Goal: Task Accomplishment & Management: Use online tool/utility

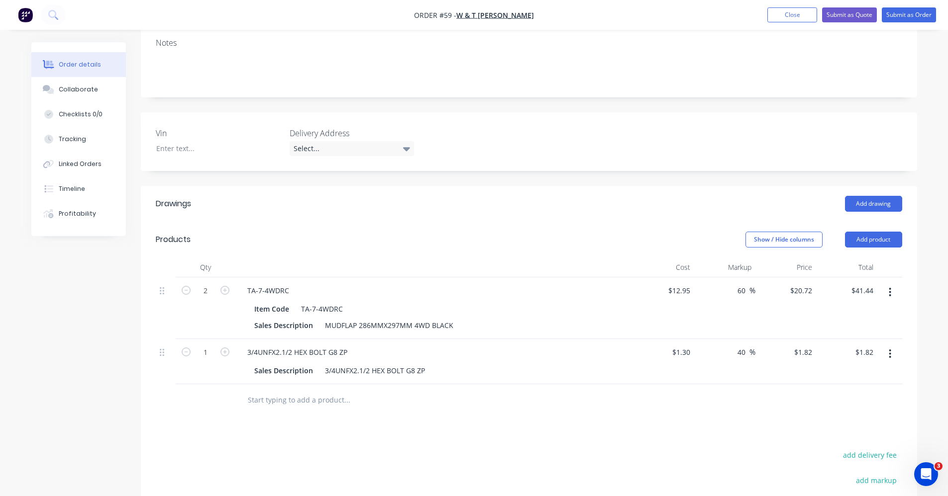
scroll to position [199, 0]
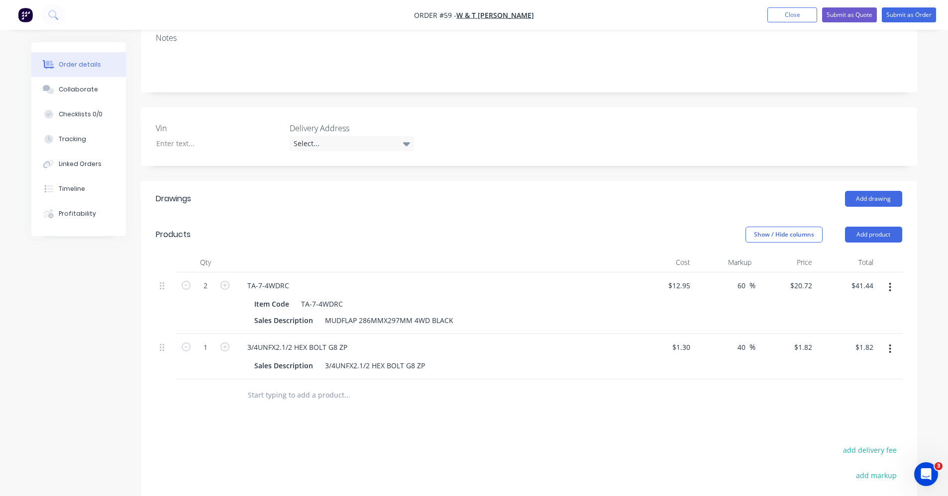
click at [886, 341] on button "button" at bounding box center [889, 349] width 23 height 18
click at [857, 428] on div "Delete" at bounding box center [854, 435] width 77 height 14
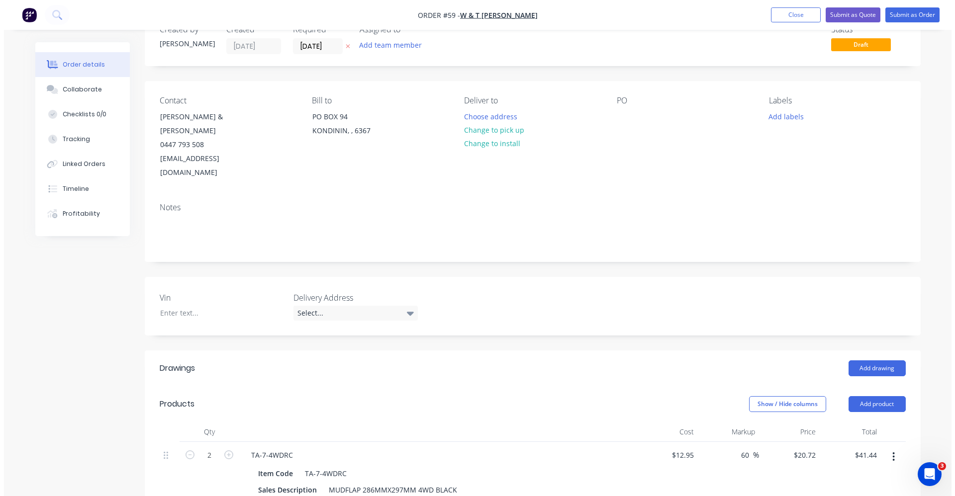
scroll to position [0, 0]
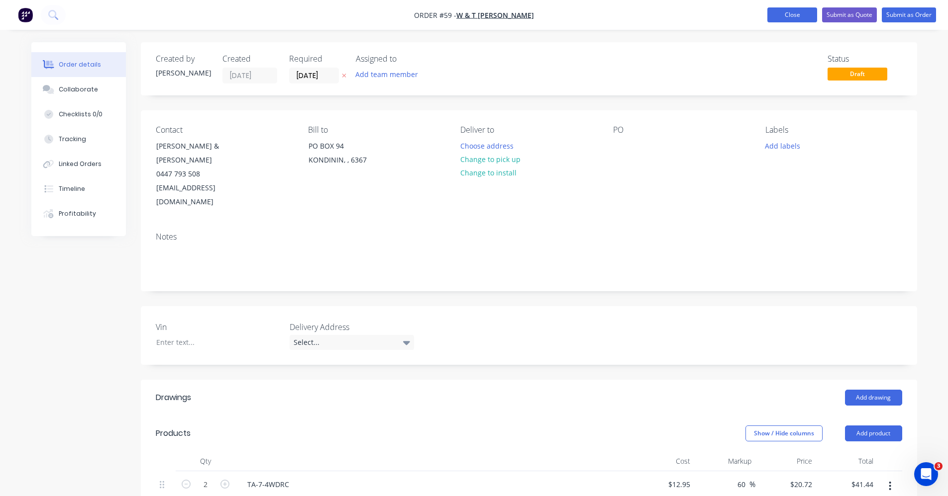
click at [812, 17] on button "Close" at bounding box center [792, 14] width 50 height 15
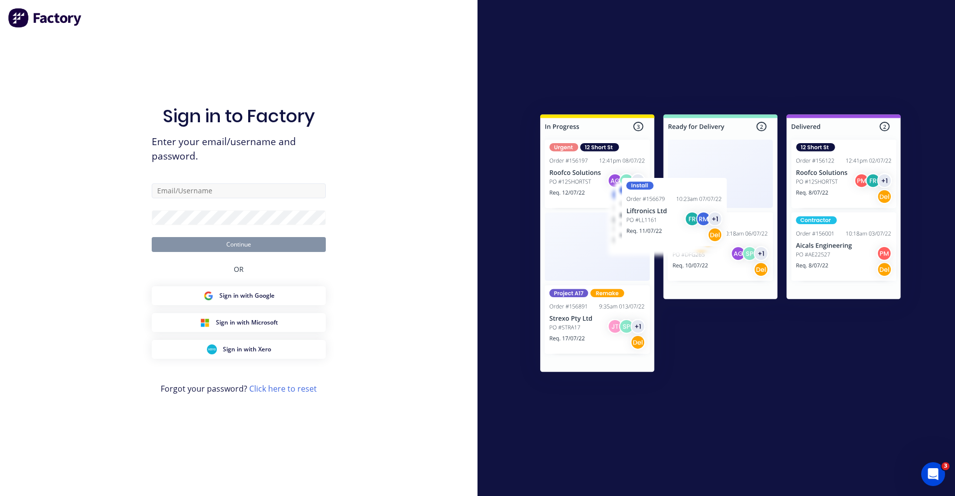
drag, startPoint x: 205, startPoint y: 174, endPoint x: 210, endPoint y: 188, distance: 14.6
click at [207, 178] on div "Sign in to Factory Enter your email/username and password. Continue OR Sign in …" at bounding box center [239, 258] width 174 height 461
click at [211, 190] on input "text" at bounding box center [239, 191] width 174 height 15
type input "[EMAIL_ADDRESS][DOMAIN_NAME]"
click at [289, 244] on button "Continue" at bounding box center [239, 244] width 174 height 15
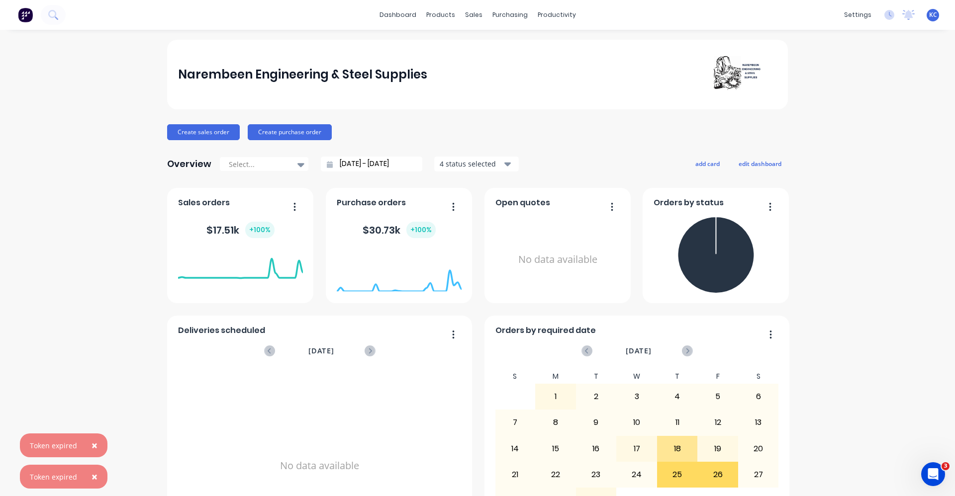
click at [92, 449] on span "×" at bounding box center [95, 446] width 6 height 14
click at [94, 476] on span "×" at bounding box center [95, 477] width 6 height 14
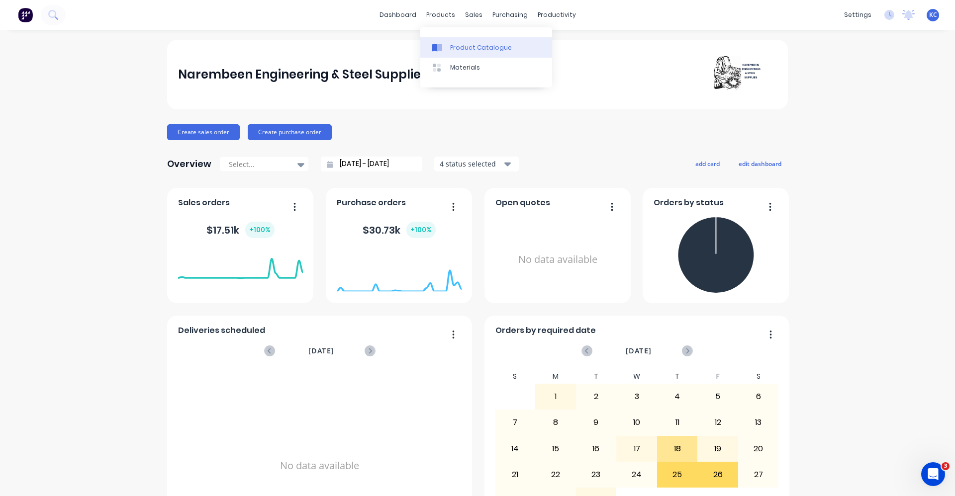
click at [453, 49] on div "Product Catalogue" at bounding box center [481, 47] width 62 height 9
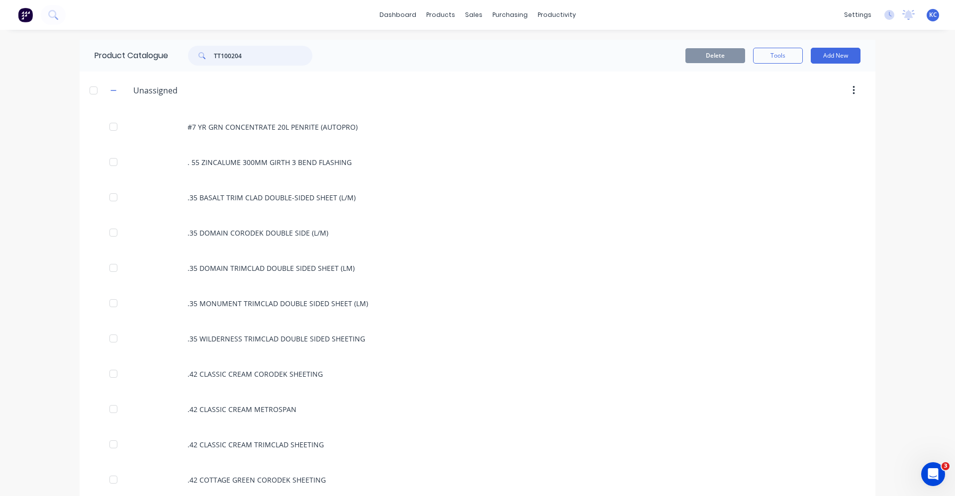
drag, startPoint x: 241, startPoint y: 57, endPoint x: 160, endPoint y: 56, distance: 81.1
click at [160, 56] on div "Product Catalogue TT100204" at bounding box center [209, 56] width 258 height 32
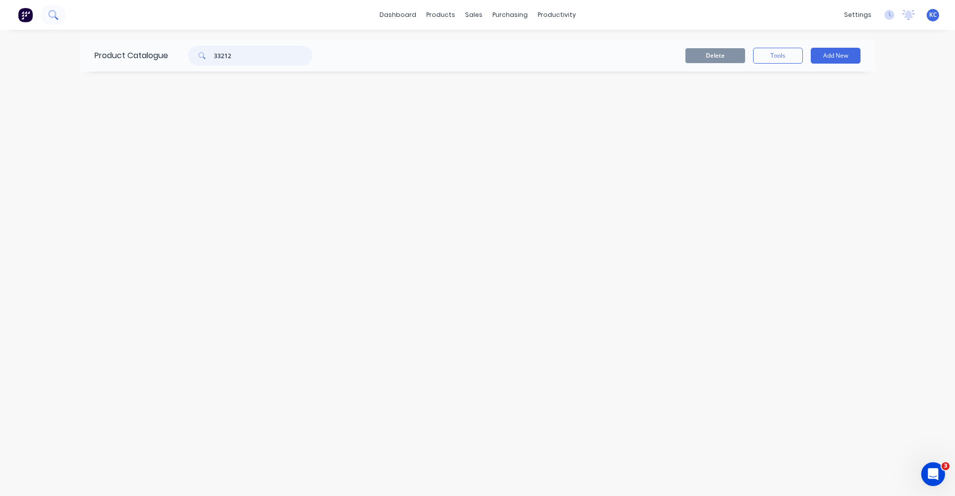
type input "33212"
click at [53, 11] on icon at bounding box center [52, 14] width 9 height 9
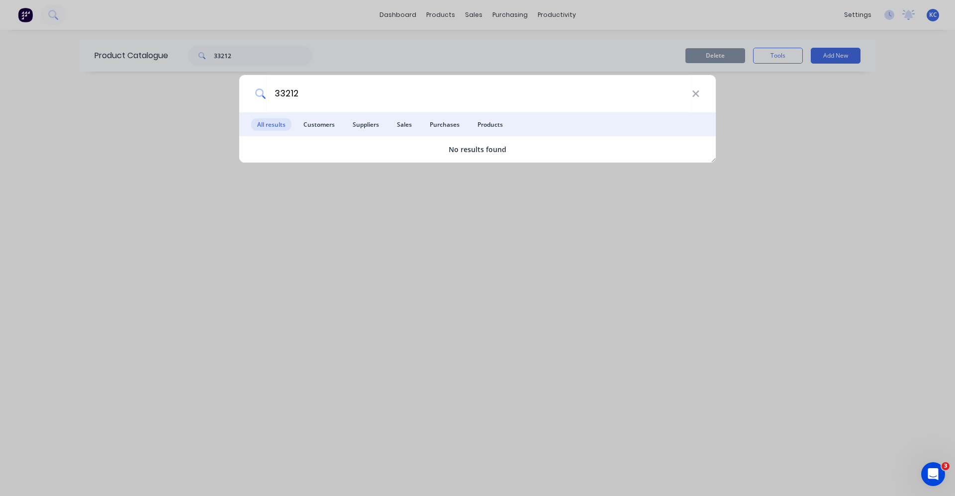
type input "33212"
click at [701, 97] on div "33212" at bounding box center [477, 93] width 477 height 37
click at [694, 92] on icon at bounding box center [695, 94] width 6 height 6
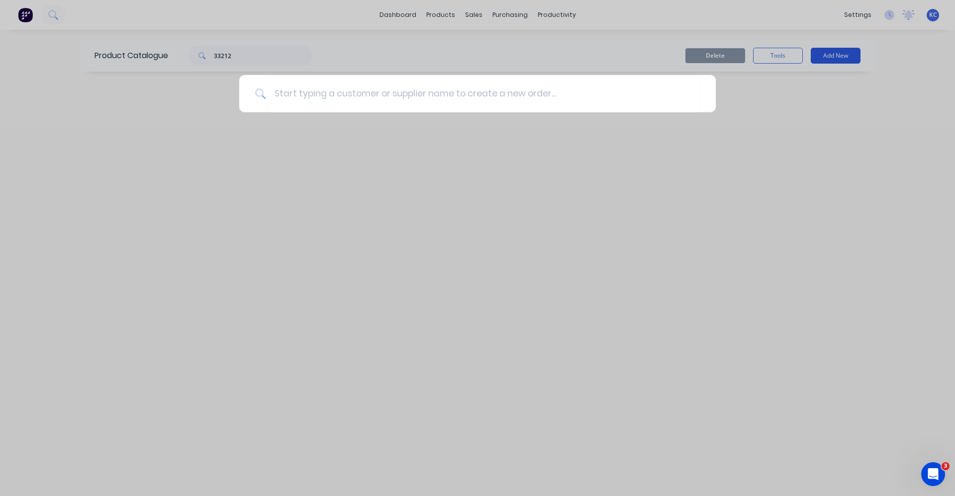
click at [831, 57] on div at bounding box center [477, 248] width 955 height 496
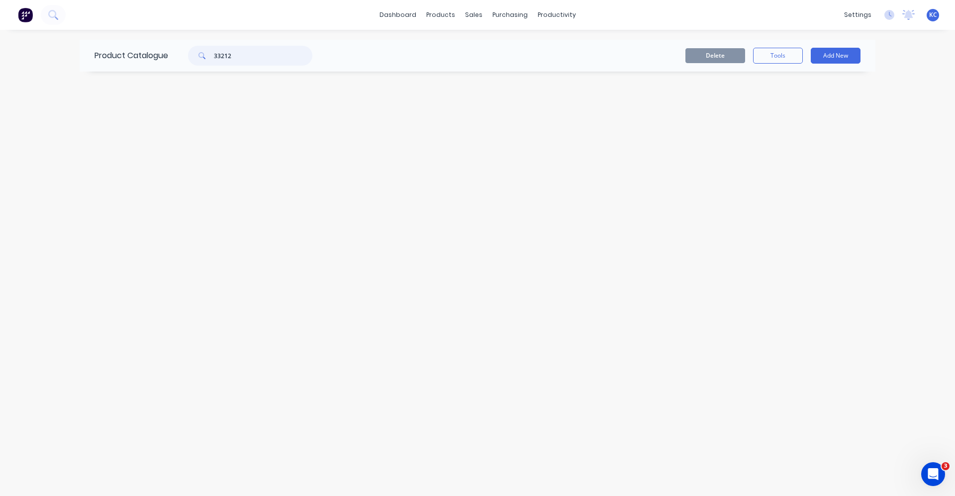
drag, startPoint x: 245, startPoint y: 54, endPoint x: 183, endPoint y: 58, distance: 62.3
click at [183, 58] on div "33212" at bounding box center [245, 56] width 134 height 20
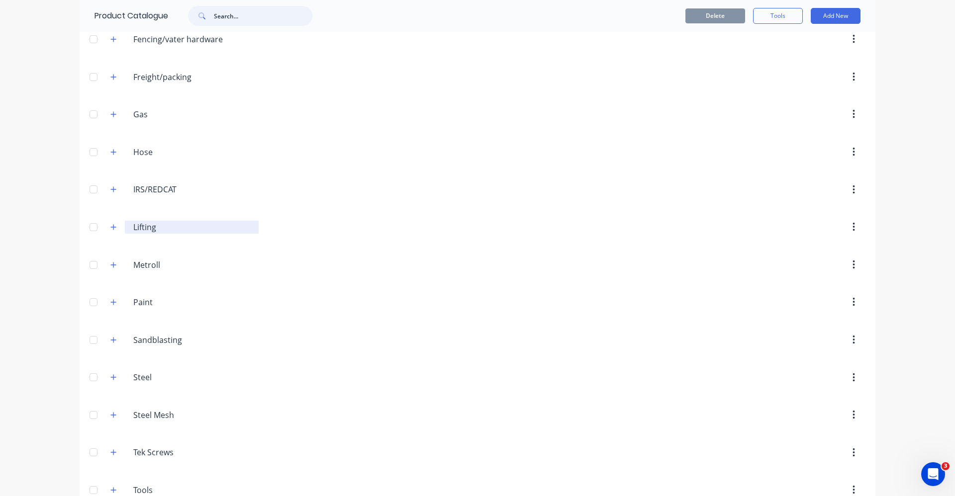
scroll to position [552, 0]
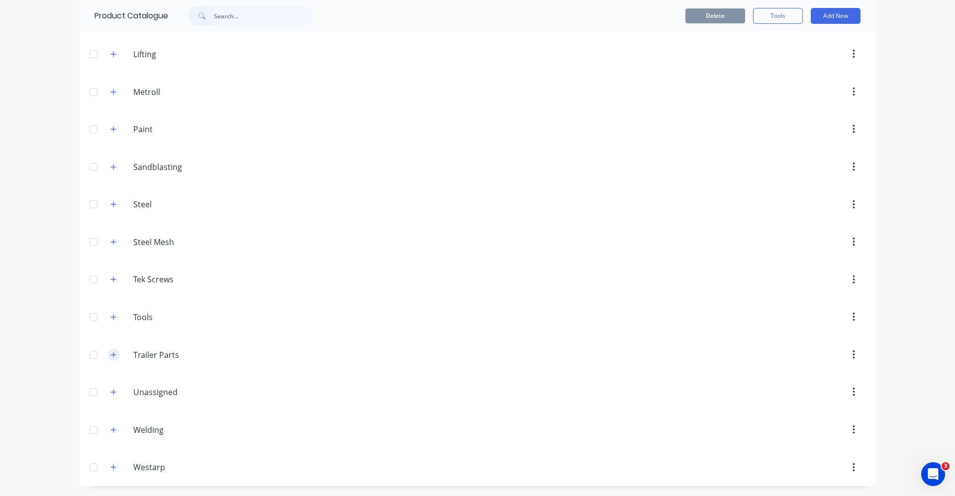
click at [112, 355] on icon "button" at bounding box center [113, 355] width 6 height 7
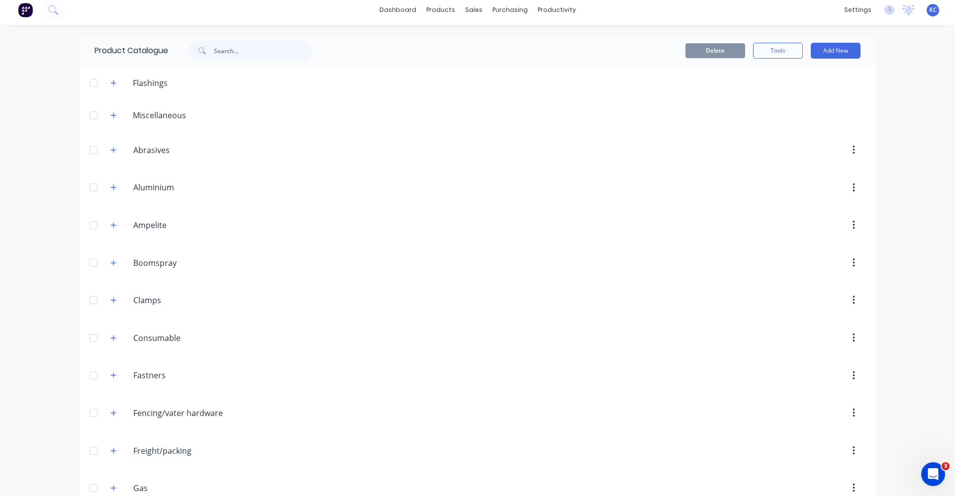
scroll to position [0, 0]
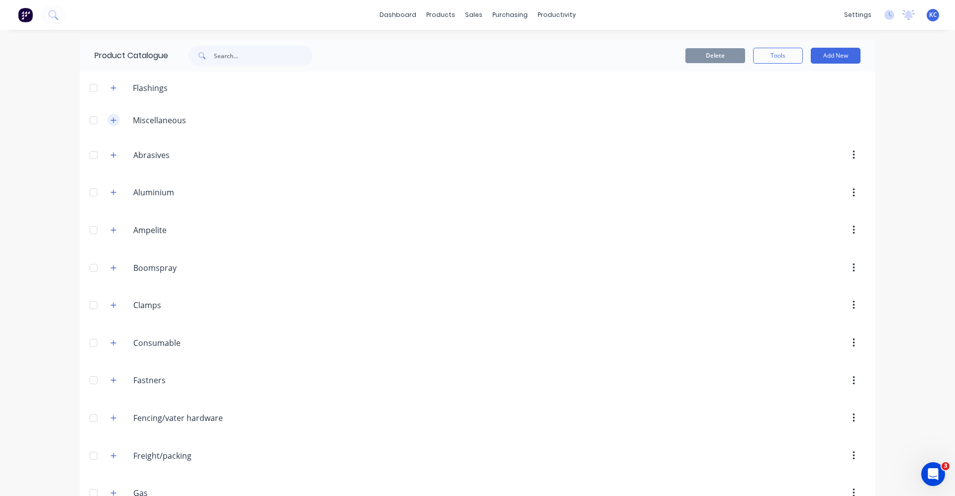
click at [112, 121] on icon "button" at bounding box center [113, 120] width 6 height 7
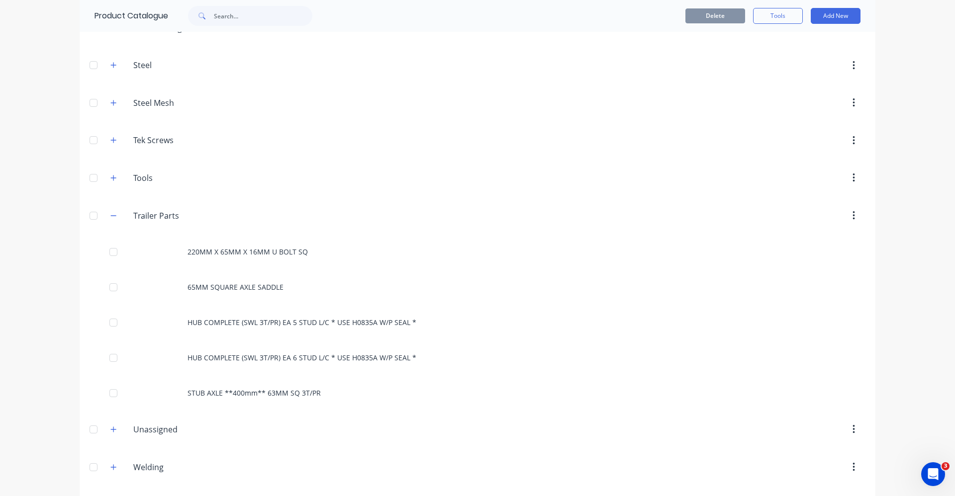
scroll to position [905, 0]
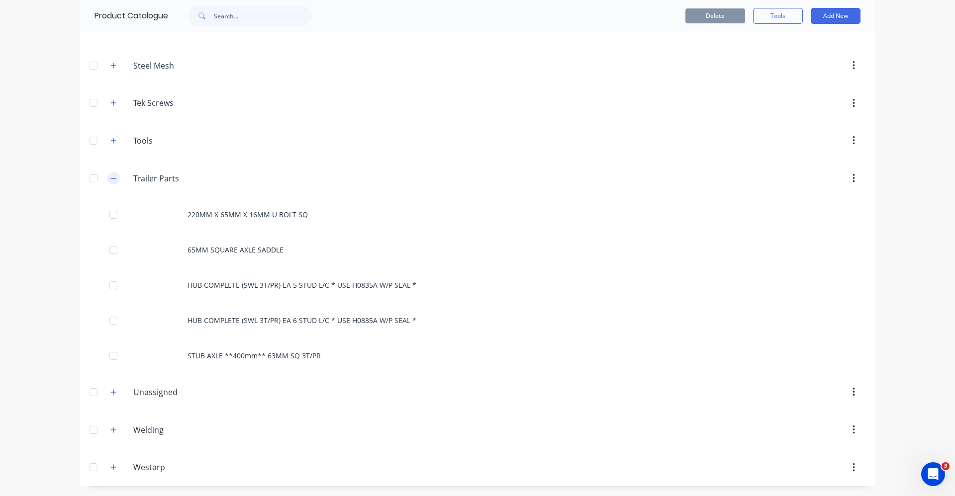
click at [111, 181] on icon "button" at bounding box center [113, 178] width 6 height 7
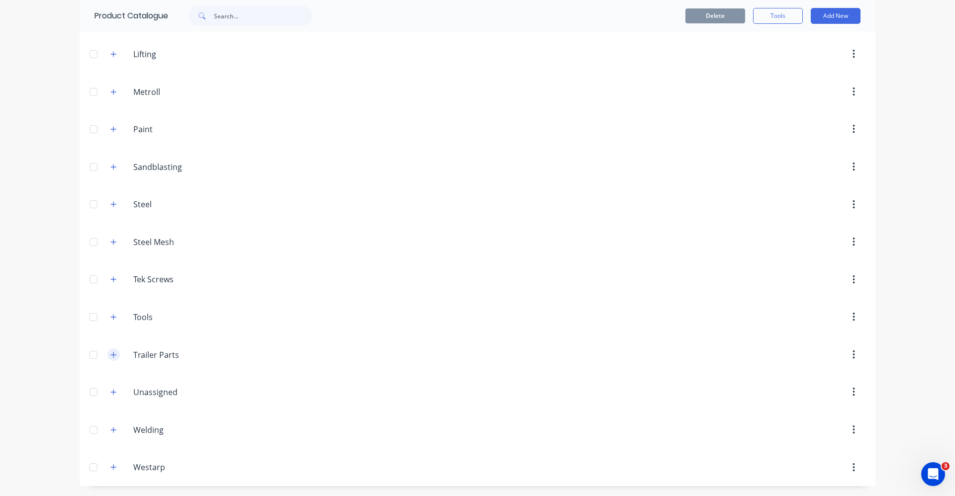
scroll to position [729, 0]
click at [111, 391] on icon "button" at bounding box center [113, 392] width 5 height 5
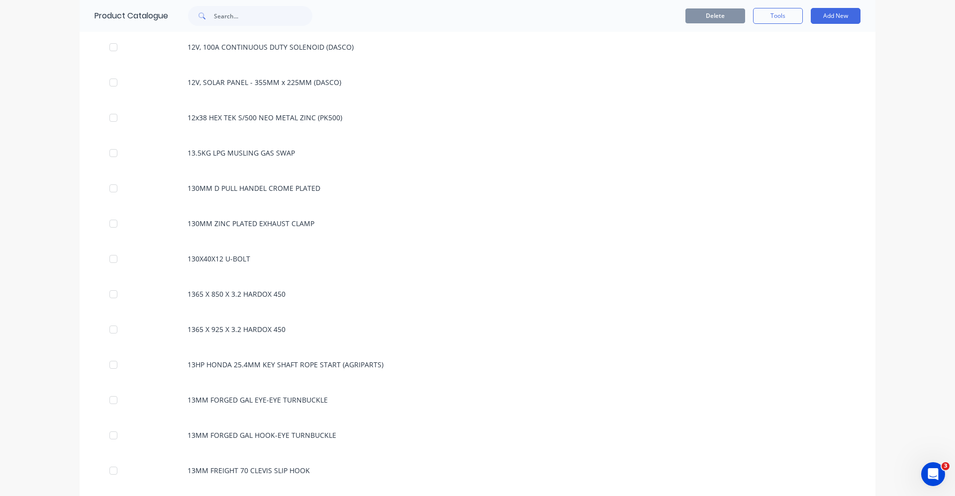
scroll to position [11325, 0]
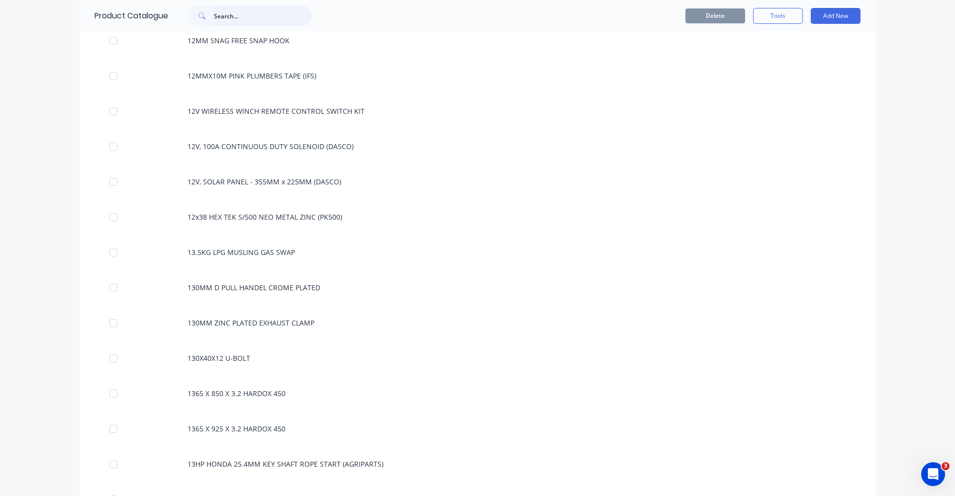
click at [222, 17] on input "text" at bounding box center [263, 16] width 98 height 20
type input "bearings"
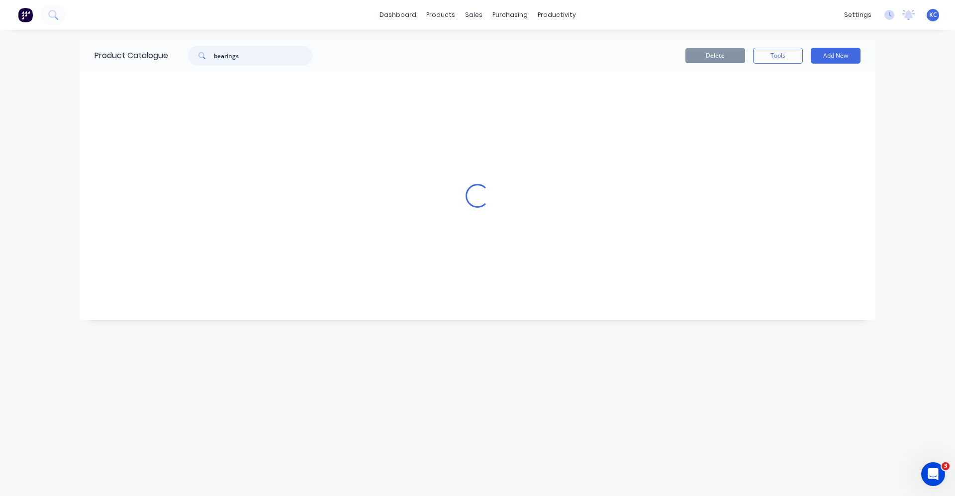
scroll to position [0, 0]
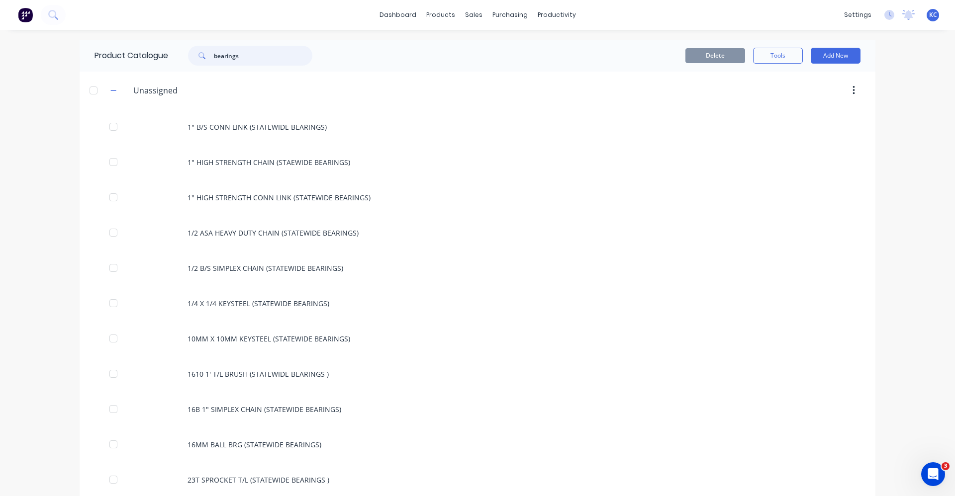
drag, startPoint x: 261, startPoint y: 56, endPoint x: 189, endPoint y: 61, distance: 72.3
click at [189, 61] on div "bearings" at bounding box center [250, 56] width 124 height 20
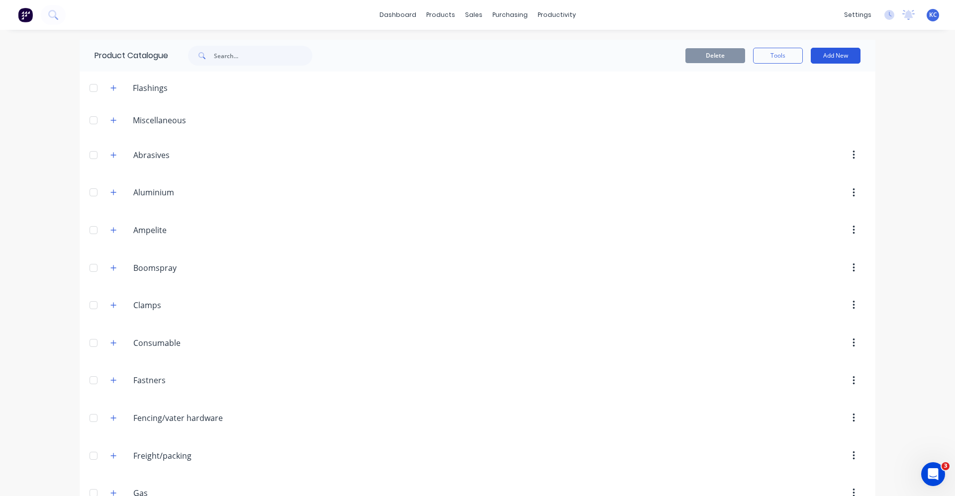
click at [828, 55] on button "Add New" at bounding box center [836, 56] width 50 height 16
click at [820, 78] on div "Category" at bounding box center [813, 81] width 77 height 14
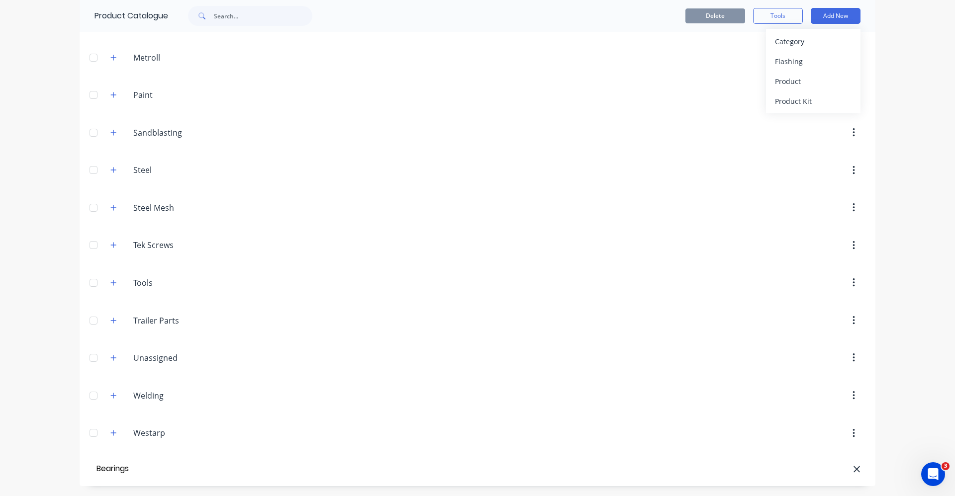
type input "Bearings"
click at [799, 82] on div "Product" at bounding box center [813, 81] width 77 height 14
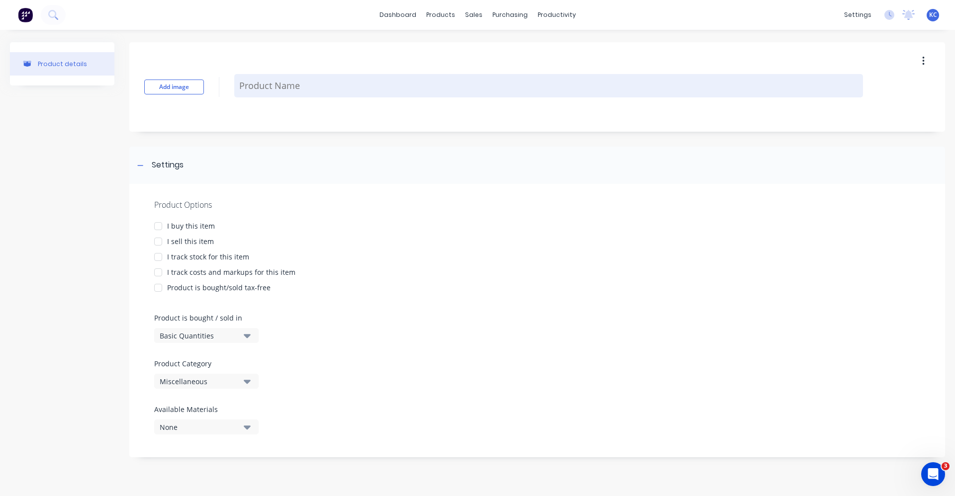
click at [266, 88] on textarea at bounding box center [548, 85] width 629 height 23
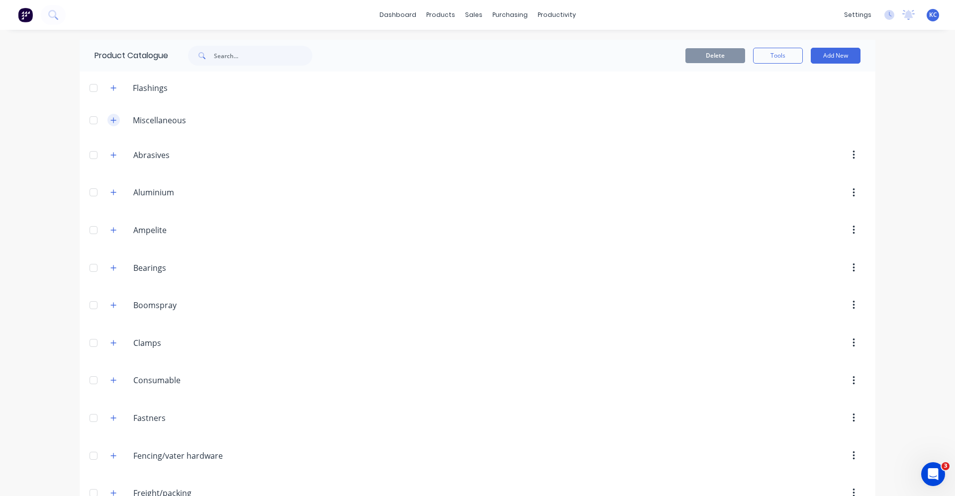
click at [110, 121] on icon "button" at bounding box center [113, 120] width 6 height 7
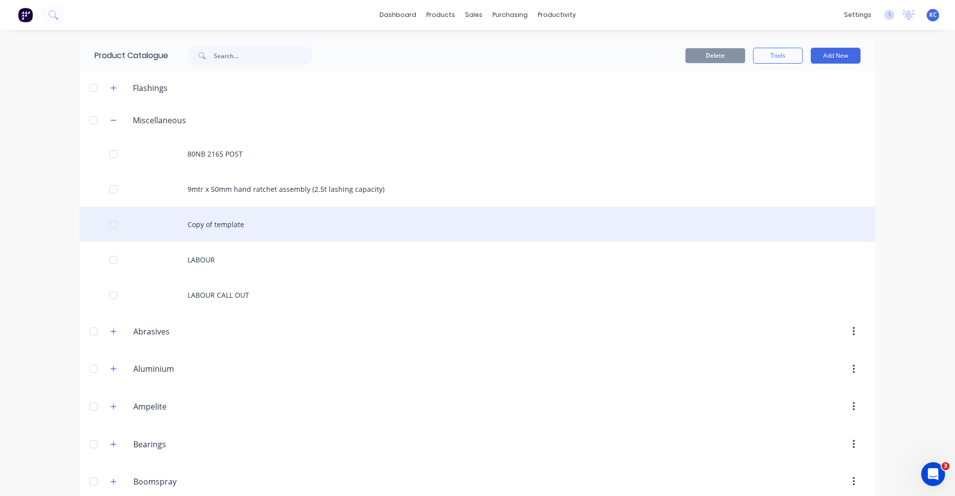
click at [246, 229] on div "Copy of template" at bounding box center [478, 224] width 796 height 35
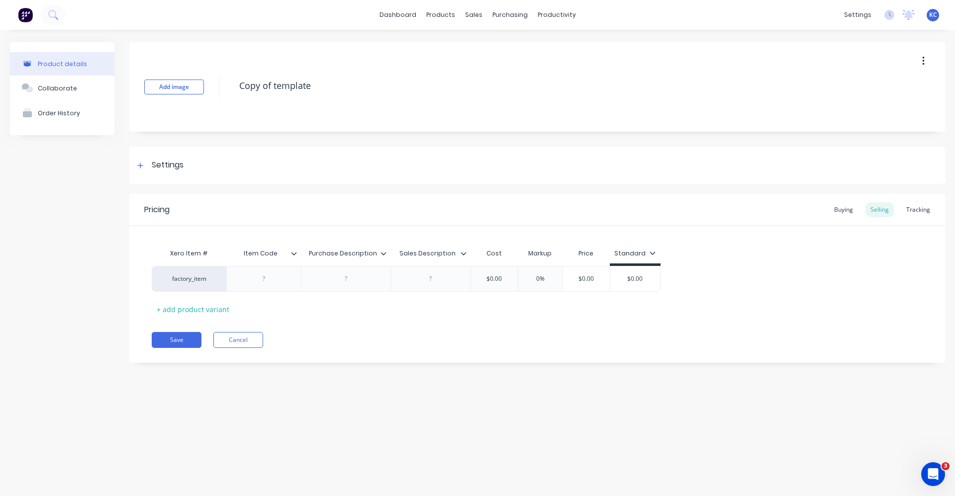
click at [924, 65] on icon "button" at bounding box center [923, 61] width 2 height 9
click at [885, 92] on span "Duplicate" at bounding box center [887, 87] width 75 height 10
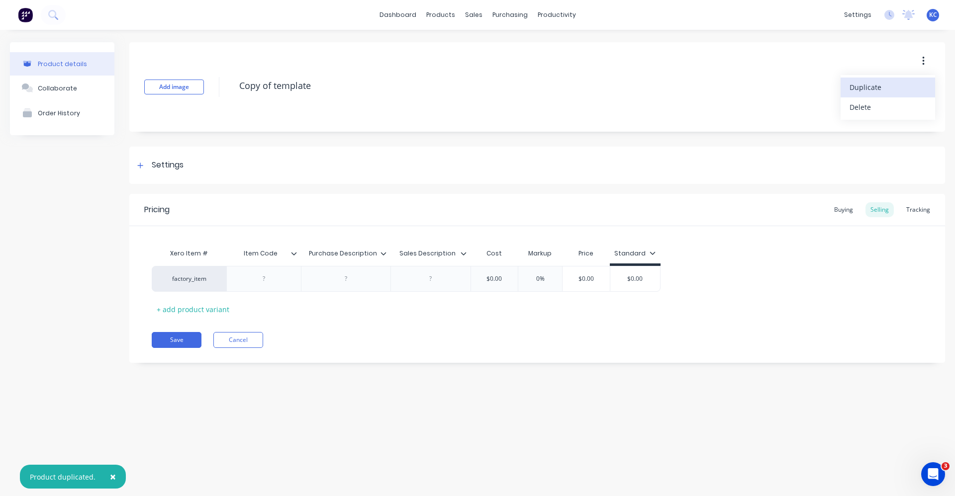
click at [865, 86] on span "Duplicate" at bounding box center [887, 87] width 75 height 10
click at [867, 88] on span "Duplicate" at bounding box center [887, 87] width 75 height 10
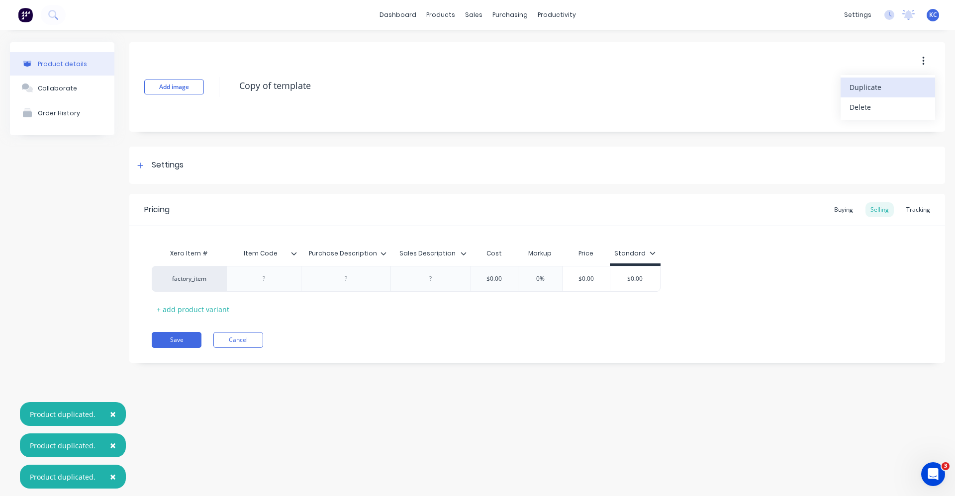
click at [867, 88] on span "Duplicate" at bounding box center [887, 87] width 75 height 10
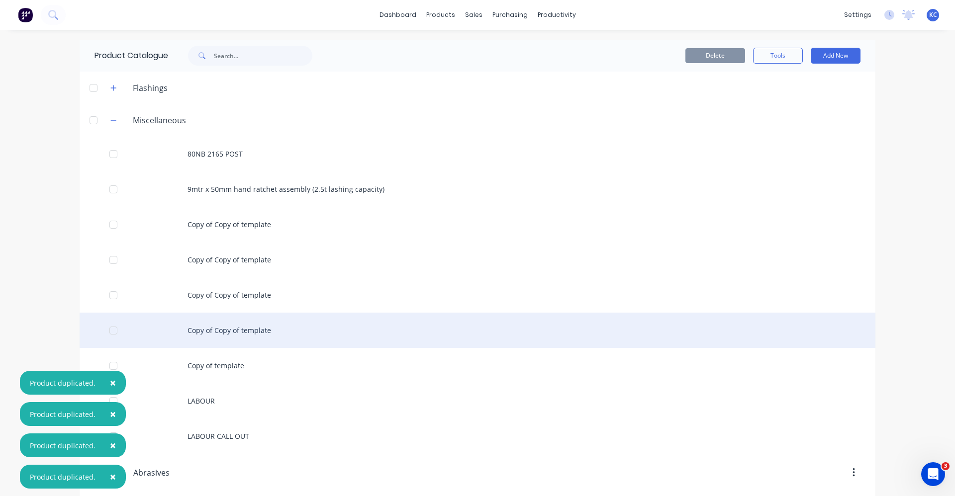
click at [244, 328] on div "Copy of Copy of template" at bounding box center [478, 330] width 796 height 35
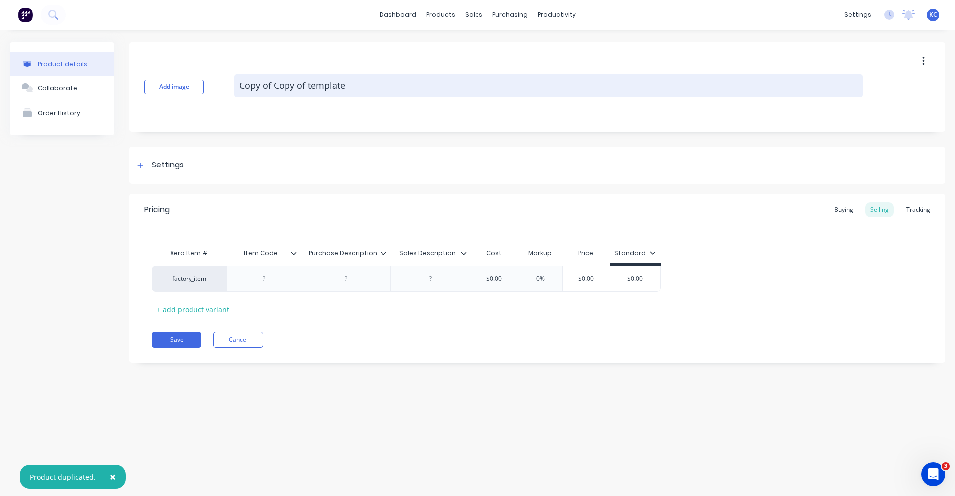
drag, startPoint x: 359, startPoint y: 84, endPoint x: 235, endPoint y: 90, distance: 124.0
click at [235, 90] on textarea "Copy of Copy of template" at bounding box center [548, 85] width 629 height 23
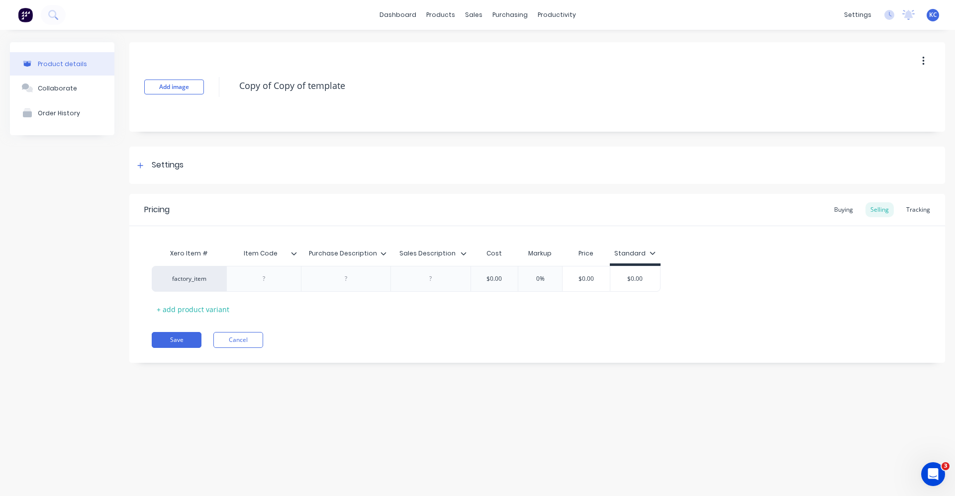
type textarea "x"
type textarea "3"
type textarea "x"
type textarea "33"
type textarea "x"
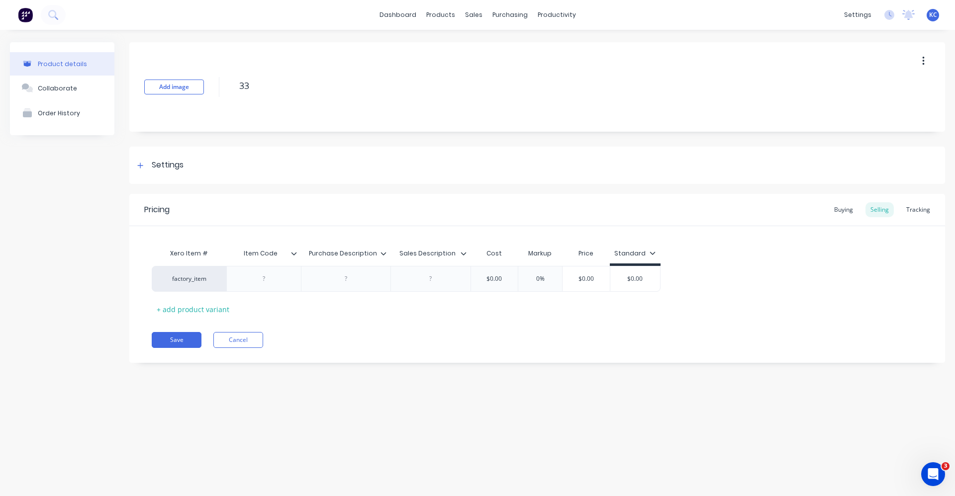
type textarea "332"
type textarea "x"
type textarea "3321"
type textarea "x"
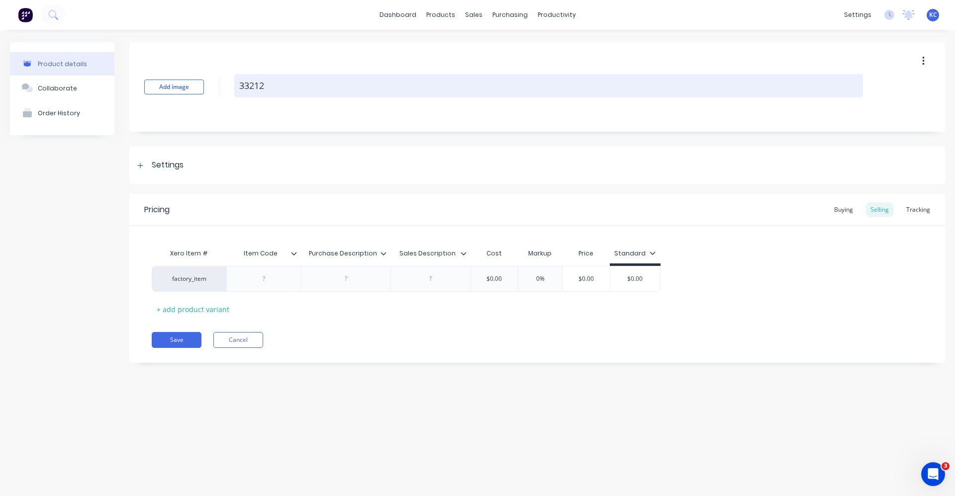
drag, startPoint x: 284, startPoint y: 90, endPoint x: 240, endPoint y: 90, distance: 43.3
click at [240, 90] on textarea "33212" at bounding box center [548, 85] width 629 height 23
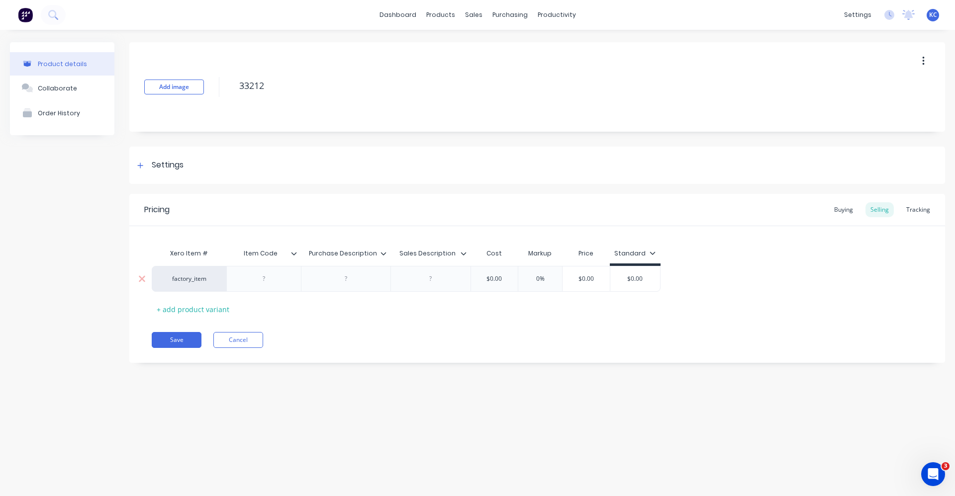
type textarea "33212"
type textarea "x"
type textarea "33212"
click at [264, 280] on div at bounding box center [264, 279] width 50 height 13
paste div
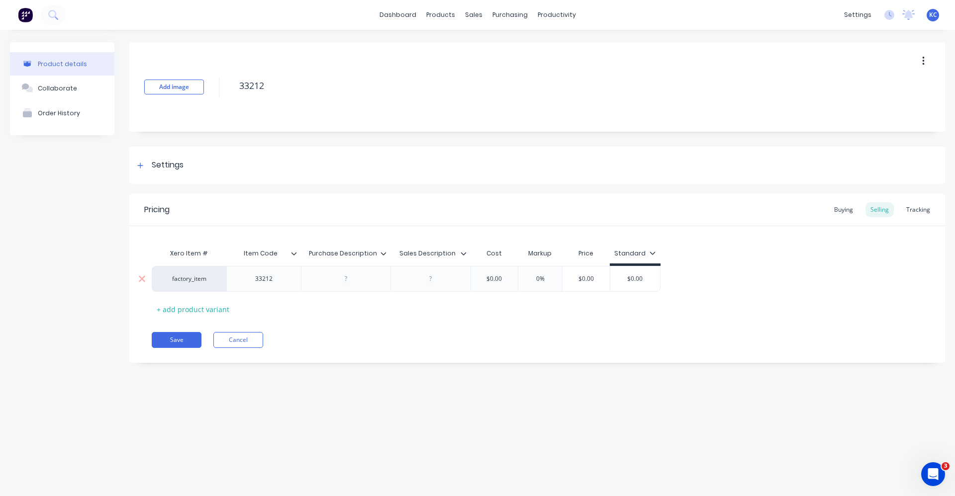
type textarea "x"
click at [334, 277] on div at bounding box center [346, 279] width 50 height 13
type textarea "x"
click at [419, 280] on div at bounding box center [431, 279] width 50 height 13
click at [179, 161] on div "Settings" at bounding box center [168, 165] width 32 height 12
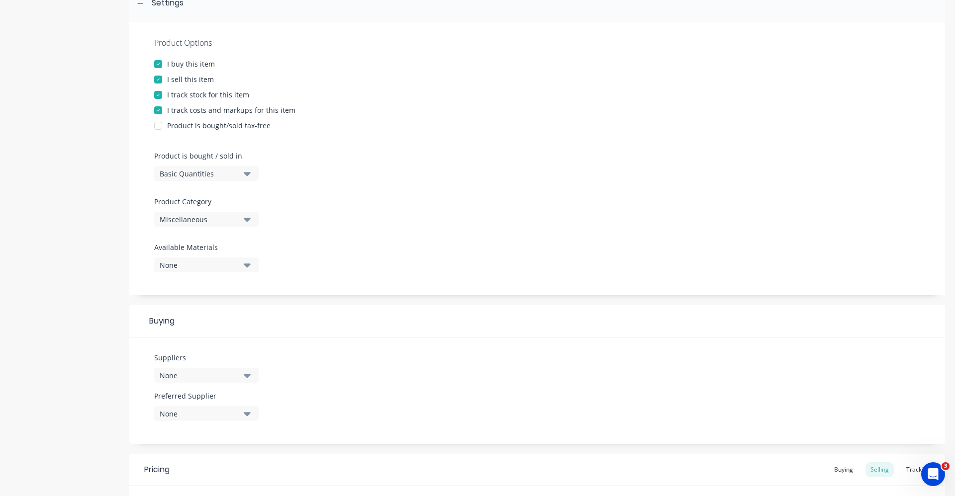
scroll to position [199, 0]
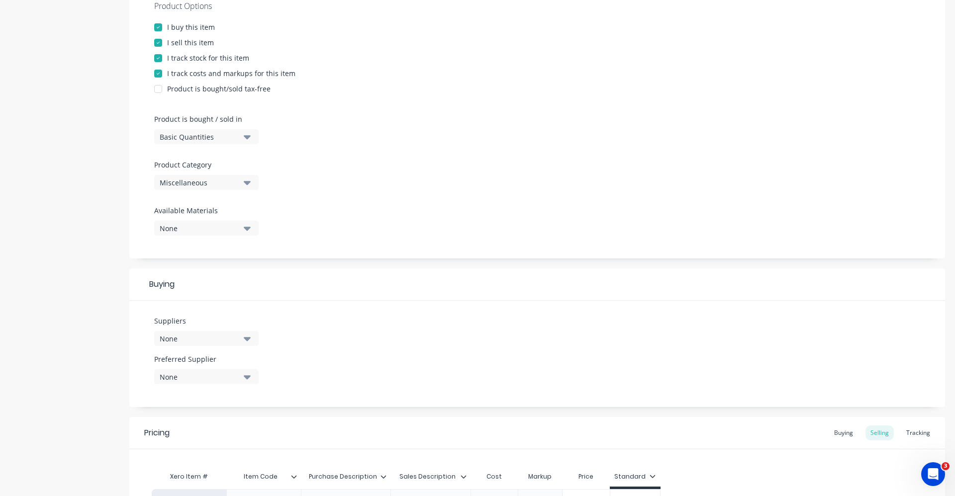
click at [245, 181] on icon "button" at bounding box center [247, 182] width 7 height 11
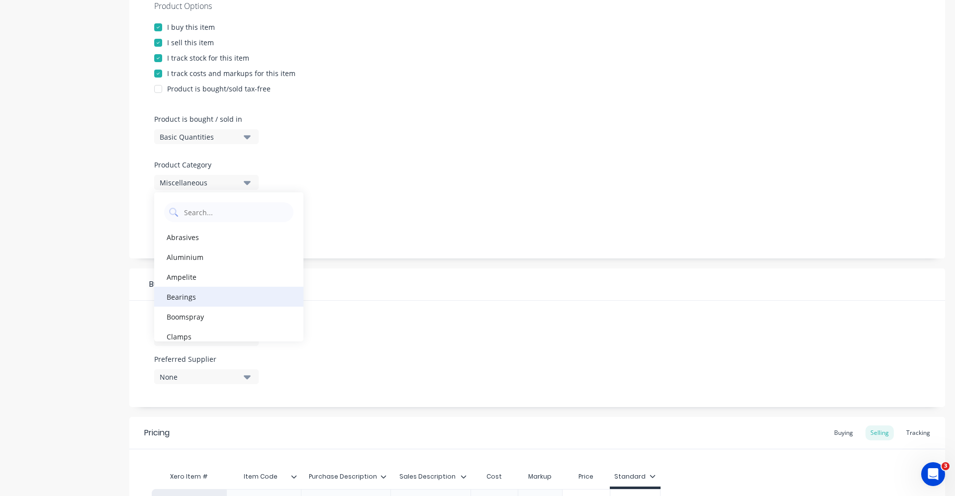
click at [220, 305] on div "Bearings" at bounding box center [228, 297] width 149 height 20
type textarea "x"
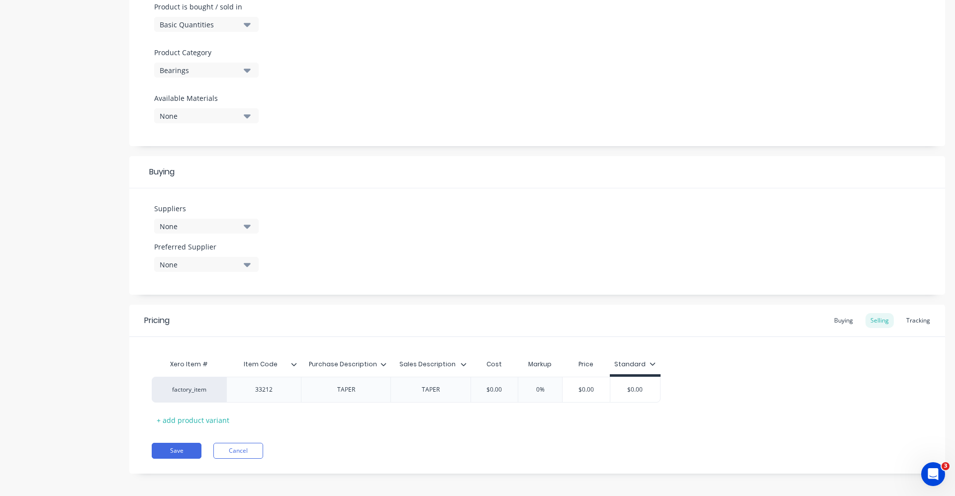
scroll to position [316, 0]
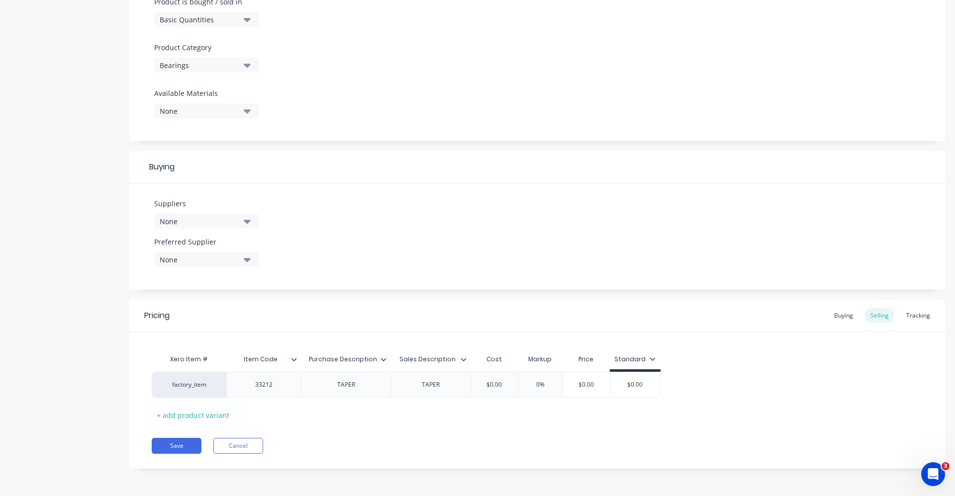
click at [246, 222] on icon "button" at bounding box center [247, 222] width 7 height 4
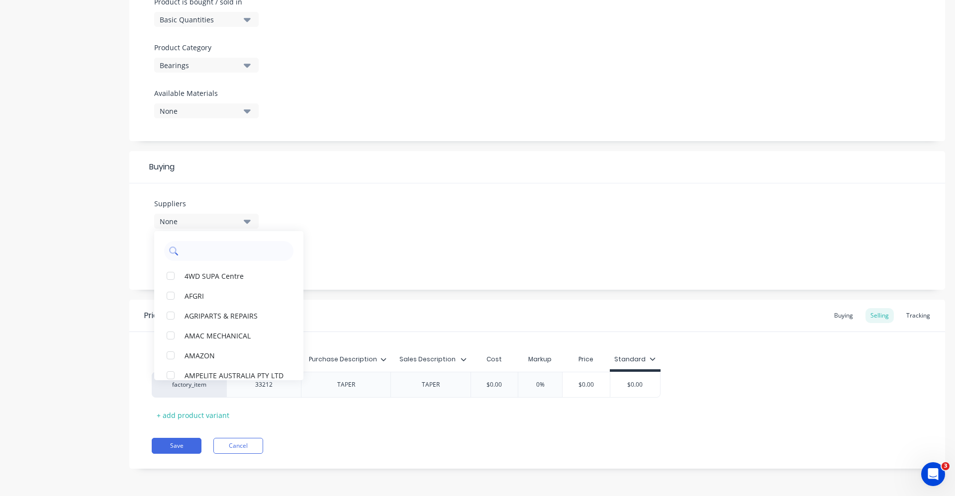
click at [240, 255] on input "text" at bounding box center [235, 251] width 105 height 20
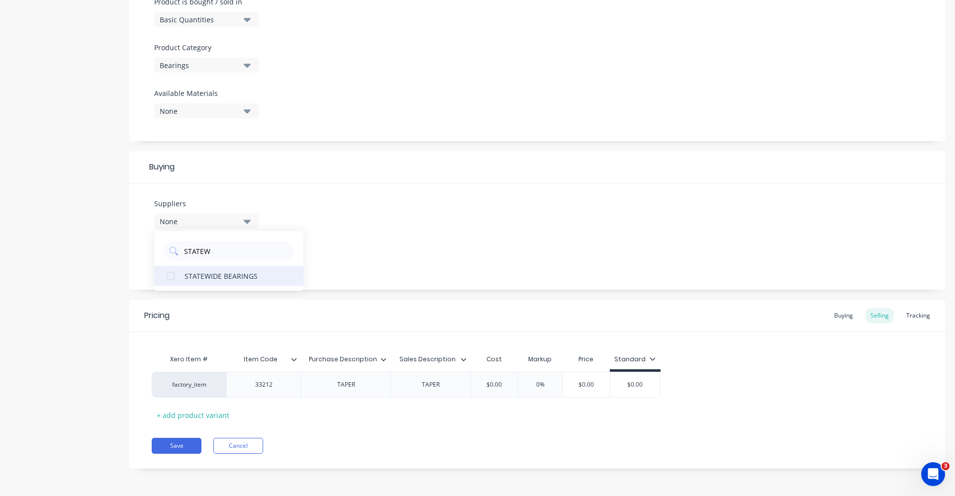
type input "STATEW"
click at [238, 280] on div "STATEWIDE BEARINGS" at bounding box center [234, 276] width 99 height 10
click at [352, 234] on div "Suppliers 1 suppliers selected STATEW STATEWIDE BEARINGS Preferred Supplier None" at bounding box center [537, 237] width 816 height 106
click at [253, 261] on button "None" at bounding box center [206, 259] width 104 height 15
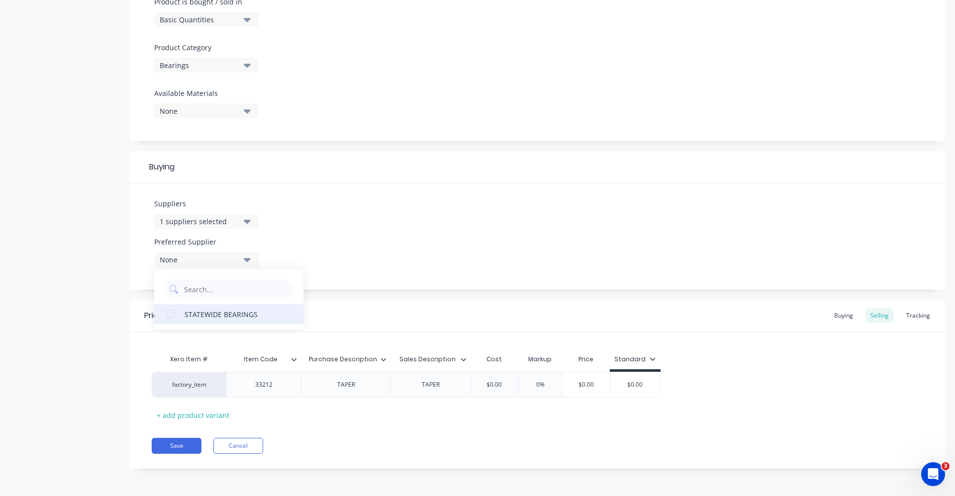
click at [234, 319] on div "STATEWIDE BEARINGS" at bounding box center [234, 314] width 99 height 10
type textarea "x"
click at [413, 252] on div "Suppliers 1 suppliers selected STATEW Preferred Supplier STATEWIDE BEARINGS STA…" at bounding box center [537, 237] width 816 height 106
click at [488, 387] on input "$0.00" at bounding box center [495, 385] width 50 height 9
drag, startPoint x: 485, startPoint y: 388, endPoint x: 517, endPoint y: 383, distance: 33.3
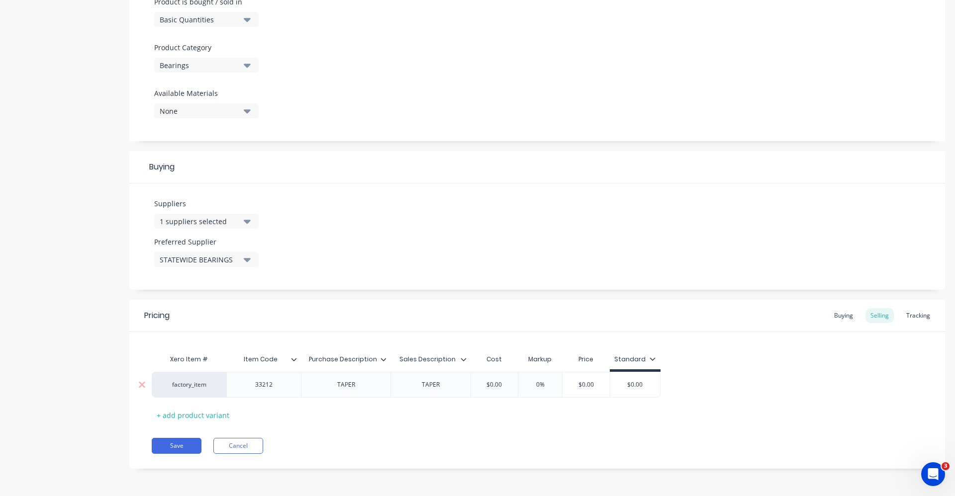
click at [517, 383] on div "factory_item 33212 TAPER TAPER $0.00 $0.00 0% $0.00 $0.00" at bounding box center [406, 385] width 509 height 26
type input "7"
type textarea "x"
type input "71."
type textarea "x"
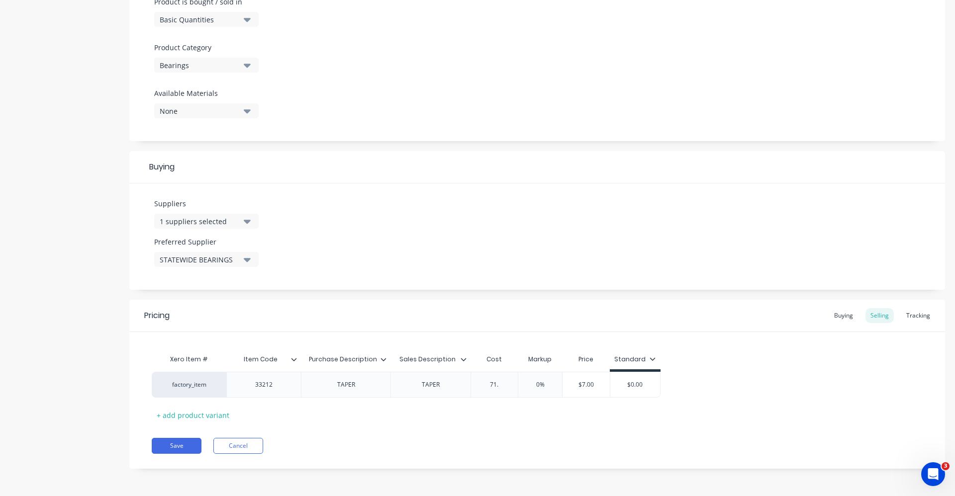
type input "71.2"
type textarea "x"
type input "71.20"
click at [552, 388] on input "0%" at bounding box center [550, 385] width 50 height 9
drag, startPoint x: 559, startPoint y: 382, endPoint x: 515, endPoint y: 388, distance: 44.6
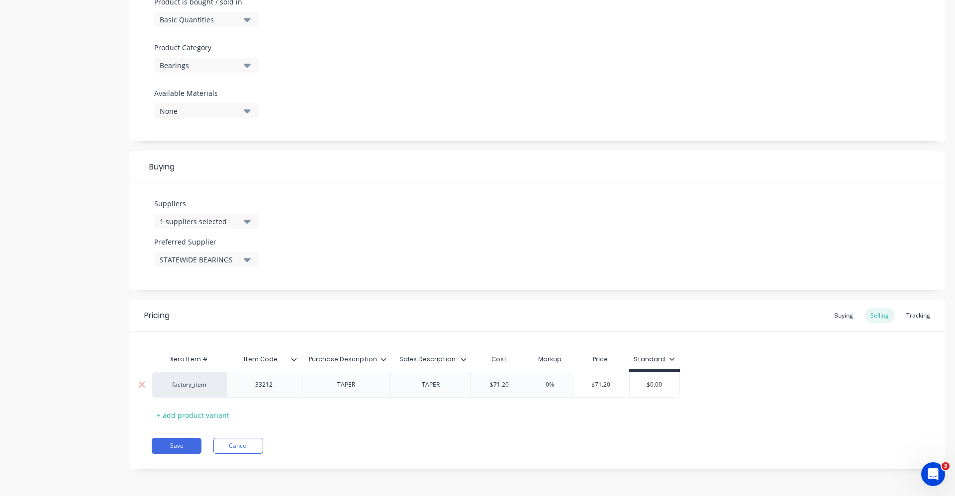
click at [515, 388] on div "factory_item 33212 TAPER TAPER $71.20 71.20 0% 0% $71.20 $0.00" at bounding box center [416, 385] width 528 height 26
type input "4"
type textarea "x"
type input "40"
type textarea "x"
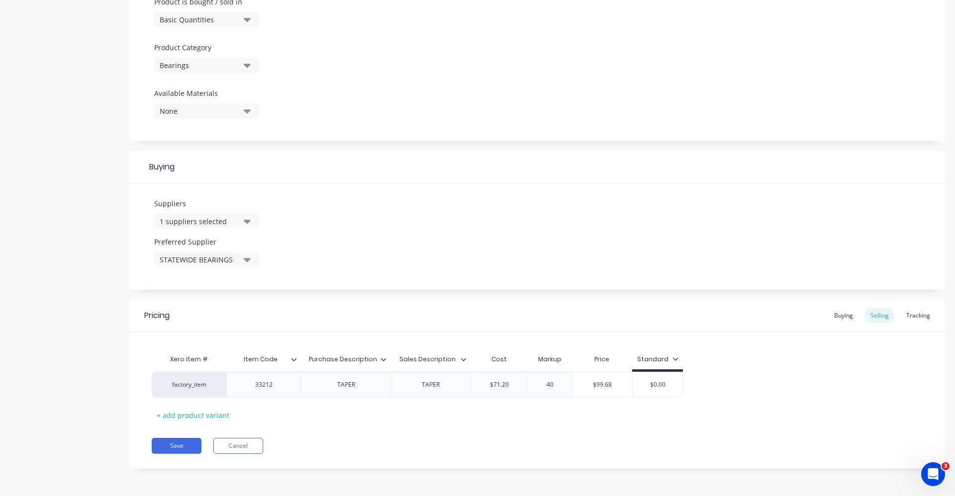
type input "40"
click at [528, 430] on div "Pricing Buying Selling Tracking Xero Item # Item Code Purchase Description Sale…" at bounding box center [537, 384] width 816 height 169
click at [847, 319] on div "Buying" at bounding box center [843, 315] width 29 height 15
drag, startPoint x: 495, startPoint y: 387, endPoint x: 534, endPoint y: 386, distance: 38.3
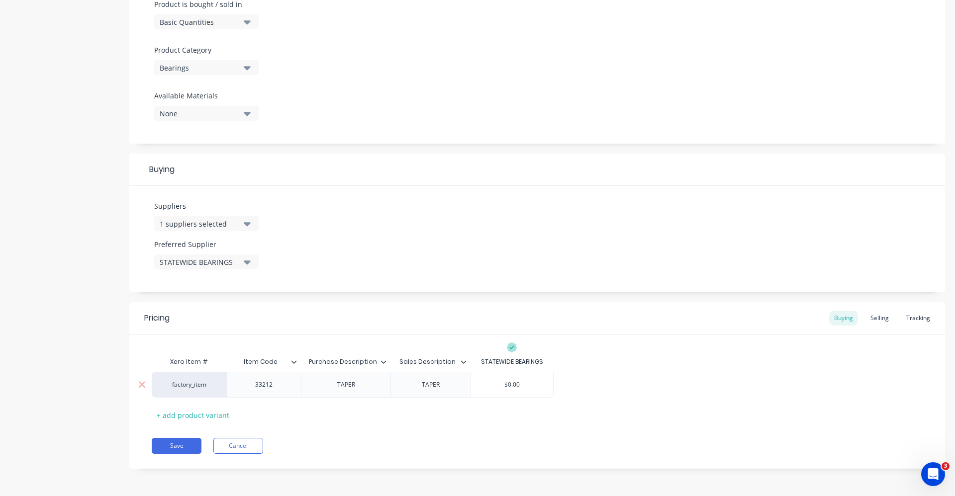
click at [534, 386] on input "$0.00" at bounding box center [512, 385] width 82 height 9
type input "7"
type textarea "x"
type input "7."
type textarea "x"
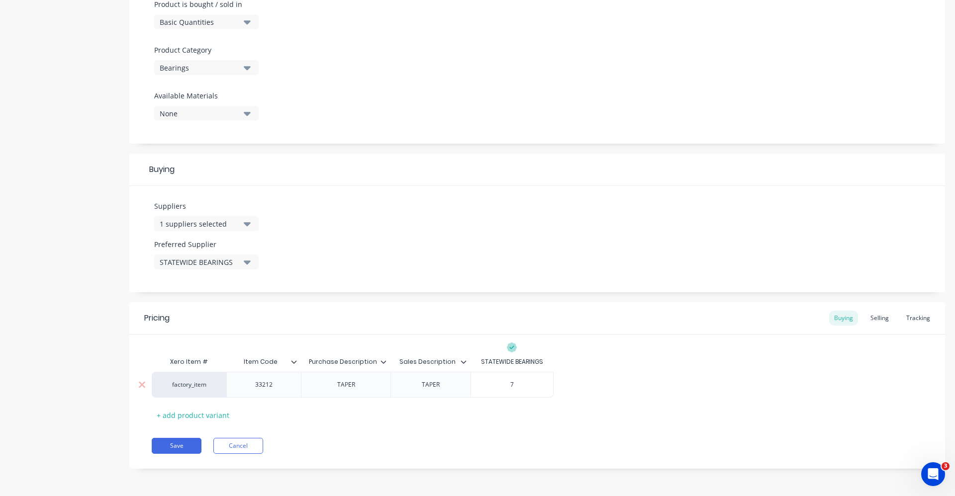
type input "71"
type textarea "x"
type input "71.2"
type textarea "x"
type input "71.20"
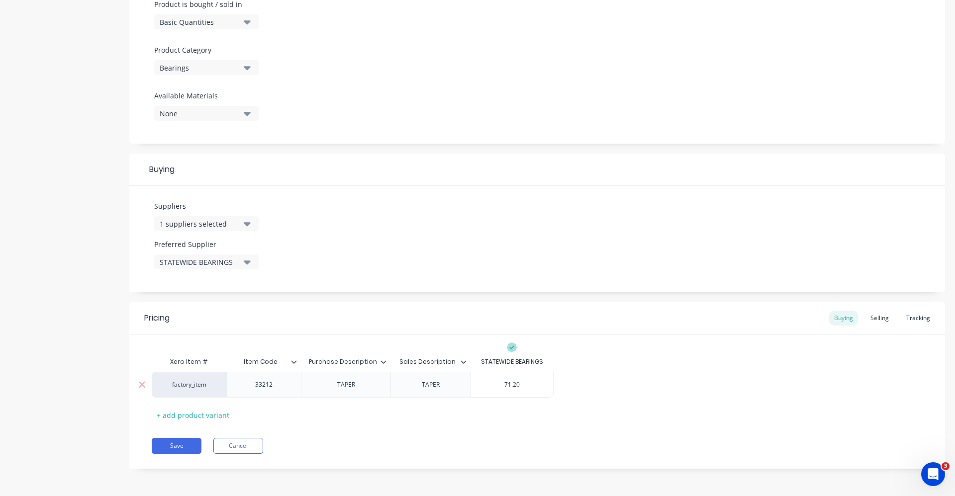
type textarea "x"
type input "71.20"
click at [177, 448] on button "Save" at bounding box center [177, 446] width 50 height 16
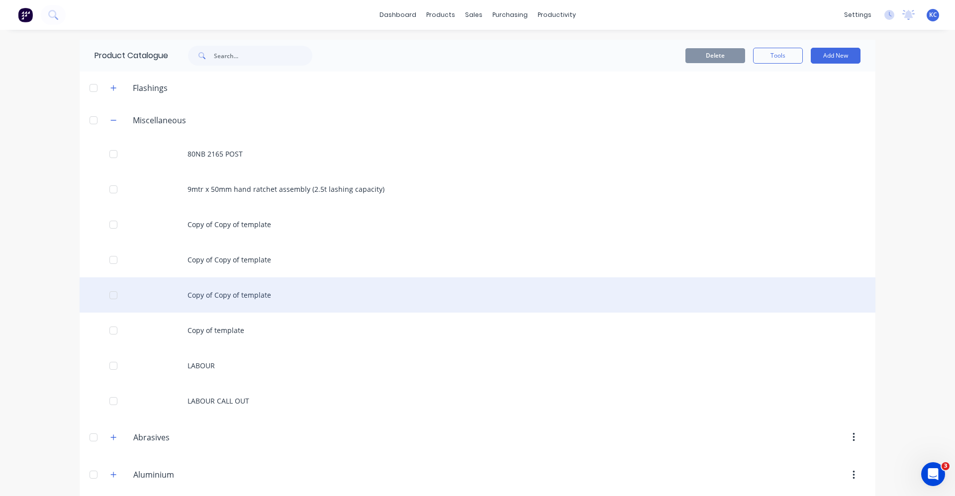
click at [273, 294] on div "Copy of Copy of template" at bounding box center [478, 295] width 796 height 35
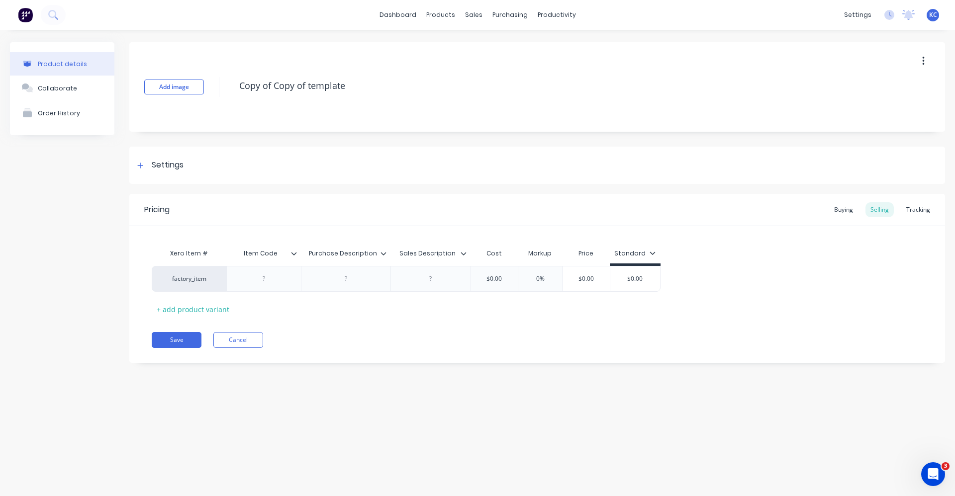
type textarea "x"
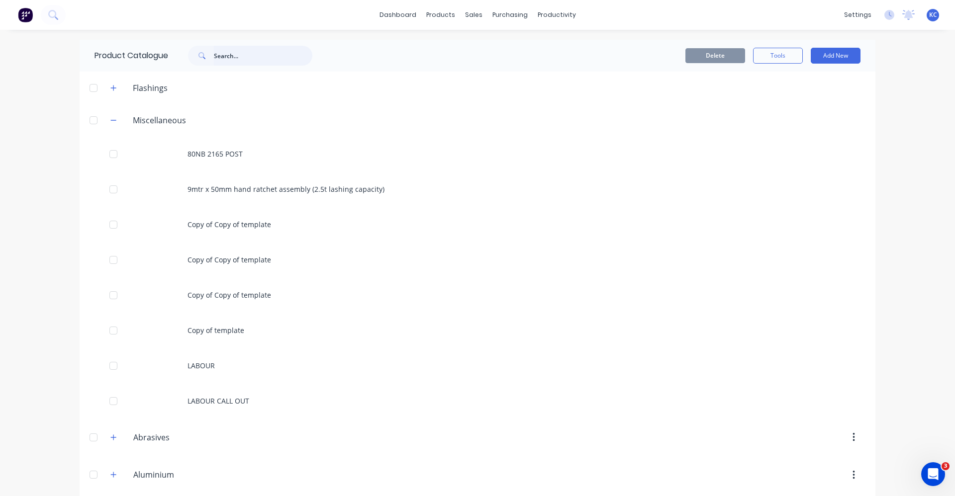
click at [237, 53] on input "text" at bounding box center [263, 56] width 98 height 20
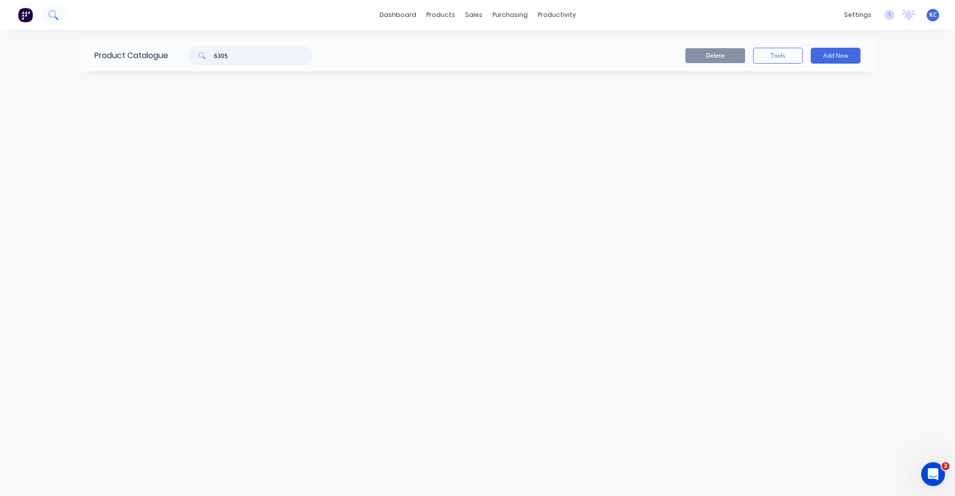
type input "6305"
click at [58, 18] on icon at bounding box center [52, 14] width 9 height 9
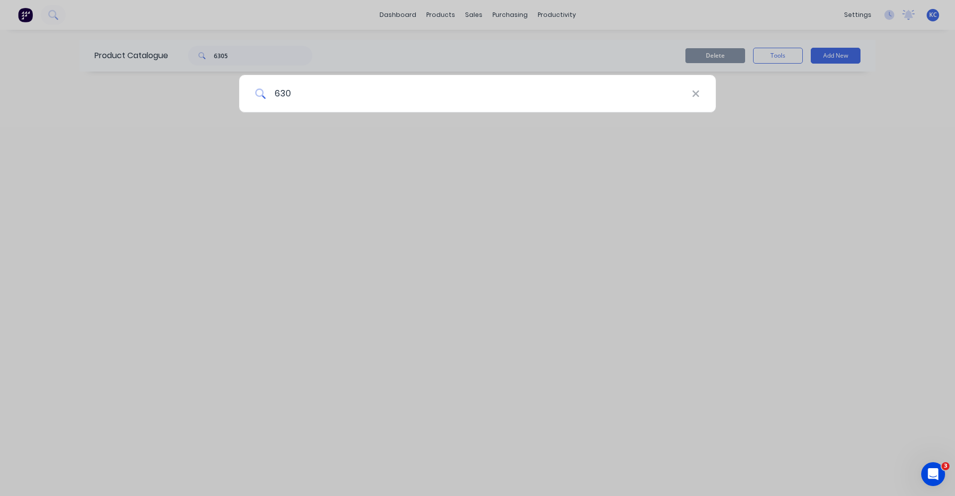
type input "6305"
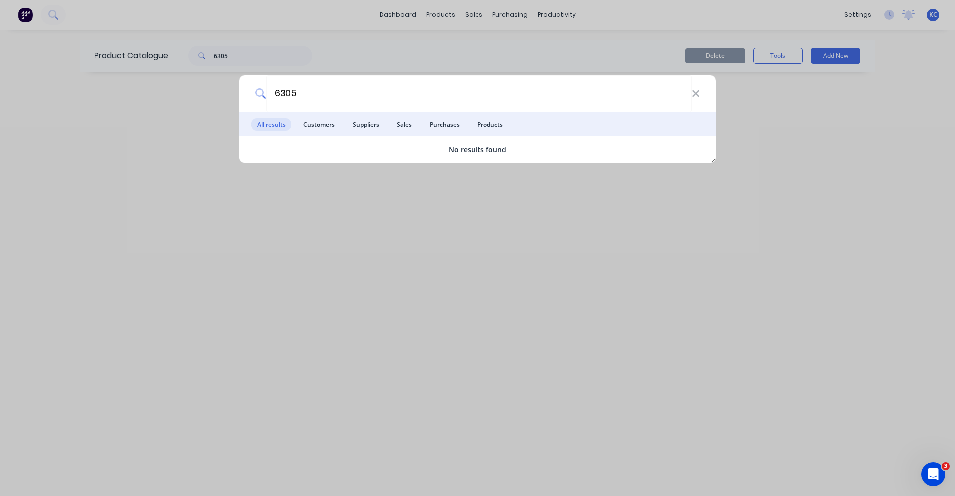
drag, startPoint x: 313, startPoint y: 90, endPoint x: 247, endPoint y: 96, distance: 66.9
click at [247, 96] on div "6305" at bounding box center [477, 93] width 477 height 37
type input "6305-2RS"
click at [699, 95] on icon at bounding box center [696, 94] width 8 height 11
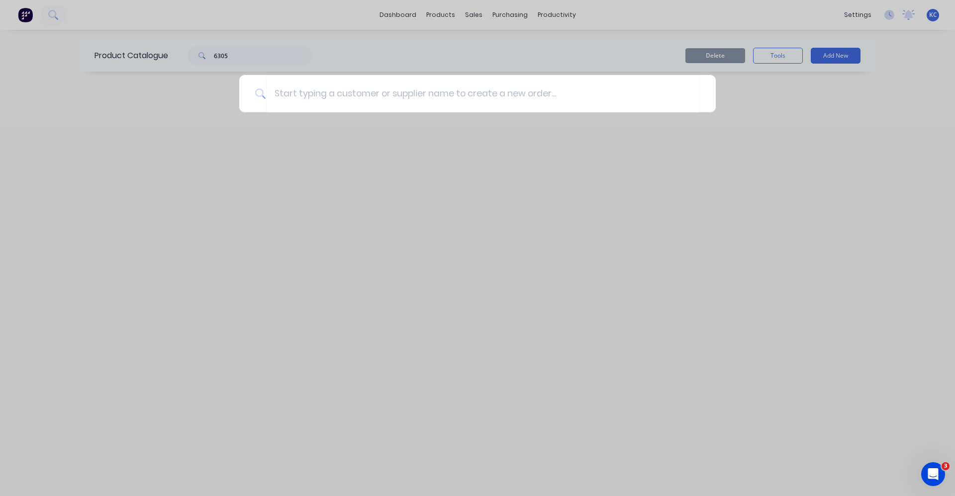
click at [852, 56] on div at bounding box center [477, 248] width 955 height 496
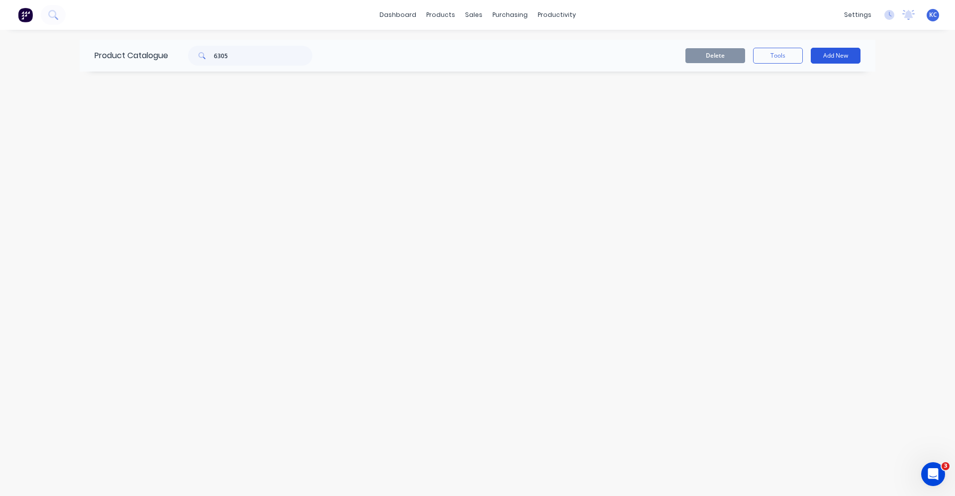
click at [837, 57] on button "Add New" at bounding box center [836, 56] width 50 height 16
click at [785, 119] on div "Product" at bounding box center [813, 121] width 77 height 14
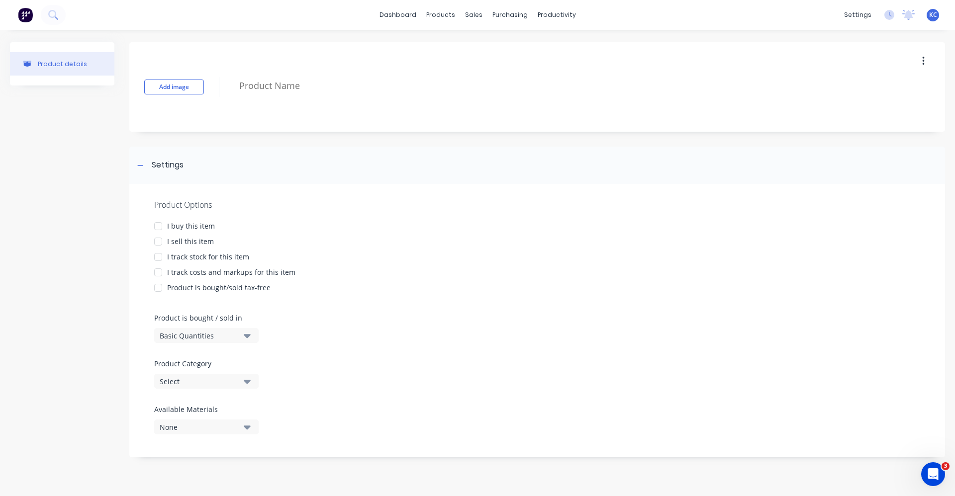
click at [924, 59] on icon "button" at bounding box center [923, 61] width 2 height 11
click at [890, 104] on div "Delete" at bounding box center [888, 107] width 77 height 14
type textarea "x"
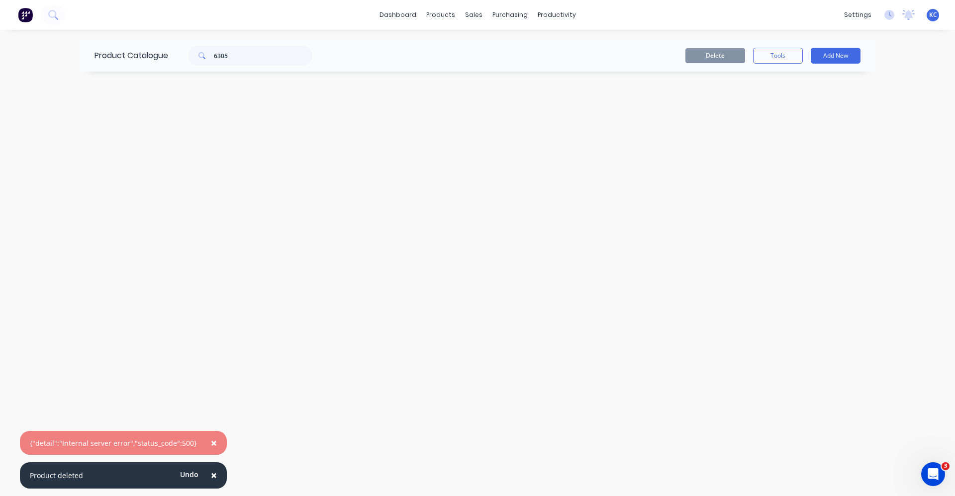
click at [211, 441] on span "×" at bounding box center [214, 443] width 6 height 14
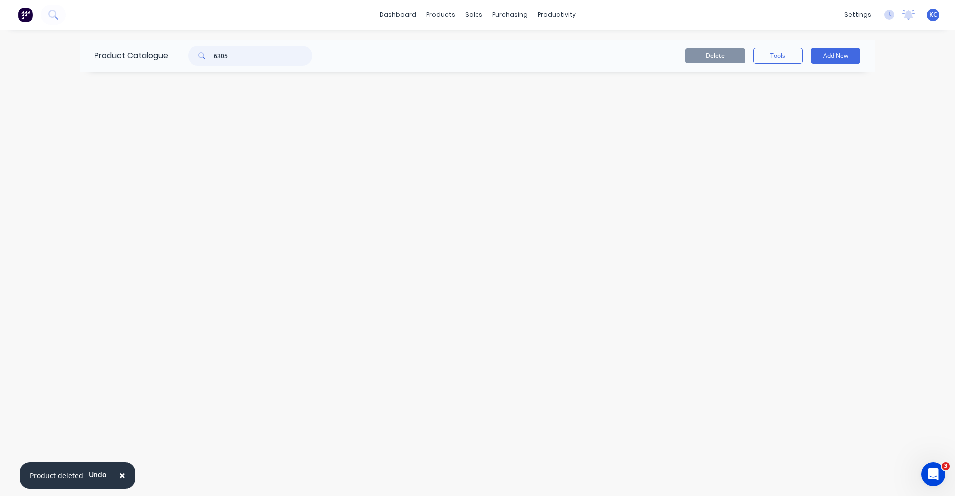
drag, startPoint x: 194, startPoint y: 45, endPoint x: 169, endPoint y: 45, distance: 24.9
click at [170, 45] on div "Product Catalogue 6305" at bounding box center [209, 56] width 258 height 32
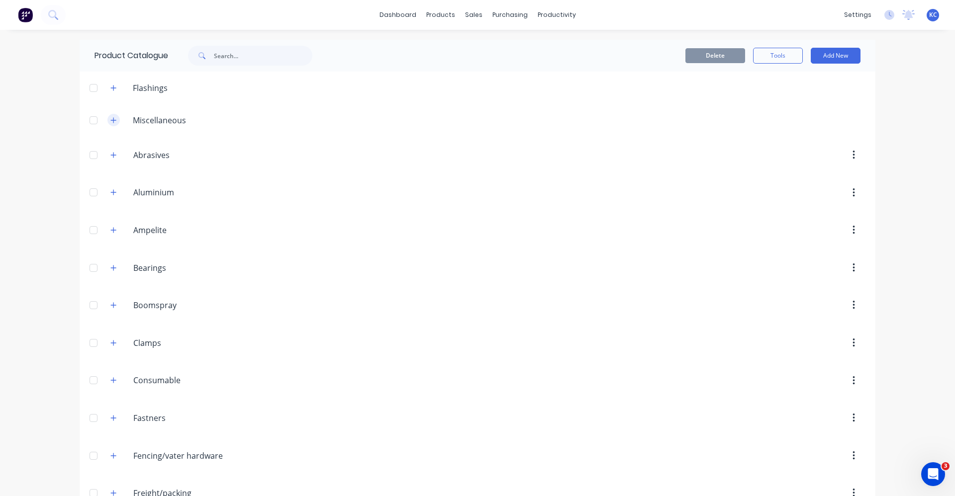
click at [112, 124] on button "button" at bounding box center [113, 120] width 12 height 12
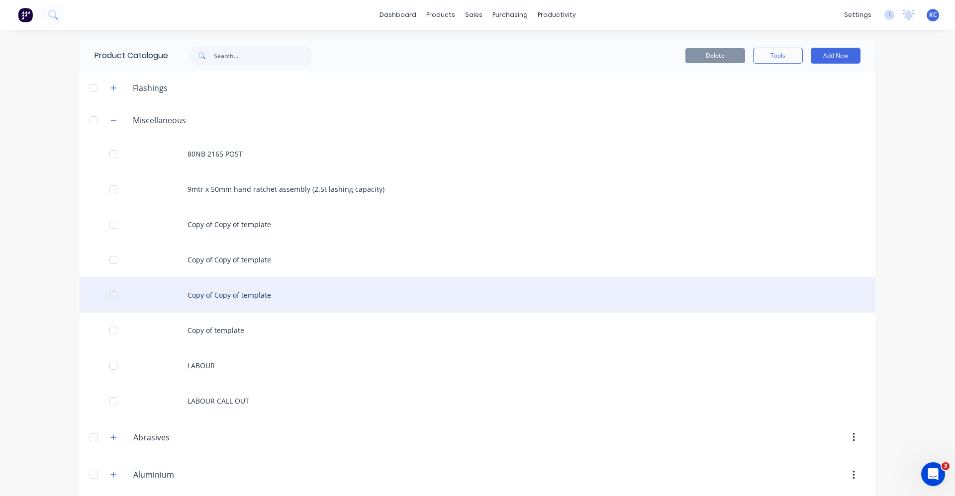
click at [250, 295] on div "Copy of Copy of template" at bounding box center [478, 295] width 796 height 35
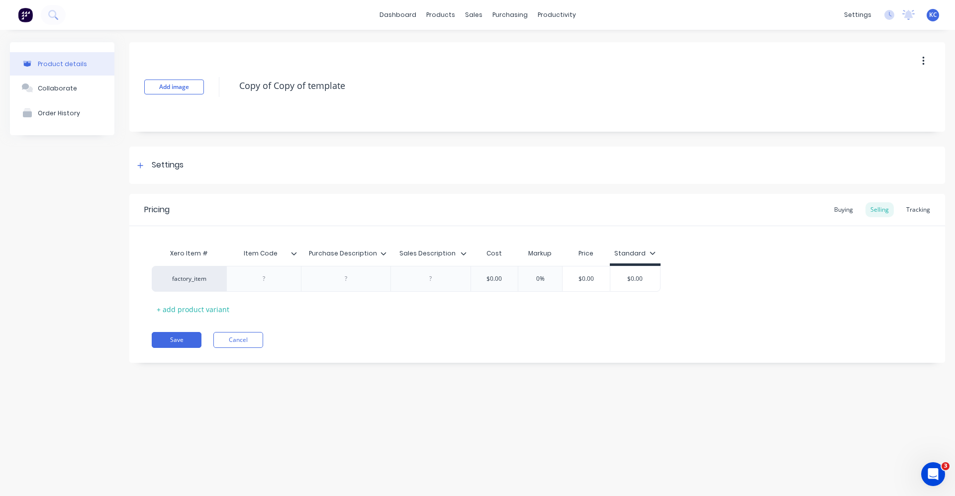
drag, startPoint x: 351, startPoint y: 82, endPoint x: 193, endPoint y: 59, distance: 160.3
click at [193, 59] on div "Add image Copy of Copy of template" at bounding box center [537, 87] width 816 height 90
type textarea "x"
type textarea "6"
type textarea "x"
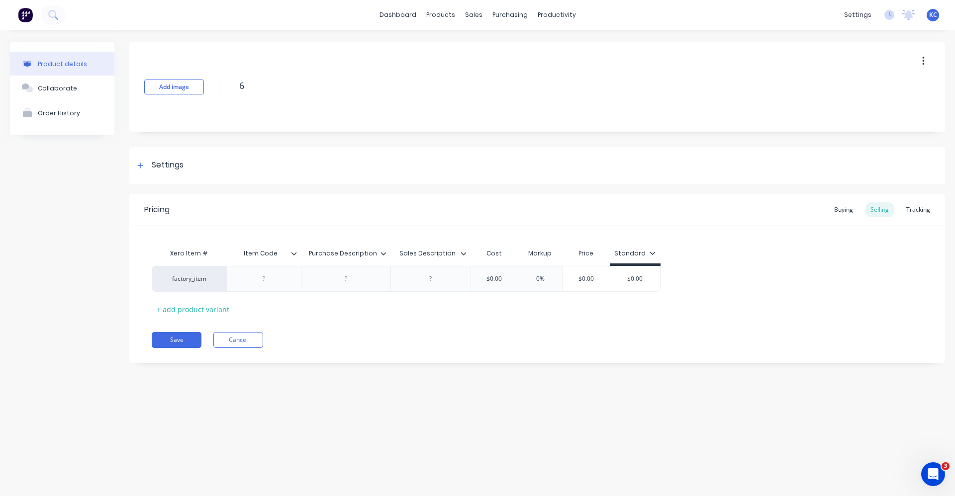
type textarea "63"
type textarea "x"
type textarea "630"
type textarea "x"
type textarea "6305"
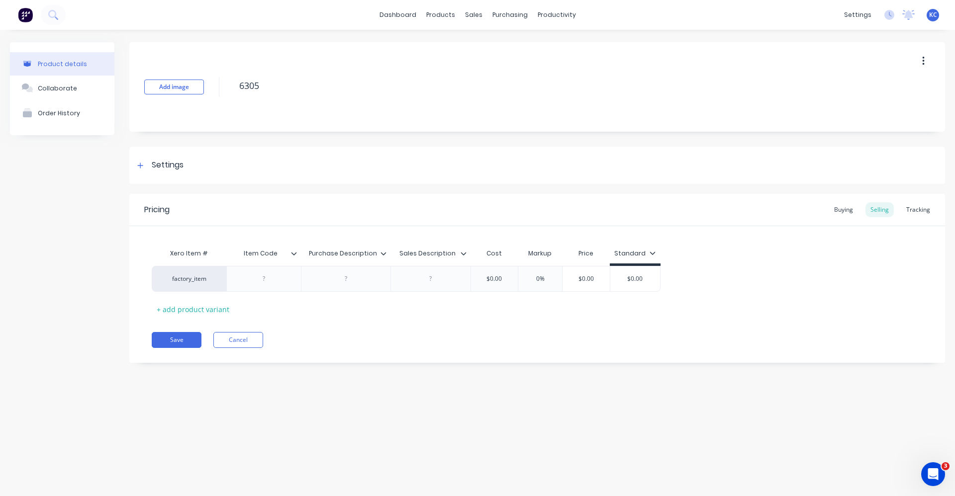
type textarea "x"
type textarea "6305-"
type textarea "x"
type textarea "6305-2"
type textarea "x"
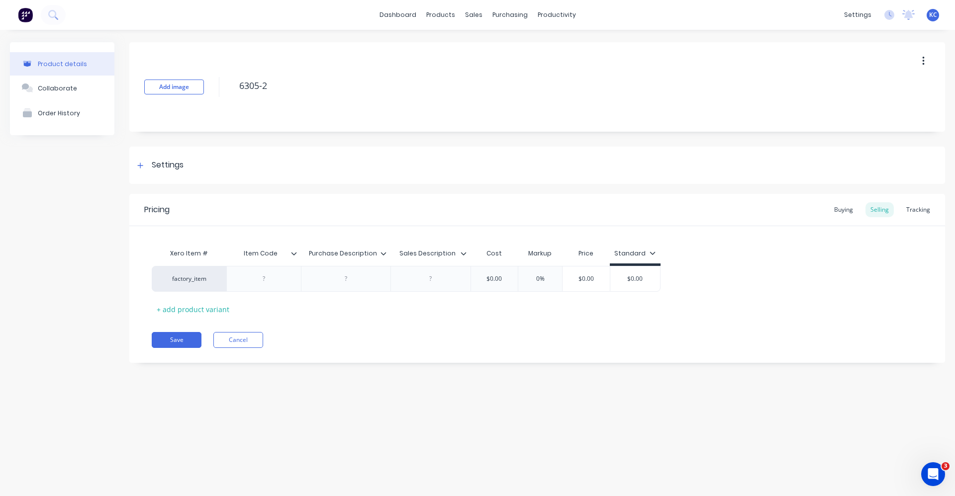
type textarea "6305-2R"
type textarea "x"
type textarea "6305-2RS"
type textarea "x"
type textarea "6305-2RS"
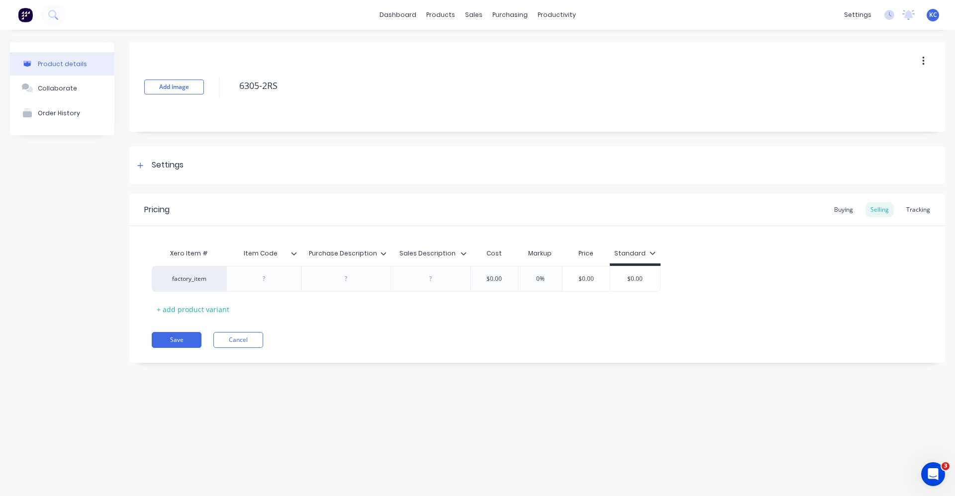
type textarea "x"
type textarea "6305-2RS J"
type textarea "x"
drag, startPoint x: 292, startPoint y: 85, endPoint x: 215, endPoint y: 89, distance: 76.7
click at [215, 89] on div "Add image 6305-2RS JP" at bounding box center [537, 87] width 816 height 90
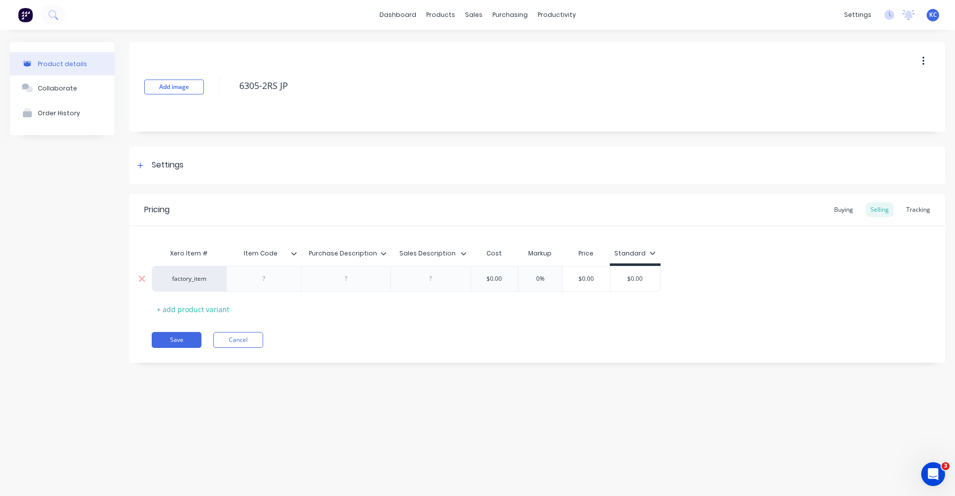
type textarea "6305-2RS JP"
type textarea "x"
type textarea "6305-2RS JP"
click at [269, 279] on div at bounding box center [264, 279] width 50 height 13
paste div
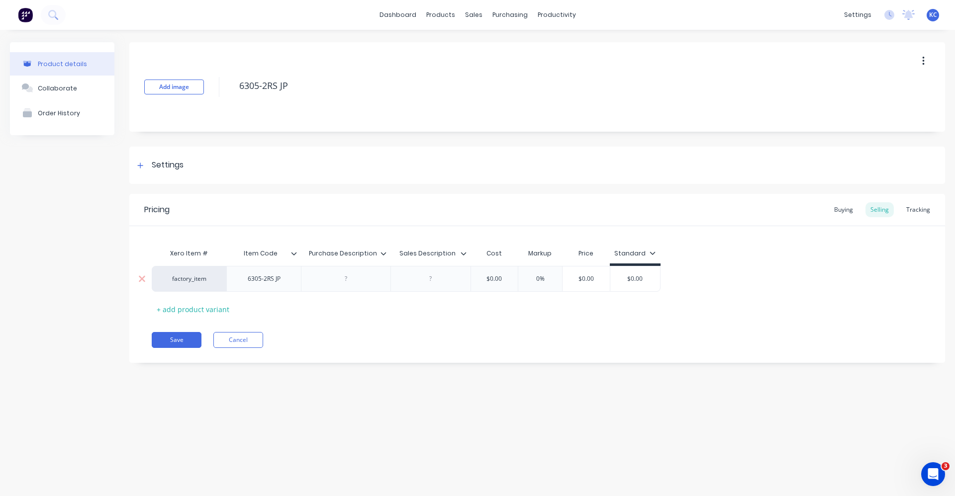
click at [329, 279] on div at bounding box center [346, 279] width 50 height 13
type textarea "x"
drag, startPoint x: 288, startPoint y: 283, endPoint x: 248, endPoint y: 282, distance: 39.8
click at [248, 282] on div "6305-2RS JP" at bounding box center [264, 279] width 50 height 13
copy div "6305-2RS JP"
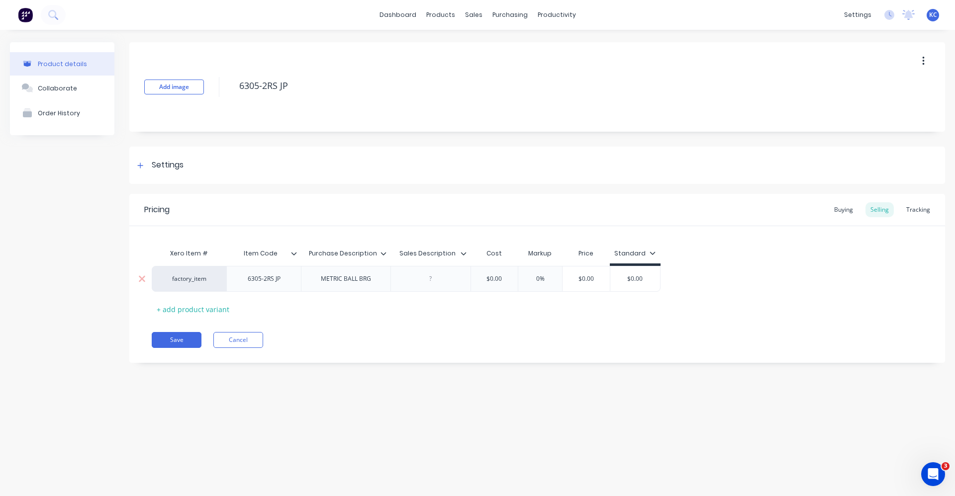
click at [318, 280] on div "METRIC BALL BRG" at bounding box center [346, 279] width 66 height 13
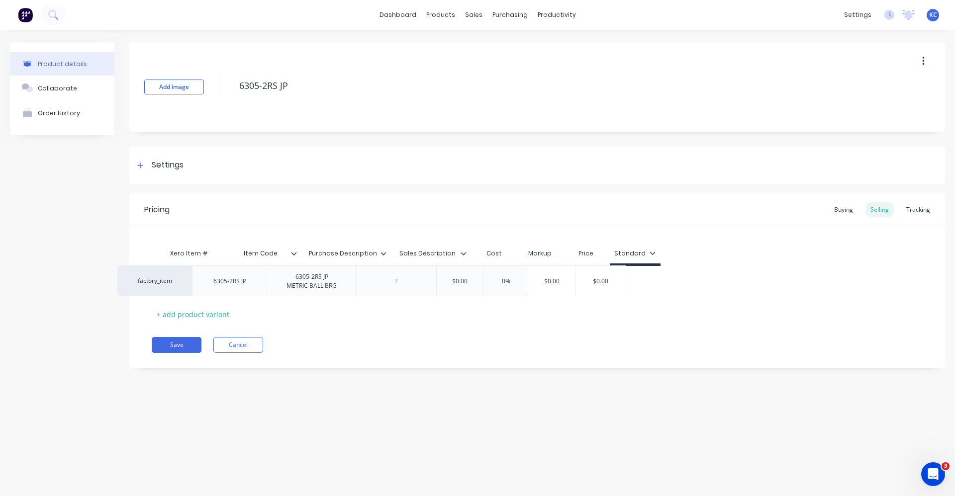
drag, startPoint x: 381, startPoint y: 285, endPoint x: 349, endPoint y: 287, distance: 31.9
click at [348, 287] on div "factory_item 6305-2RS JP 6305-2RS JP METRIC BALL BRG $0.00 0% $0.00 $0.00" at bounding box center [537, 281] width 771 height 31
drag, startPoint x: 369, startPoint y: 290, endPoint x: 314, endPoint y: 280, distance: 56.2
click at [314, 280] on div "6305-2RS JP METRIC BALL BRG" at bounding box center [346, 282] width 66 height 22
copy div "6305-2RS JP METRIC BALL BRG"
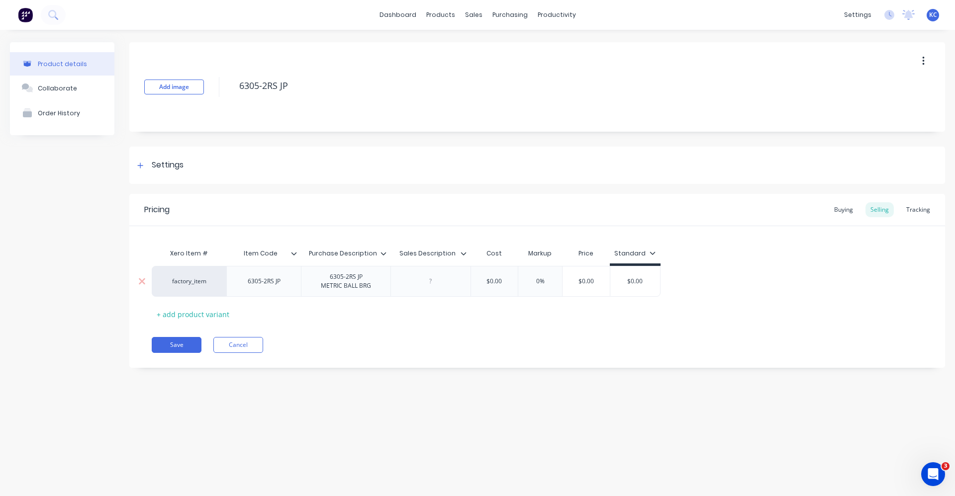
click at [430, 287] on div at bounding box center [431, 281] width 50 height 13
type textarea "x"
paste div
click at [516, 293] on div "$0.00" at bounding box center [517, 281] width 50 height 25
type textarea "x"
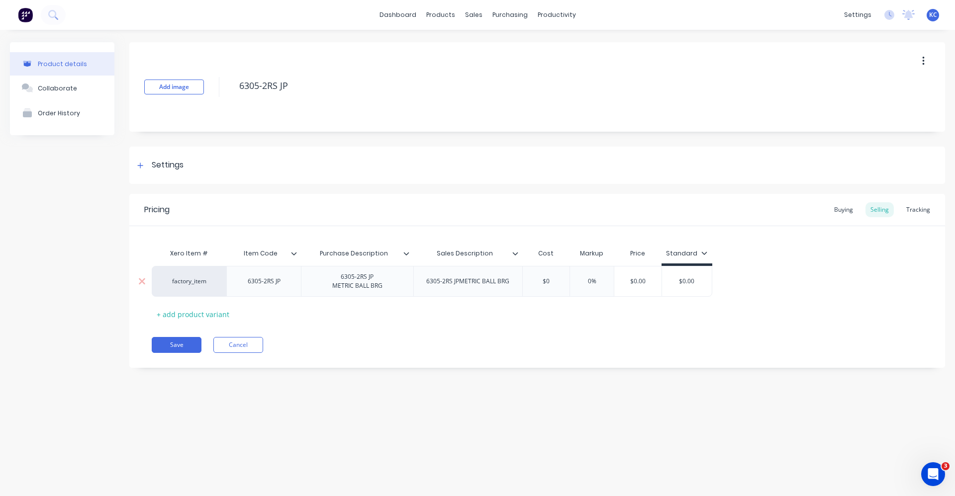
type input "$"
type input "1"
type textarea "x"
type input "14.8"
type textarea "x"
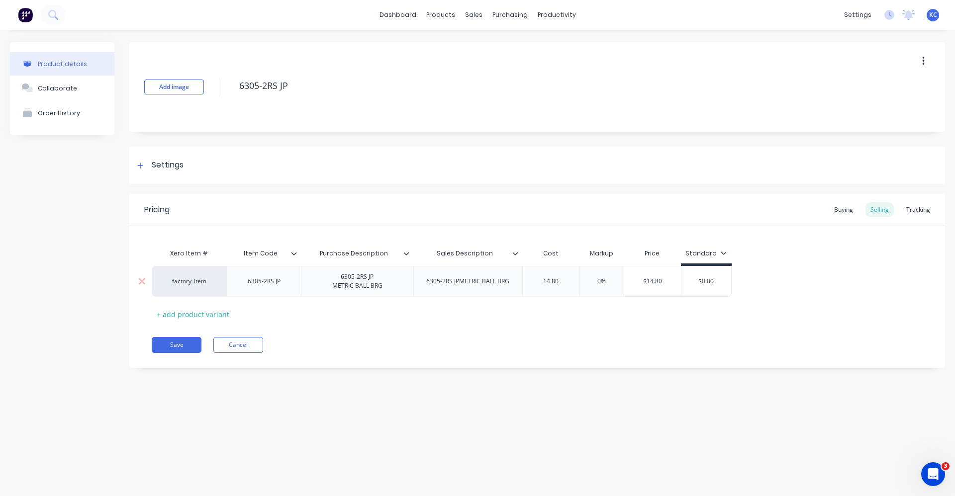
type input "14.80"
drag, startPoint x: 587, startPoint y: 285, endPoint x: 626, endPoint y: 274, distance: 41.4
click at [626, 274] on div "factory_item 6305-2RS JP 6305-2RS JP METRIC BALL BRG 6305-2RS JPMETRIC BALL BRG…" at bounding box center [442, 281] width 580 height 31
type input "4%"
type textarea "x"
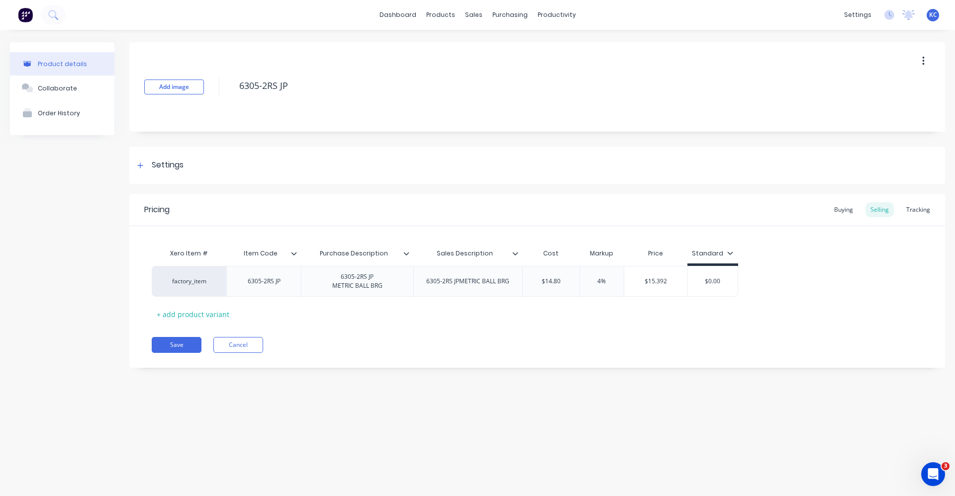
type input "40%"
type textarea "x"
type input "40%"
click at [653, 328] on div "Pricing Buying Selling Tracking Xero Item # Item Code Purchase Description Sale…" at bounding box center [537, 281] width 816 height 174
click at [847, 215] on div "Buying" at bounding box center [843, 209] width 29 height 15
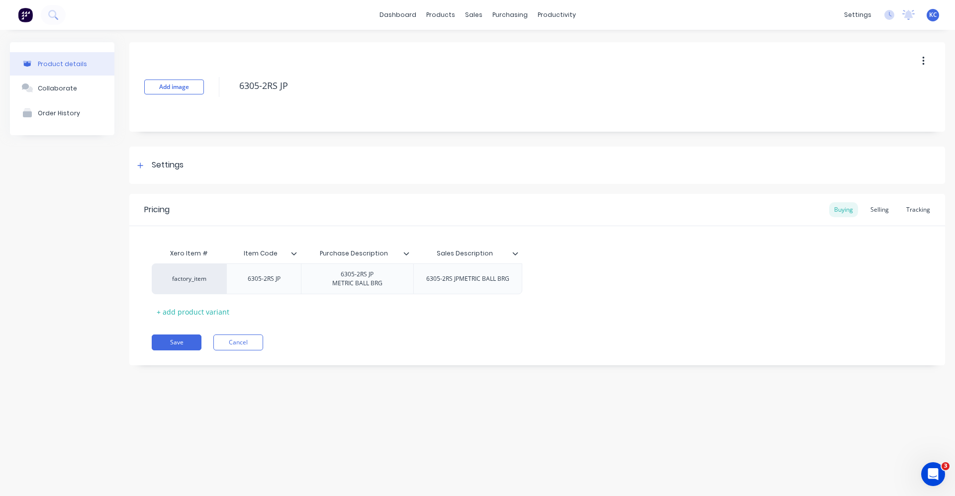
drag, startPoint x: 158, startPoint y: 161, endPoint x: 221, endPoint y: 294, distance: 147.3
click at [158, 161] on div "Settings" at bounding box center [168, 165] width 32 height 12
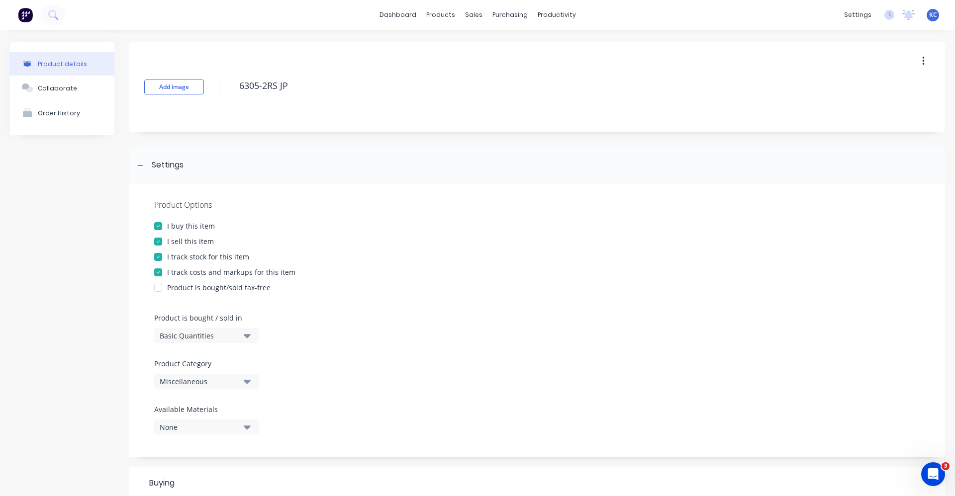
click at [241, 388] on button "Miscellaneous" at bounding box center [206, 381] width 104 height 15
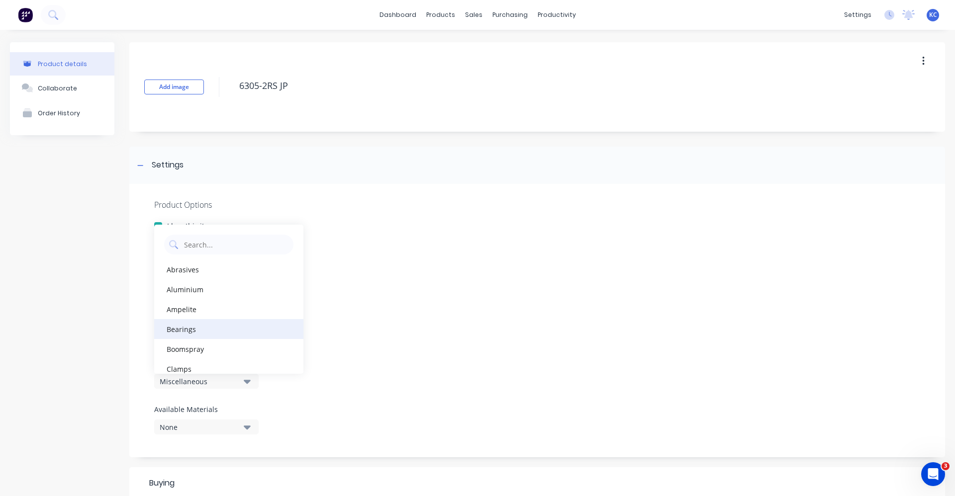
click at [249, 324] on div "Bearings" at bounding box center [228, 329] width 149 height 20
type textarea "x"
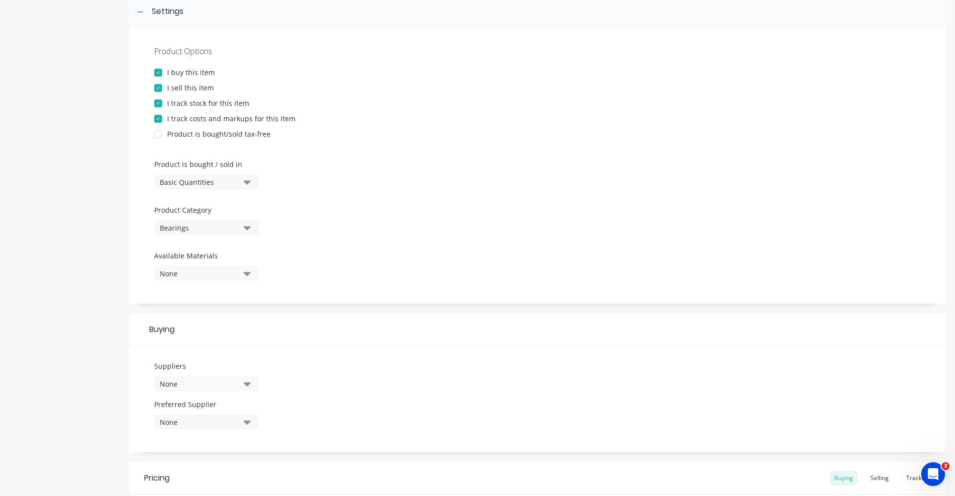
scroll to position [199, 0]
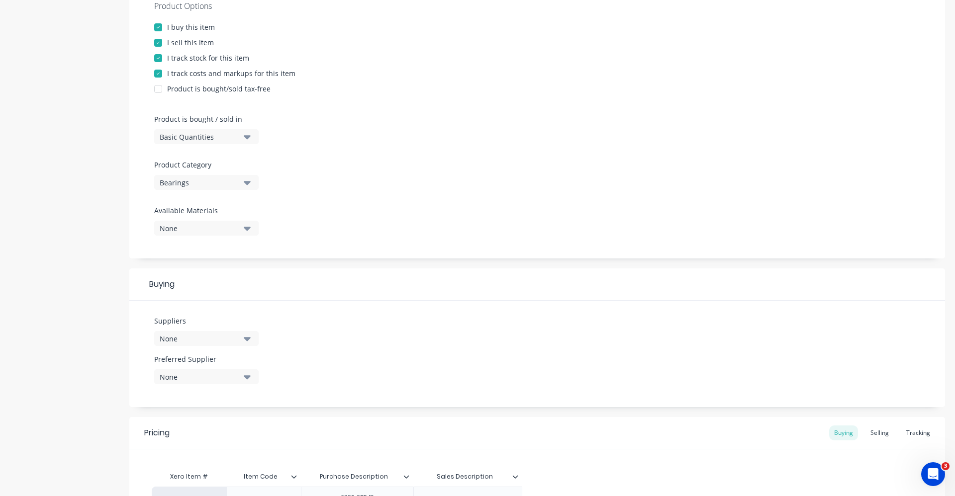
click at [247, 340] on icon "button" at bounding box center [247, 339] width 7 height 4
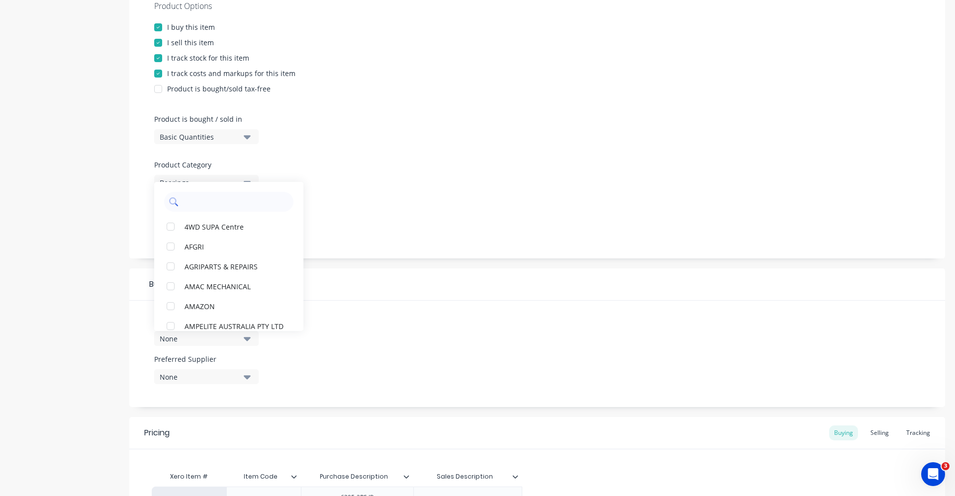
click at [204, 204] on input "text" at bounding box center [235, 202] width 105 height 20
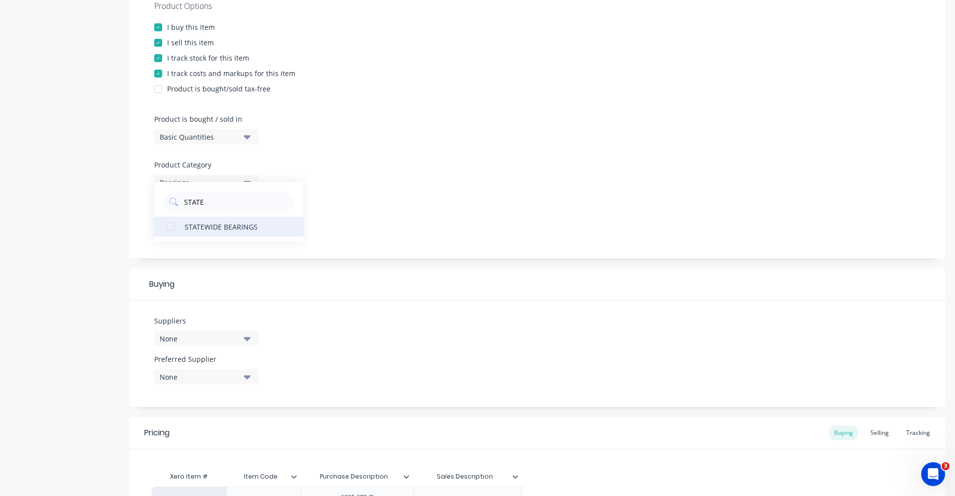
type input "STATE"
click at [253, 231] on div "STATEWIDE BEARINGS" at bounding box center [234, 226] width 99 height 10
click at [390, 218] on div "Product Options I buy this item I sell this item I track stock for this item I …" at bounding box center [537, 122] width 816 height 274
click at [252, 376] on button "None" at bounding box center [206, 377] width 104 height 15
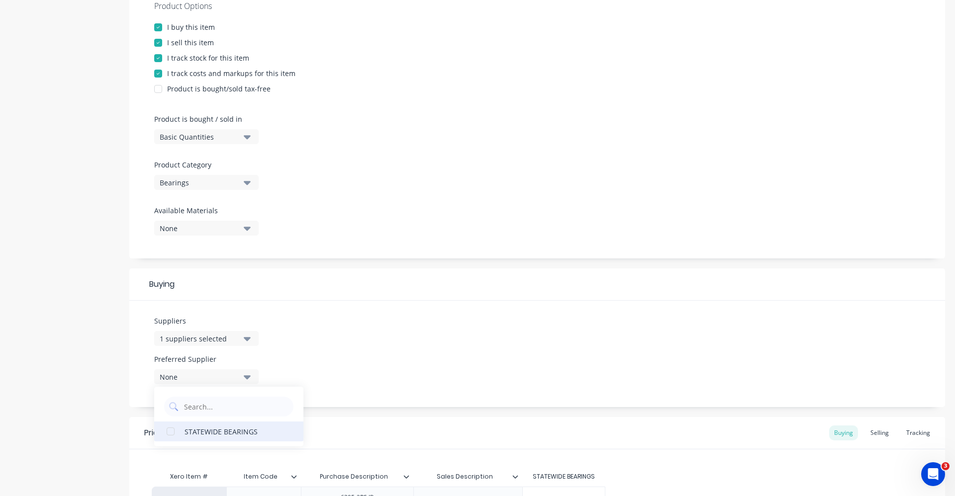
click at [234, 435] on div "STATEWIDE BEARINGS" at bounding box center [234, 431] width 99 height 10
click at [230, 428] on div "STATEWIDE BEARINGS" at bounding box center [234, 431] width 99 height 10
click at [236, 432] on div "STATEWIDE BEARINGS" at bounding box center [234, 431] width 99 height 10
type textarea "x"
click at [378, 328] on div "Suppliers 1 suppliers selected STATE Preferred Supplier STATEWIDE BEARINGS STAT…" at bounding box center [537, 354] width 816 height 106
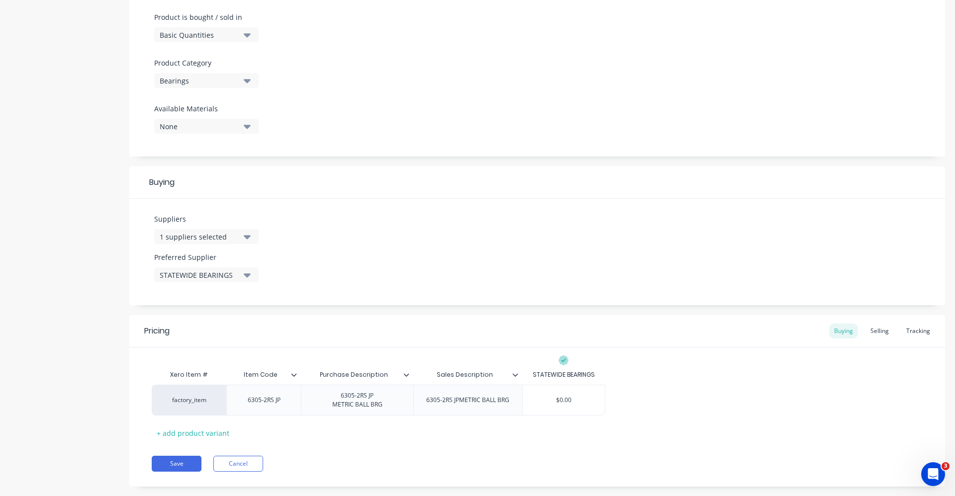
scroll to position [319, 0]
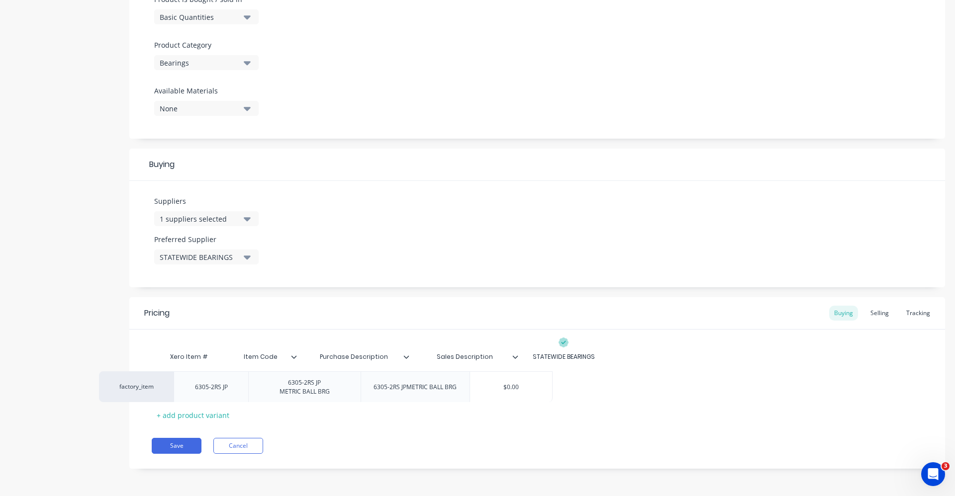
drag, startPoint x: 582, startPoint y: 379, endPoint x: 553, endPoint y: 378, distance: 29.4
click at [539, 381] on div "factory_item 6305-2RS JP 6305-2RS JP METRIC BALL BRG 6305-2RS JPMETRIC BALL BRG…" at bounding box center [537, 382] width 771 height 31
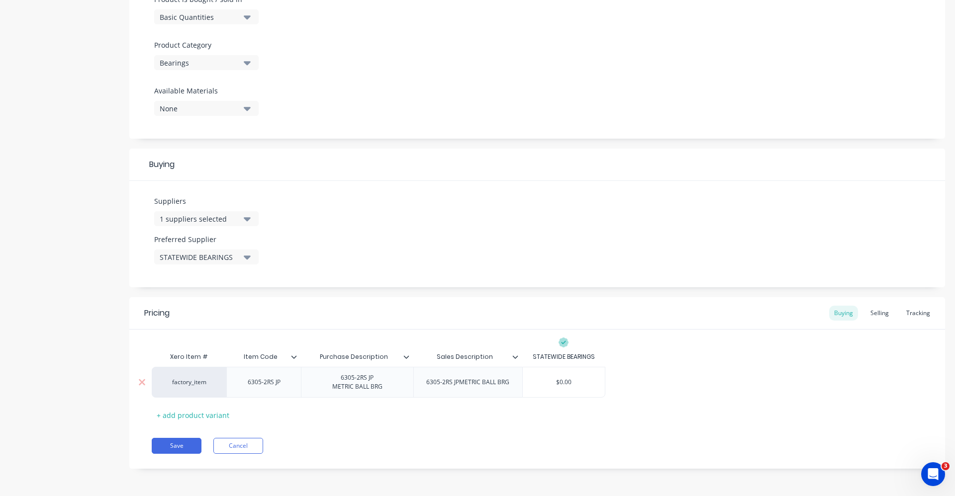
drag, startPoint x: 566, startPoint y: 386, endPoint x: 545, endPoint y: 389, distance: 21.5
click at [545, 389] on div "$0.00 $0.00" at bounding box center [564, 382] width 82 height 25
type input "1"
type textarea "x"
type input "14.8"
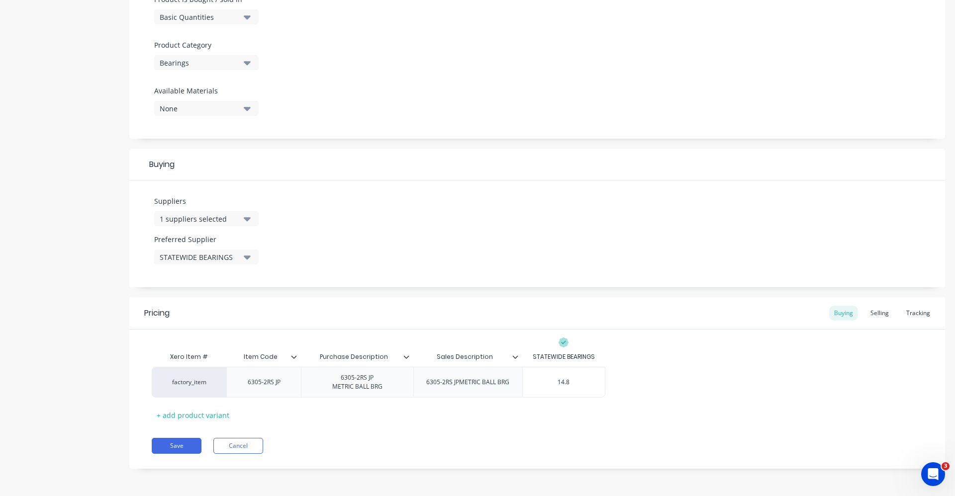
type textarea "x"
type input "14.80"
type textarea "x"
type input "14.80"
click at [652, 391] on div "factory_item 6305-2RS JP 6305-2RS JP METRIC BALL BRG 6305-2RS JPMETRIC BALL BRG…" at bounding box center [537, 382] width 771 height 31
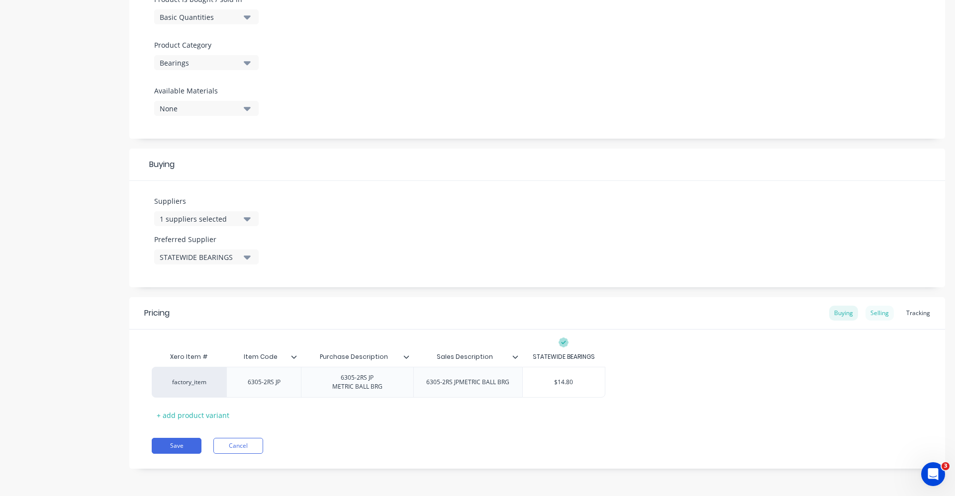
click at [886, 311] on div "Selling" at bounding box center [880, 313] width 28 height 15
click at [599, 386] on input "40%" at bounding box center [602, 385] width 50 height 9
type input "0%"
type textarea "x"
type input "60%"
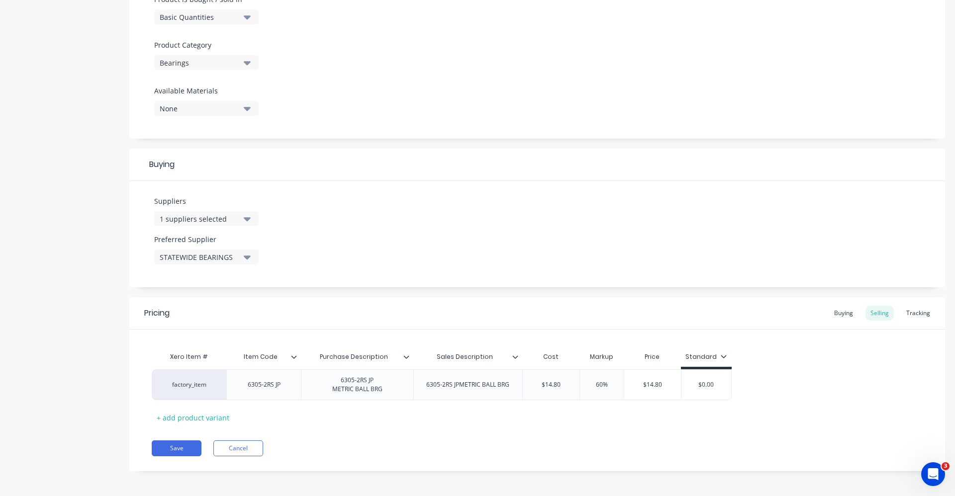
type textarea "x"
type input "0%"
type textarea "x"
type input "40%"
type textarea "x"
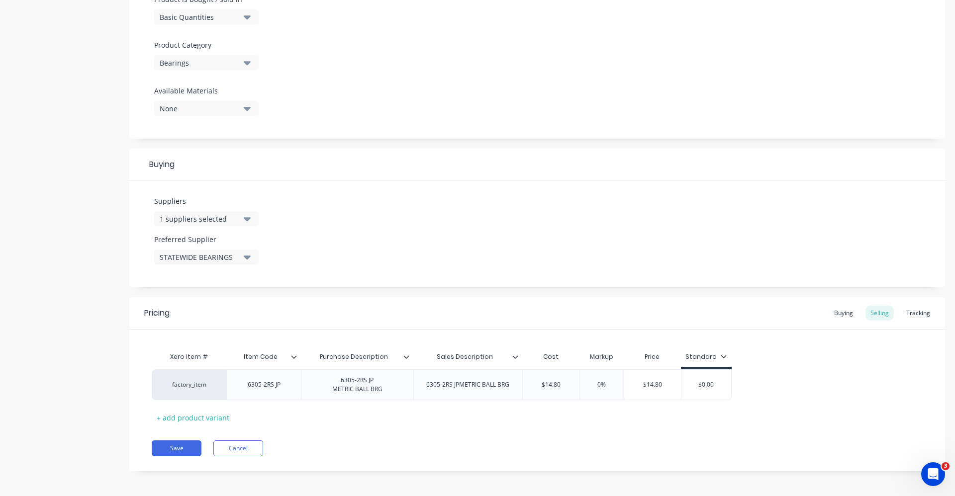
type input "60%"
type textarea "x"
type input "0%"
type textarea "x"
type input "60%"
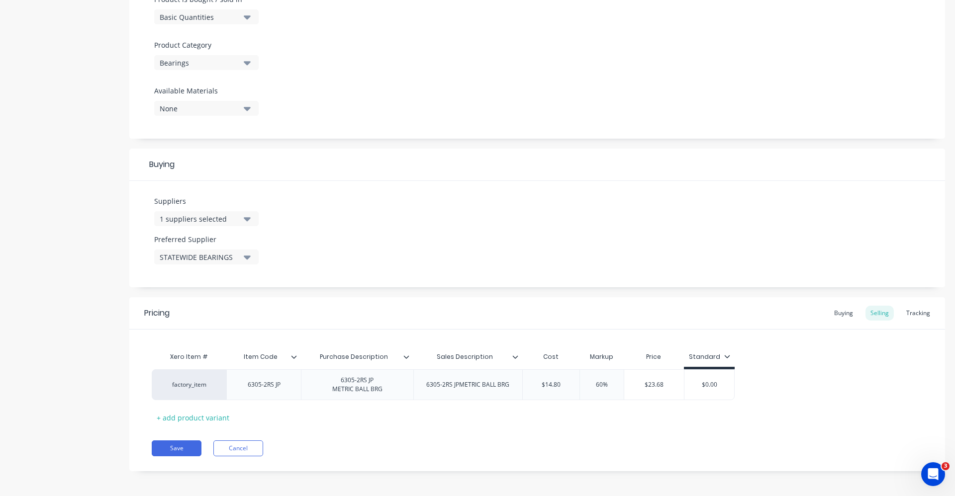
type textarea "x"
type input "0%"
type textarea "x"
type input "40%"
click at [616, 430] on div "Pricing Buying Selling Tracking Xero Item # Item Code Purchase Description Sale…" at bounding box center [537, 384] width 816 height 174
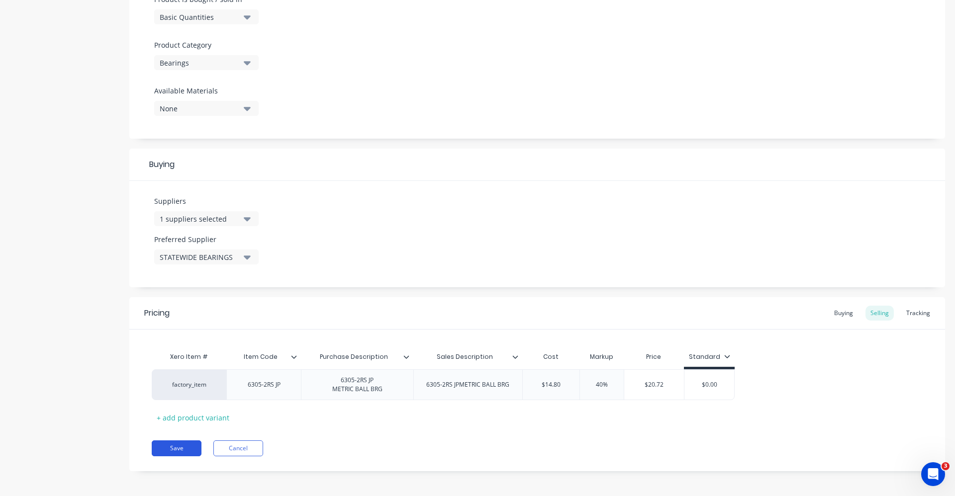
click at [190, 447] on button "Save" at bounding box center [177, 449] width 50 height 16
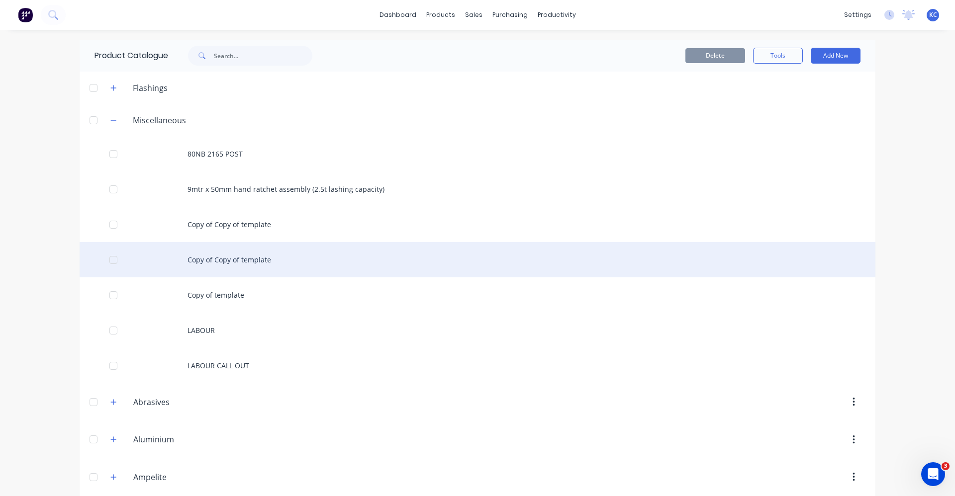
click at [251, 264] on div "Copy of Copy of template" at bounding box center [478, 259] width 796 height 35
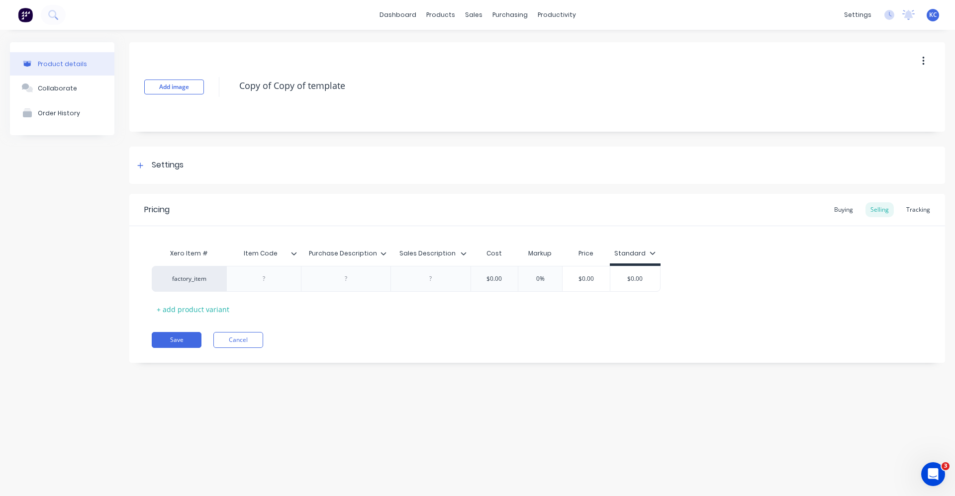
click at [214, 76] on div "Add image Copy of Copy of template" at bounding box center [537, 87] width 816 height 90
type textarea "x"
type textarea "6"
type textarea "x"
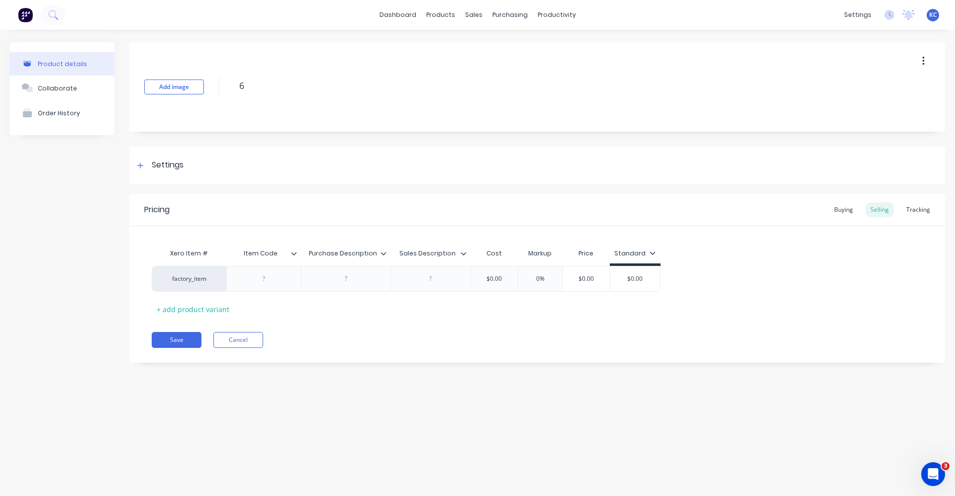
type textarea "63"
type textarea "x"
type textarea "630"
type textarea "x"
type textarea "6306"
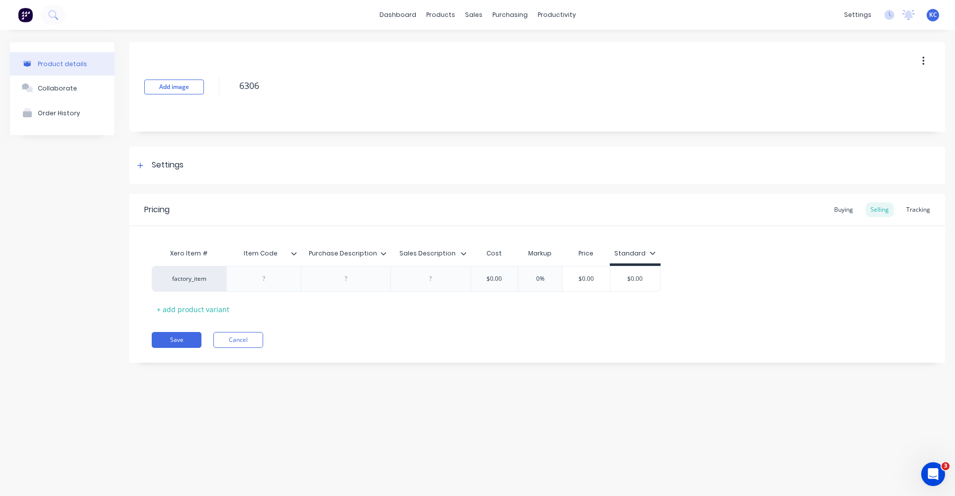
type textarea "x"
type textarea "6306-"
type textarea "x"
type textarea "6306-2"
type textarea "x"
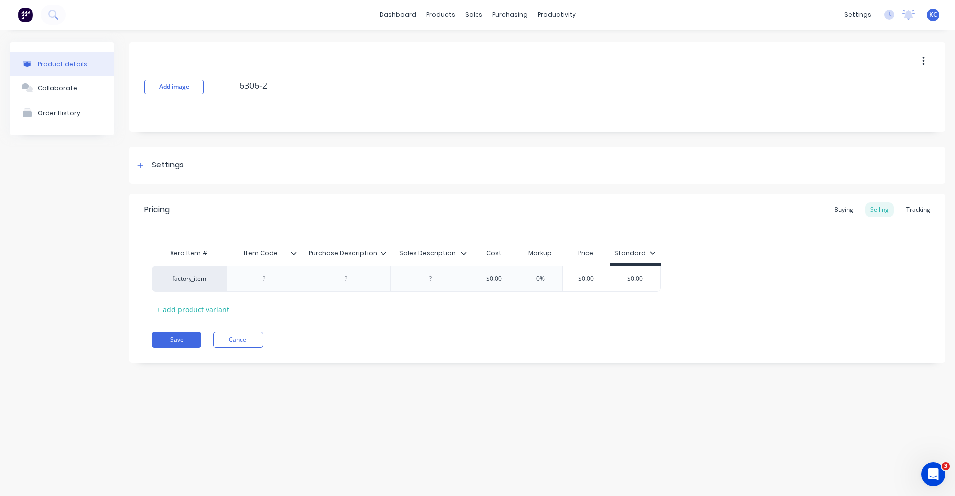
type textarea "6306-2R"
type textarea "x"
type textarea "6306-2RS"
type textarea "x"
type textarea "6306-2RS"
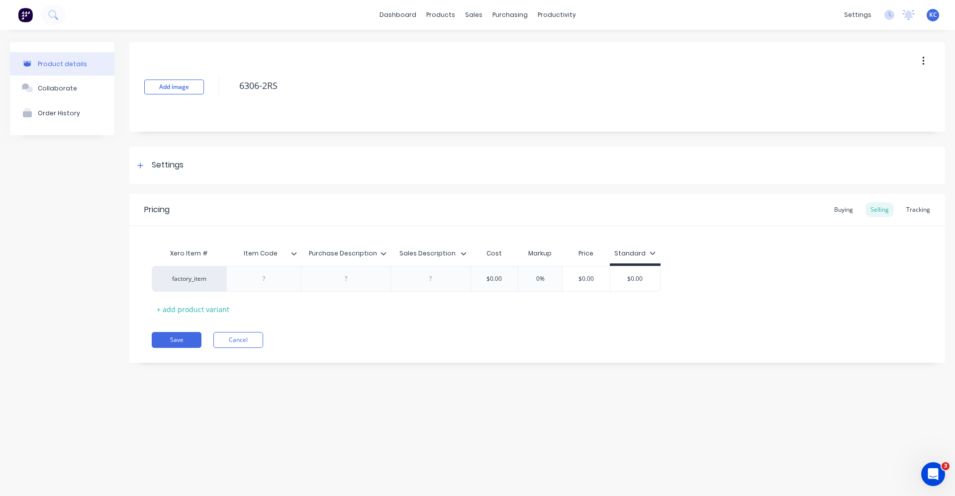
type textarea "x"
type textarea "6306-2RS J"
type textarea "x"
drag, startPoint x: 305, startPoint y: 81, endPoint x: 189, endPoint y: 82, distance: 115.9
click at [189, 82] on div "Add image 6306-2RS JP" at bounding box center [537, 87] width 816 height 90
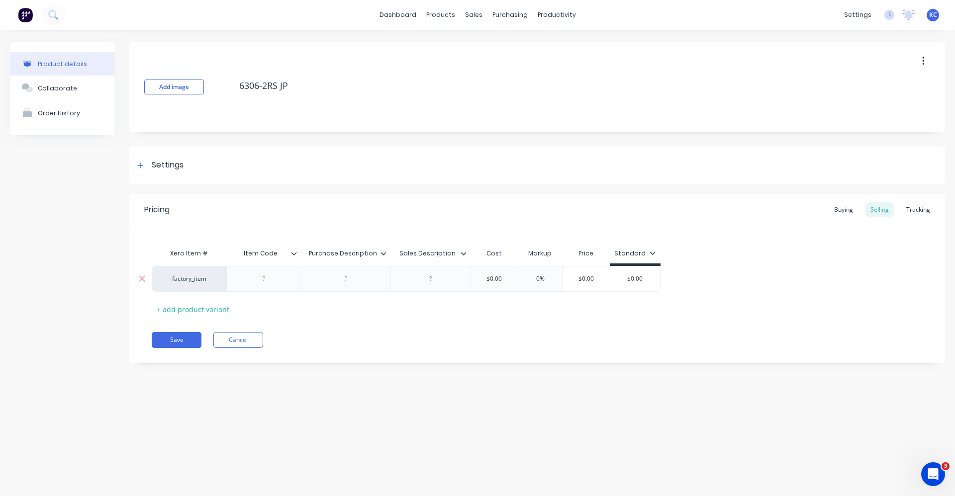
click at [271, 287] on div at bounding box center [263, 279] width 75 height 26
type textarea "6306-2RS JP"
type textarea "x"
type textarea "6306-2RS JP"
drag, startPoint x: 271, startPoint y: 286, endPoint x: 252, endPoint y: 279, distance: 20.0
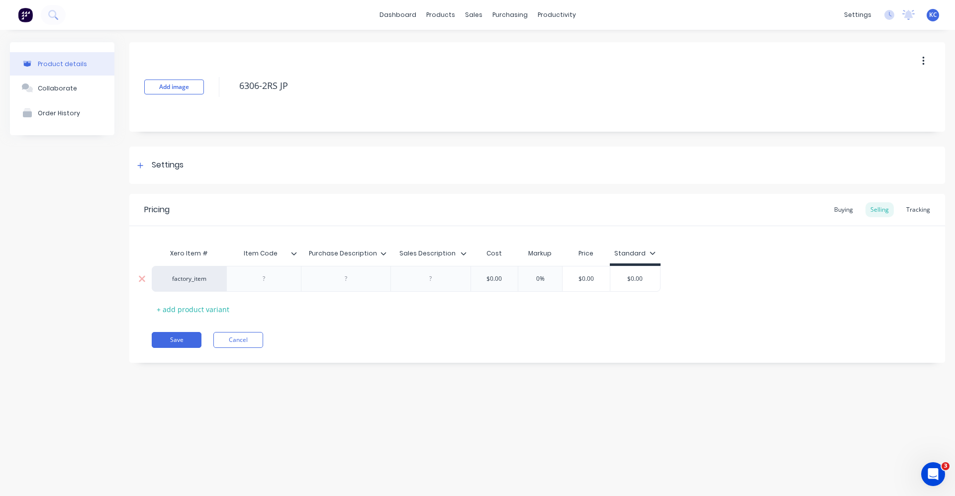
click at [252, 279] on div at bounding box center [264, 279] width 50 height 13
paste div
type textarea "x"
paste div
drag, startPoint x: 370, startPoint y: 289, endPoint x: 316, endPoint y: 279, distance: 55.1
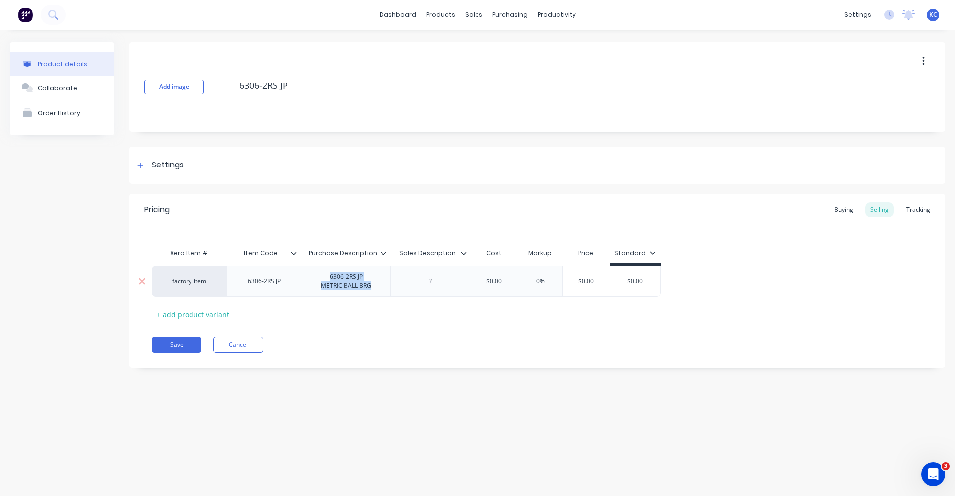
click at [316, 279] on div "6306-2RS JP METRIC BALL BRG" at bounding box center [346, 282] width 66 height 22
copy div "6306-2RS JP METRIC BALL BRG"
type textarea "x"
click at [429, 281] on div at bounding box center [453, 281] width 50 height 13
paste div
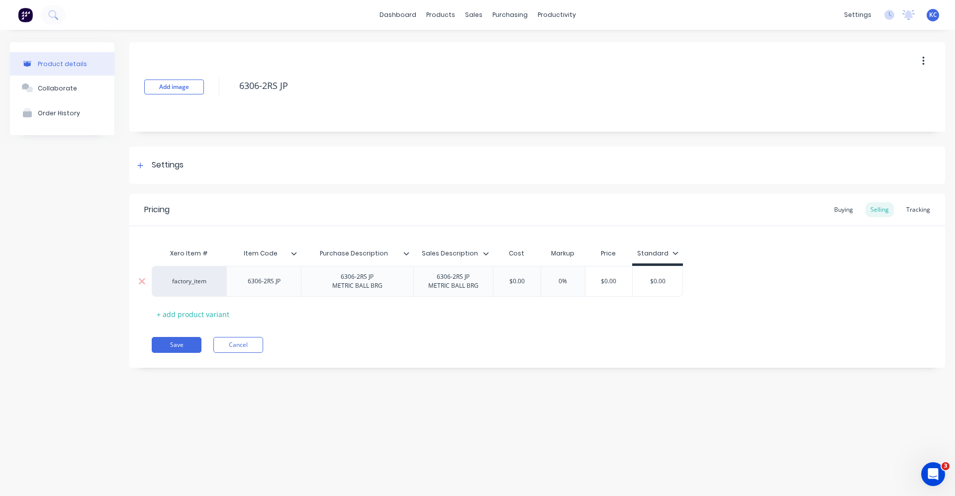
click at [531, 287] on div "$0.00" at bounding box center [517, 281] width 50 height 25
type textarea "x"
type input "$0.001"
type textarea "x"
type input "$0.0016."
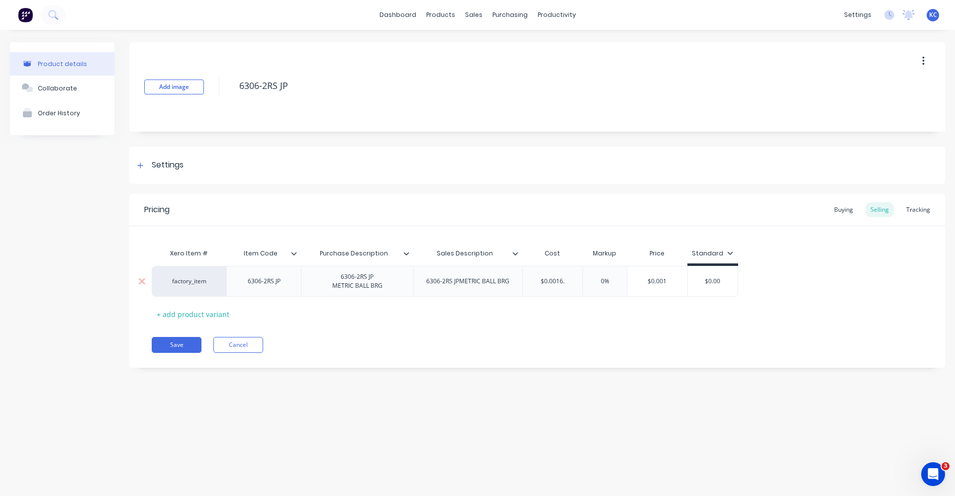
type textarea "x"
type input "$0."
type textarea "x"
type input "$"
type textarea "x"
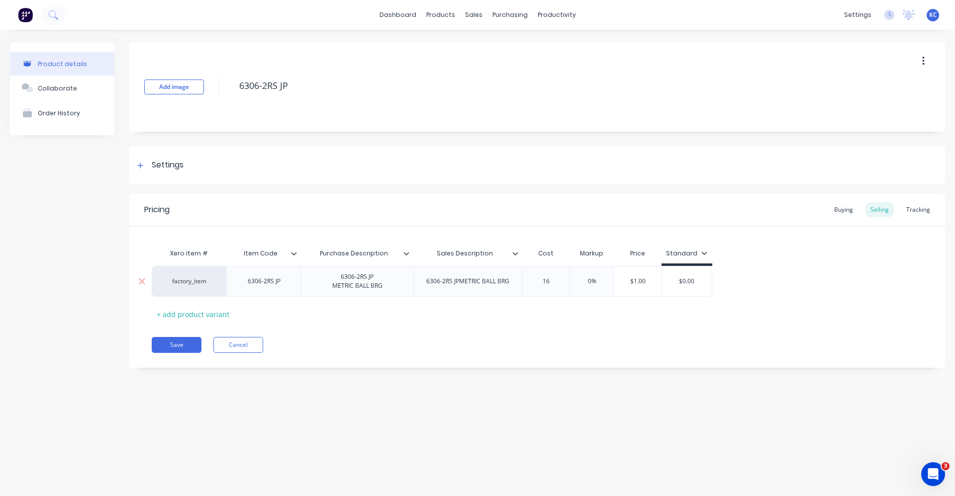
type input "16."
type textarea "x"
type input "16.2"
type textarea "x"
type input "16.20"
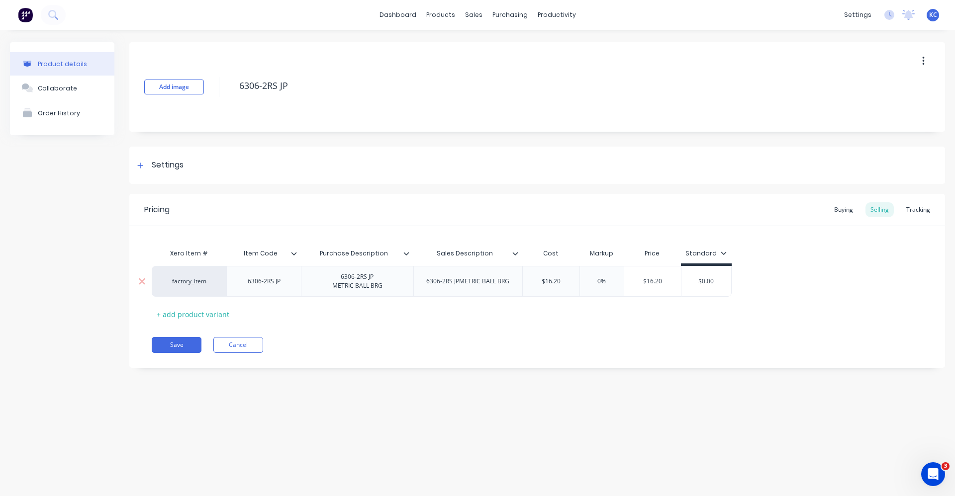
drag, startPoint x: 583, startPoint y: 277, endPoint x: 619, endPoint y: 276, distance: 36.8
click at [619, 276] on div "0% 0%" at bounding box center [602, 281] width 50 height 25
type input "40%"
type textarea "x"
type input "40%"
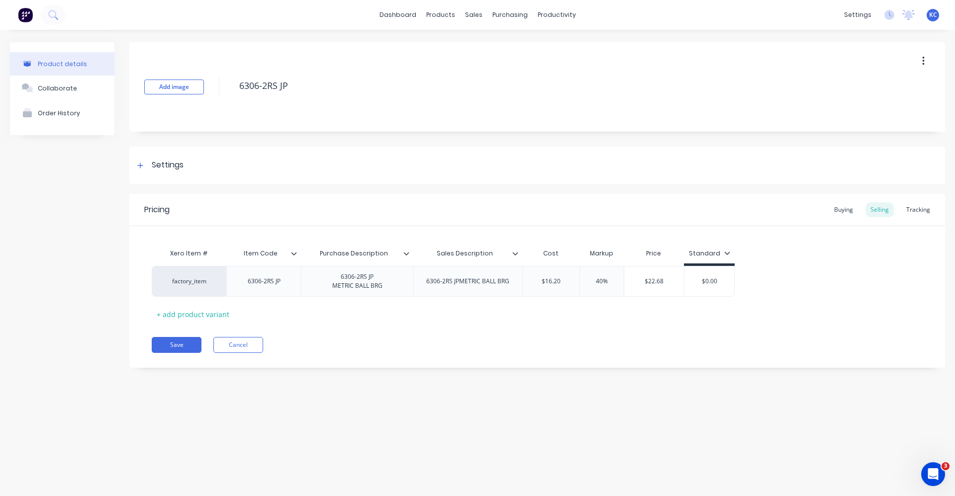
click at [700, 333] on div "Pricing Buying Selling Tracking Xero Item # Item Code Purchase Description Sale…" at bounding box center [537, 281] width 816 height 174
click at [842, 206] on div "Buying" at bounding box center [843, 209] width 29 height 15
click at [176, 163] on div "Settings" at bounding box center [168, 165] width 32 height 12
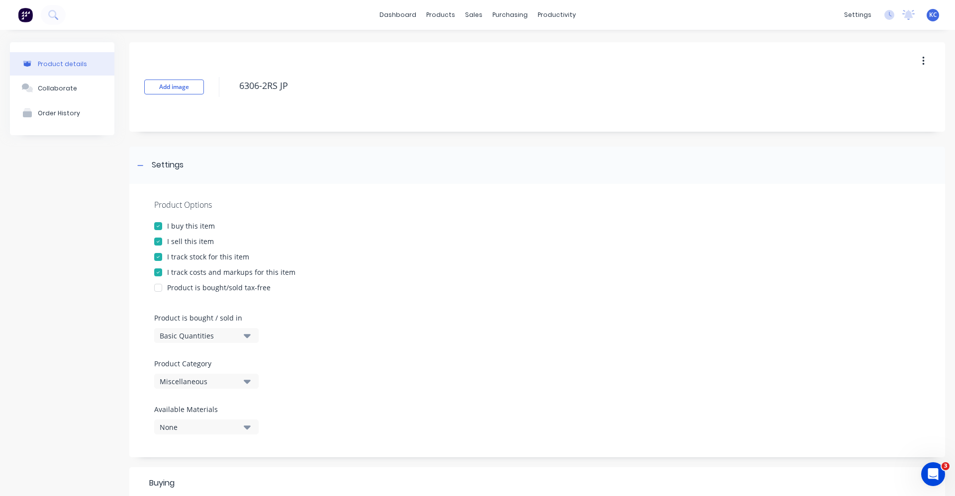
click at [248, 381] on icon "button" at bounding box center [247, 382] width 7 height 4
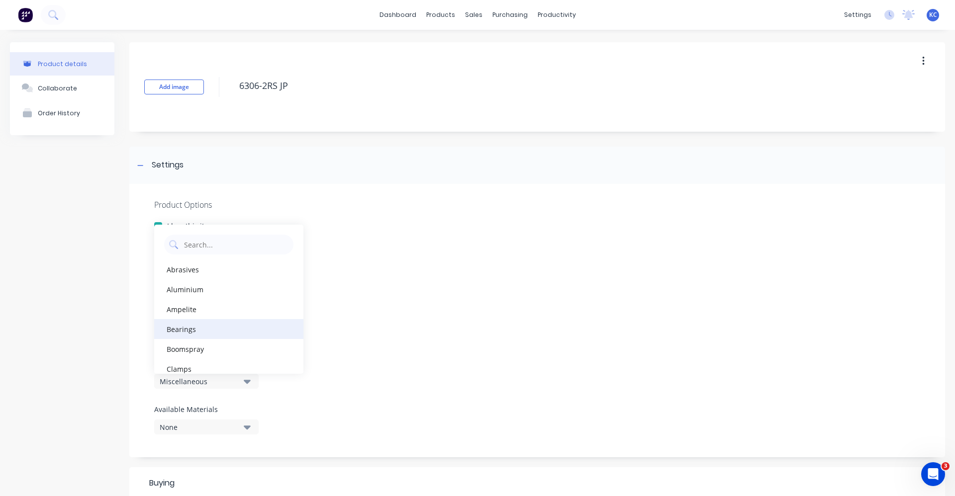
click at [234, 320] on div "Bearings" at bounding box center [228, 329] width 149 height 20
type textarea "x"
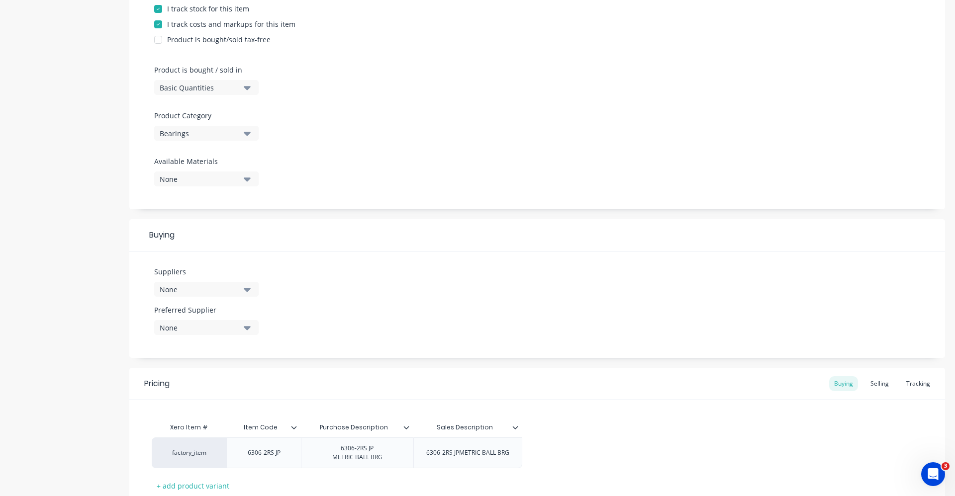
scroll to position [249, 0]
click at [247, 288] on icon "button" at bounding box center [247, 289] width 7 height 11
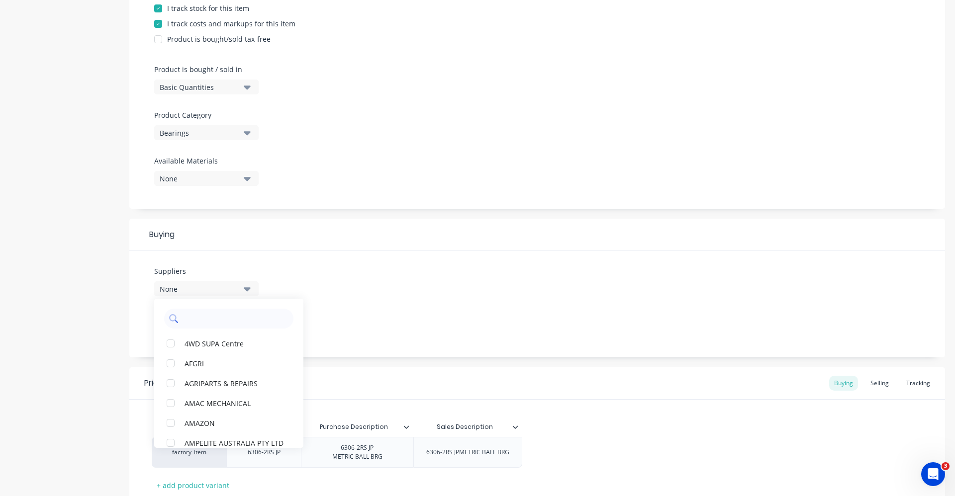
click at [208, 310] on input "text" at bounding box center [235, 319] width 105 height 20
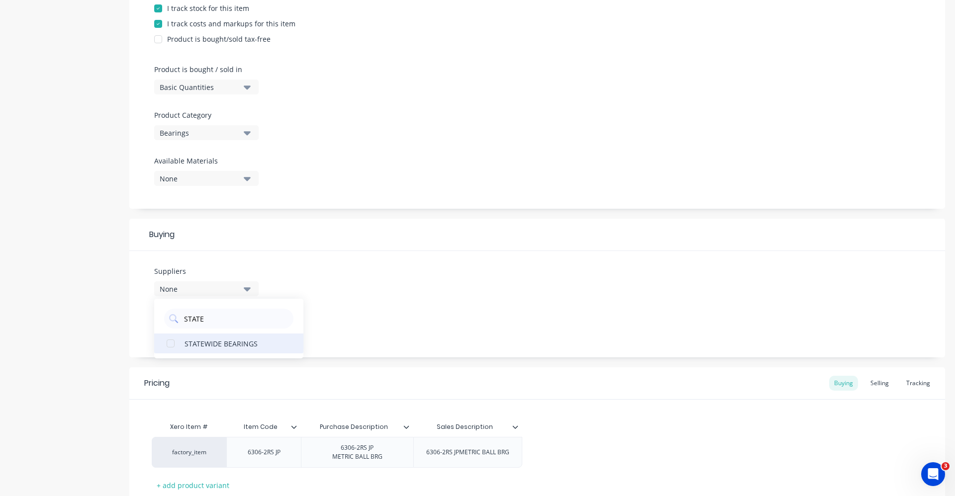
type input "STATE"
click at [214, 348] on div "STATEWIDE BEARINGS" at bounding box center [234, 343] width 99 height 10
click at [392, 325] on div "Suppliers 1 suppliers selected STATE STATEWIDE BEARINGS Preferred Supplier None" at bounding box center [537, 304] width 816 height 106
click at [223, 330] on div "None" at bounding box center [200, 327] width 80 height 10
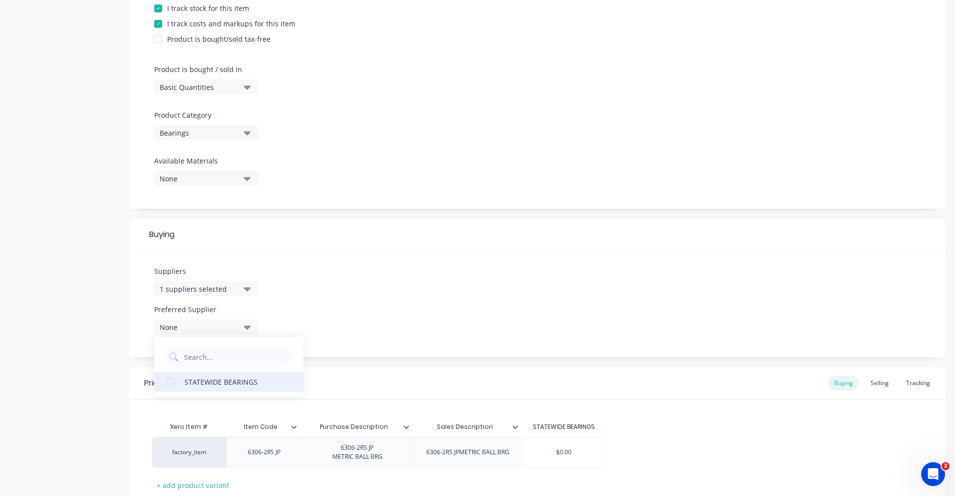
click at [211, 382] on div "STATEWIDE BEARINGS" at bounding box center [234, 382] width 99 height 10
type textarea "x"
click at [321, 312] on div "Suppliers 1 suppliers selected STATE Preferred Supplier STATEWIDE BEARINGS STAT…" at bounding box center [537, 304] width 816 height 106
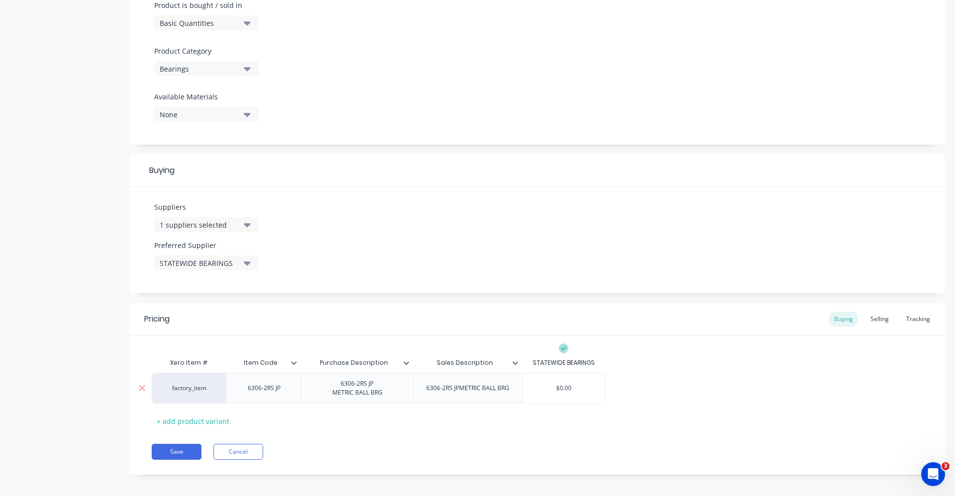
scroll to position [319, 0]
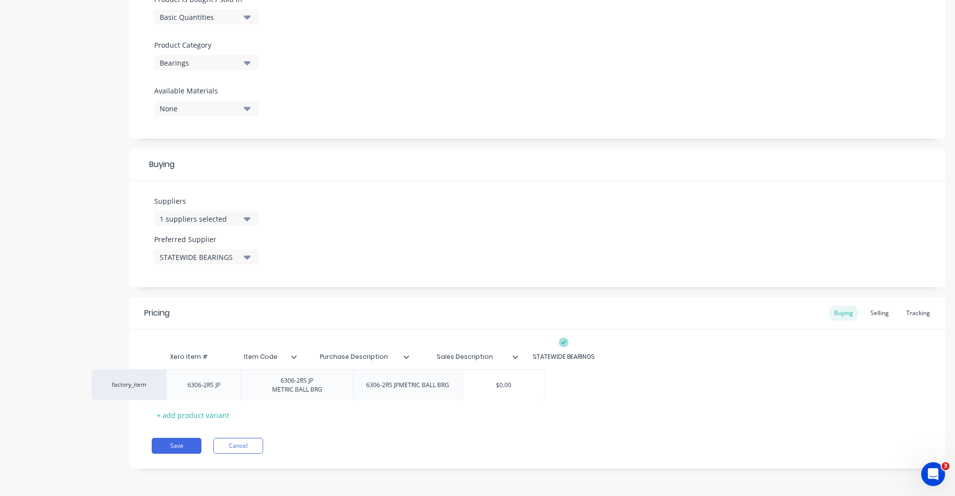
drag, startPoint x: 574, startPoint y: 377, endPoint x: 506, endPoint y: 381, distance: 67.3
click at [506, 381] on div "factory_item 6306-2RS JP 6306-2RS JP METRIC BALL BRG 6306-2RS JPMETRIC BALL BRG…" at bounding box center [537, 382] width 771 height 31
type input "$0.00"
drag, startPoint x: 560, startPoint y: 385, endPoint x: 588, endPoint y: 378, distance: 29.2
click at [585, 383] on input "$0.00" at bounding box center [564, 382] width 82 height 9
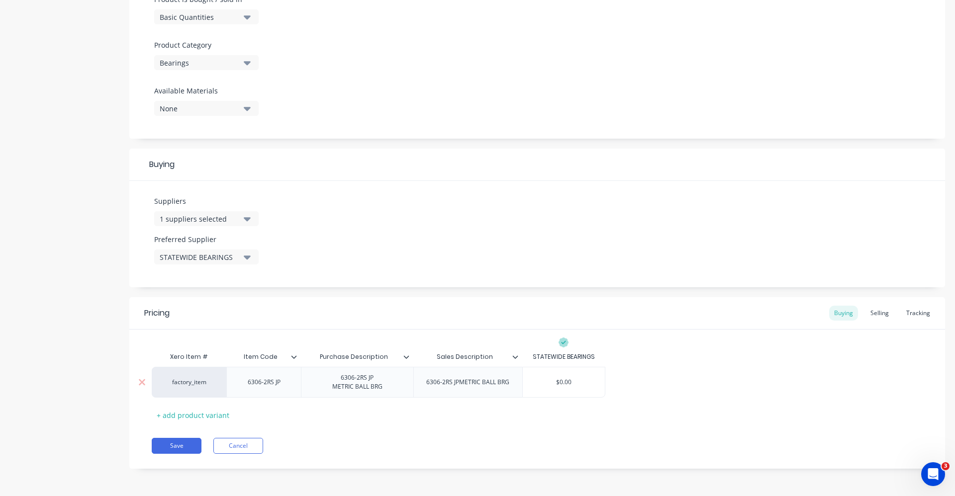
type textarea "x"
type input "$16.2"
type textarea "x"
type input "$16.20"
click at [657, 383] on div "factory_item 6306-2RS JP 6306-2RS JP METRIC BALL BRG 6306-2RS JPMETRIC BALL BRG…" at bounding box center [537, 382] width 771 height 31
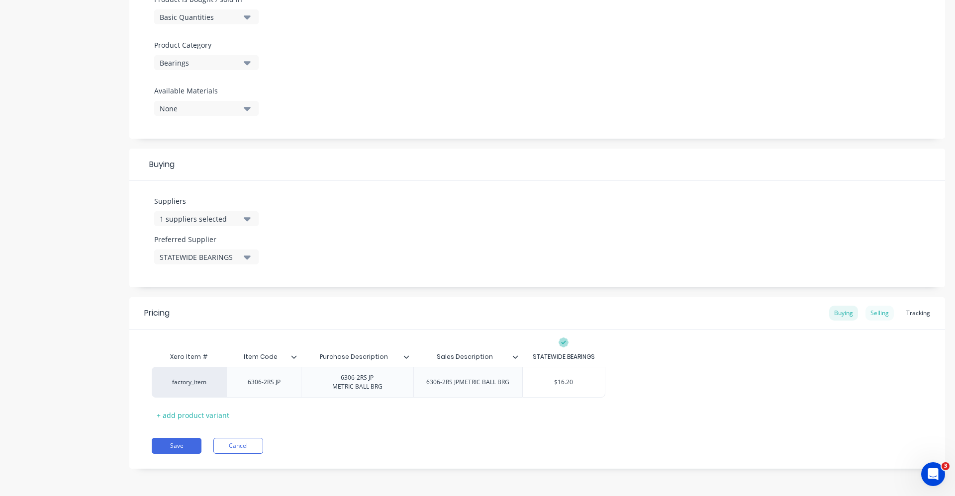
click at [870, 316] on div "Selling" at bounding box center [880, 313] width 28 height 15
click at [187, 446] on button "Save" at bounding box center [177, 449] width 50 height 16
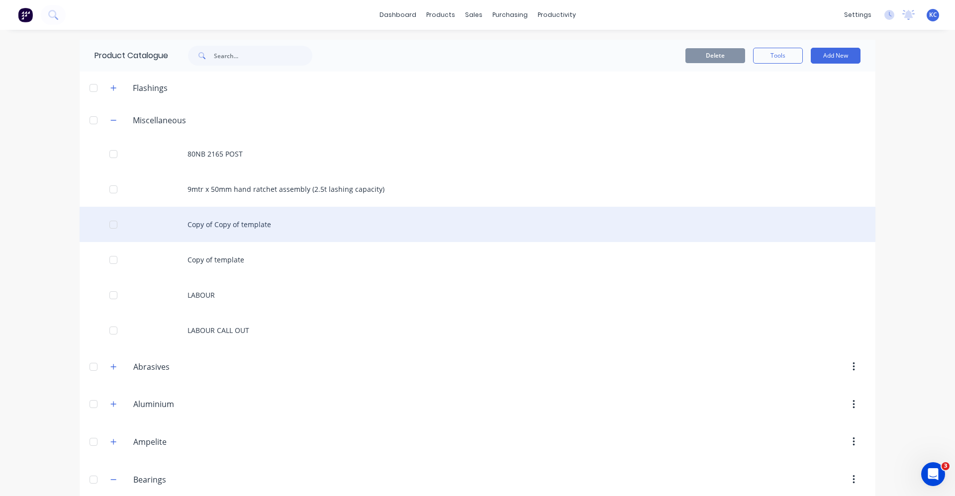
click at [245, 221] on div "Copy of Copy of template" at bounding box center [478, 224] width 796 height 35
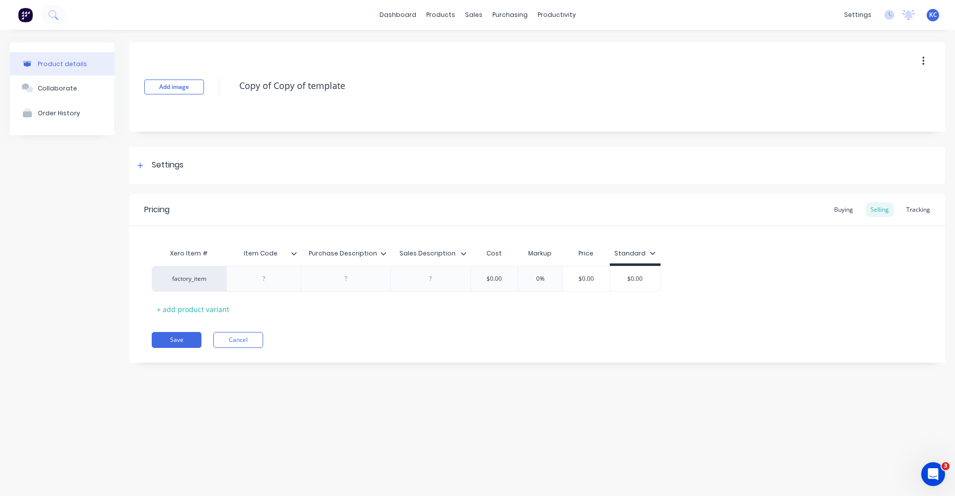
drag, startPoint x: 356, startPoint y: 86, endPoint x: 208, endPoint y: 84, distance: 147.8
click at [208, 84] on div "Add image Copy of Copy of template" at bounding box center [537, 87] width 816 height 90
type textarea "x"
type textarea "1"
type textarea "x"
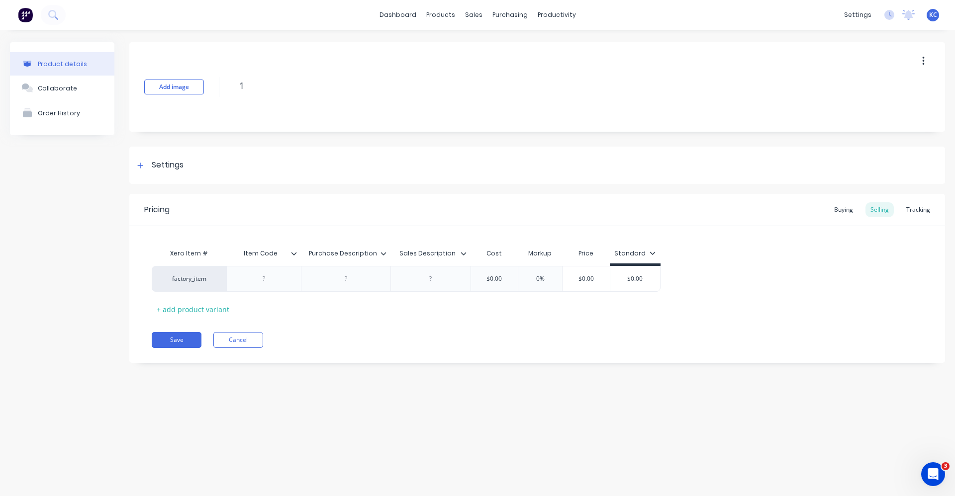
type textarea "13"
type textarea "x"
type textarea "130"
type textarea "x"
type textarea "1300"
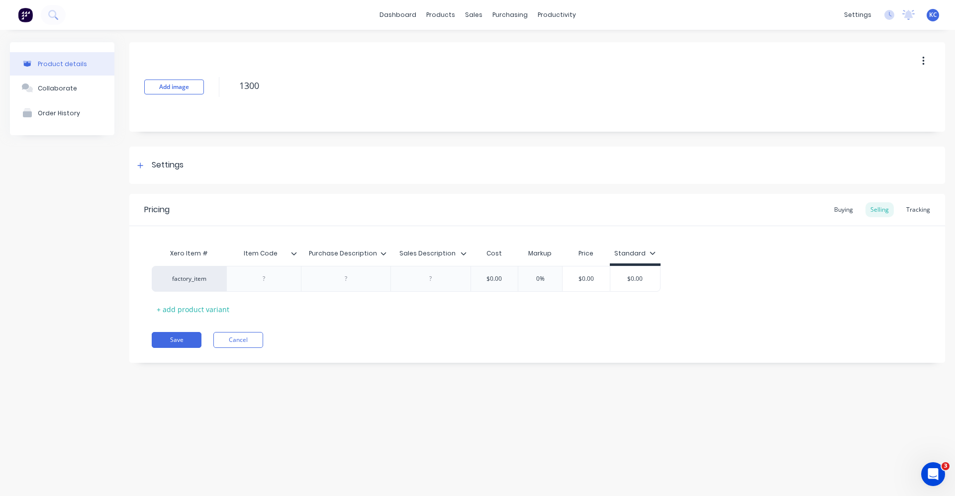
type textarea "x"
type textarea "1300-"
type textarea "x"
type textarea "1300-0"
type textarea "x"
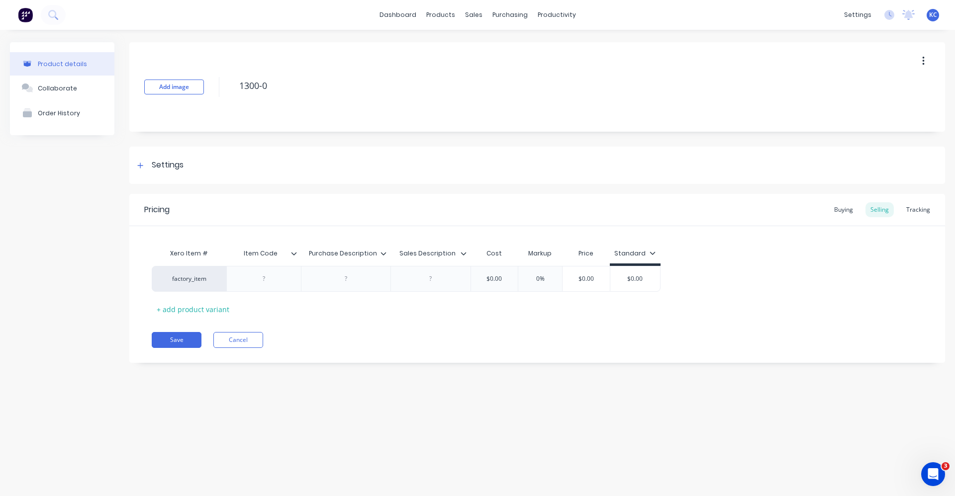
type textarea "1300-07"
type textarea "x"
drag, startPoint x: 281, startPoint y: 81, endPoint x: 225, endPoint y: 75, distance: 56.0
click at [225, 75] on div "Add image 1300-070" at bounding box center [537, 87] width 816 height 90
type textarea "1300-070"
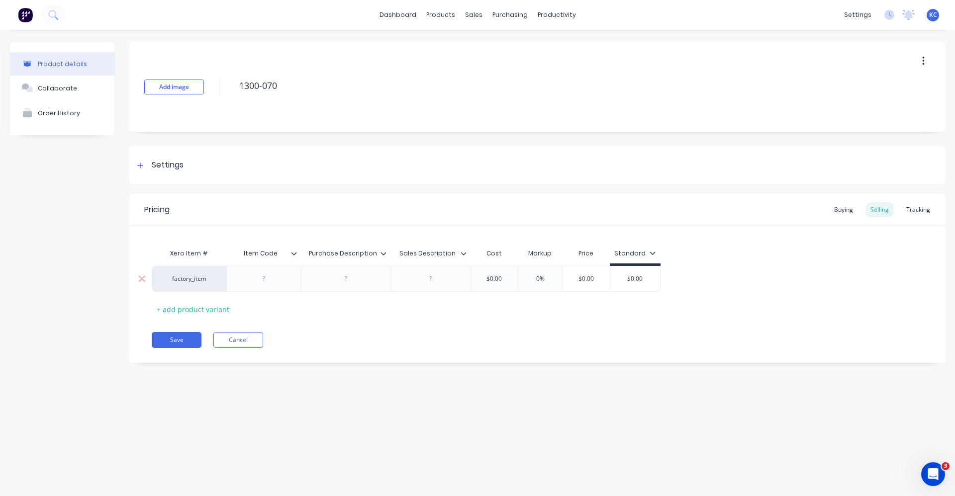
type textarea "x"
type textarea "1300-070"
click at [268, 274] on div at bounding box center [264, 279] width 50 height 13
drag, startPoint x: 278, startPoint y: 294, endPoint x: 234, endPoint y: 268, distance: 50.8
click at [234, 268] on div at bounding box center [263, 279] width 75 height 26
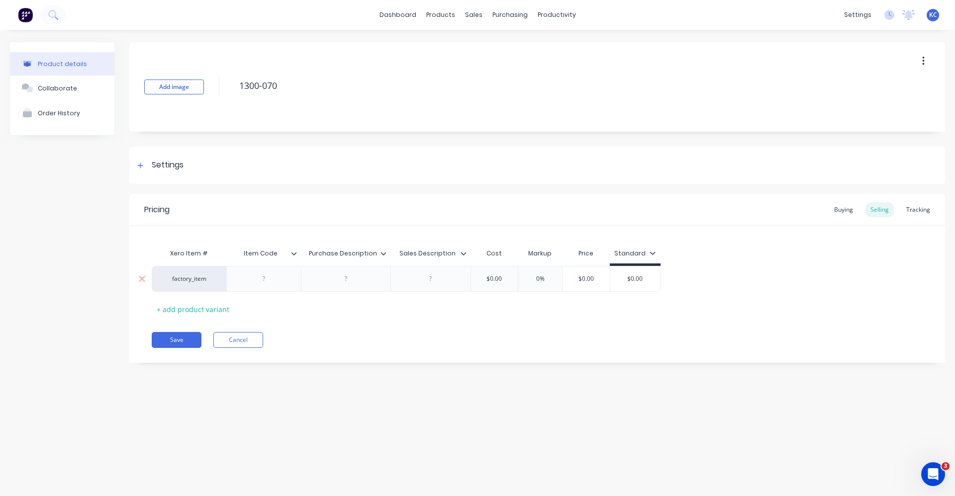
drag, startPoint x: 276, startPoint y: 289, endPoint x: 262, endPoint y: 284, distance: 14.5
click at [262, 284] on div at bounding box center [264, 279] width 50 height 13
paste div
click at [341, 280] on div at bounding box center [346, 279] width 50 height 13
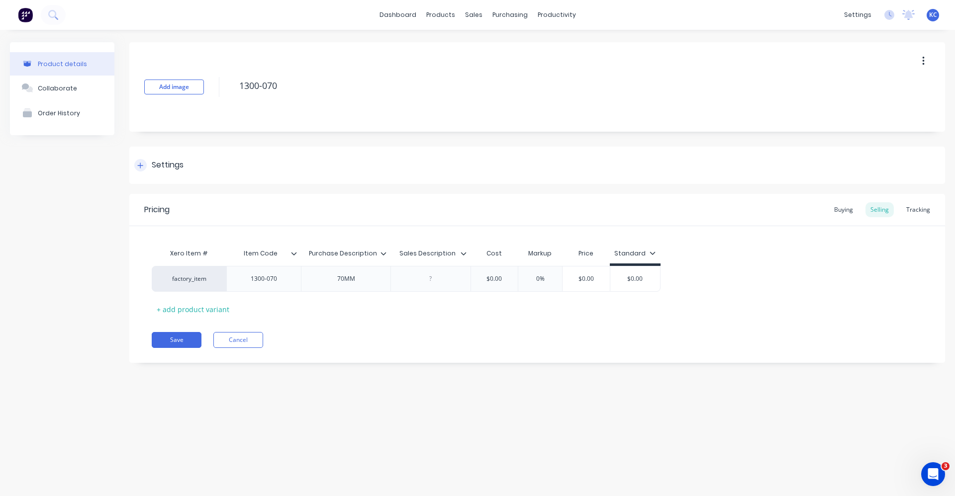
click at [170, 157] on div "Settings" at bounding box center [537, 165] width 816 height 37
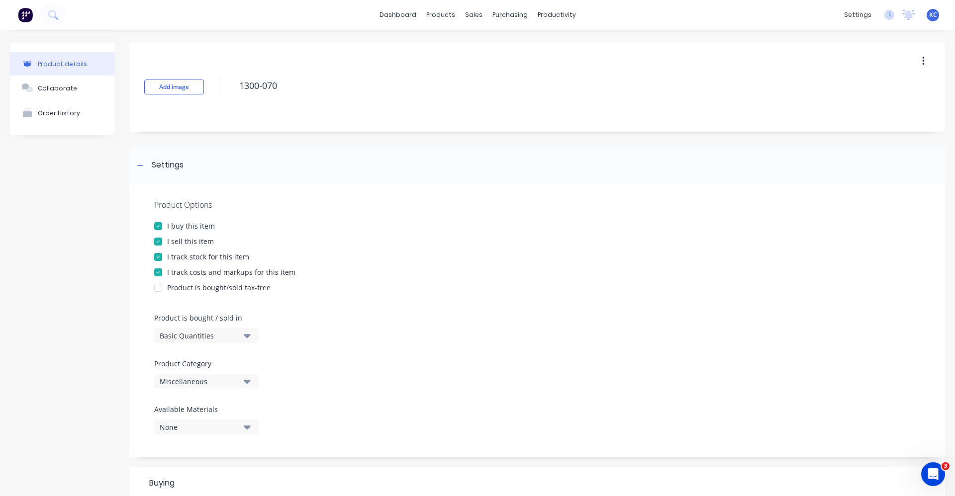
click at [246, 385] on icon "button" at bounding box center [247, 381] width 7 height 11
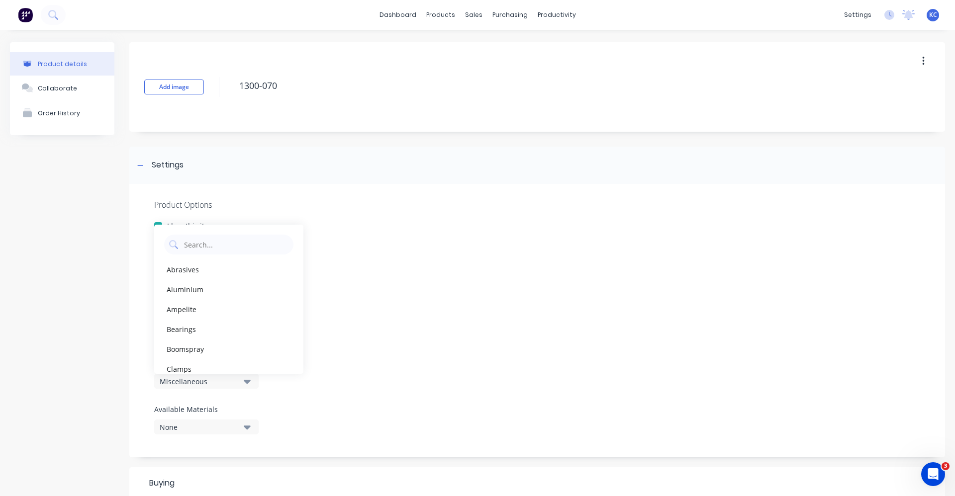
click at [492, 344] on div "Product Options I buy this item I sell this item I track stock for this item I …" at bounding box center [537, 321] width 816 height 274
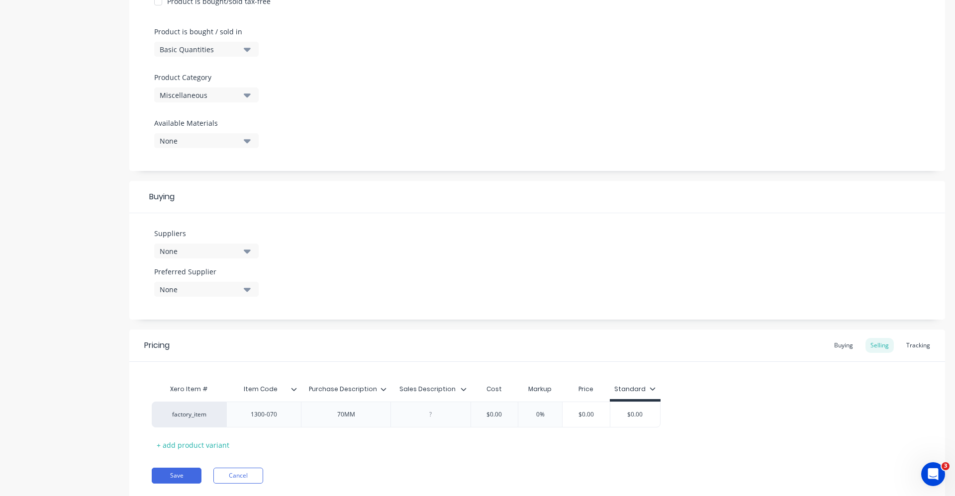
scroll to position [316, 0]
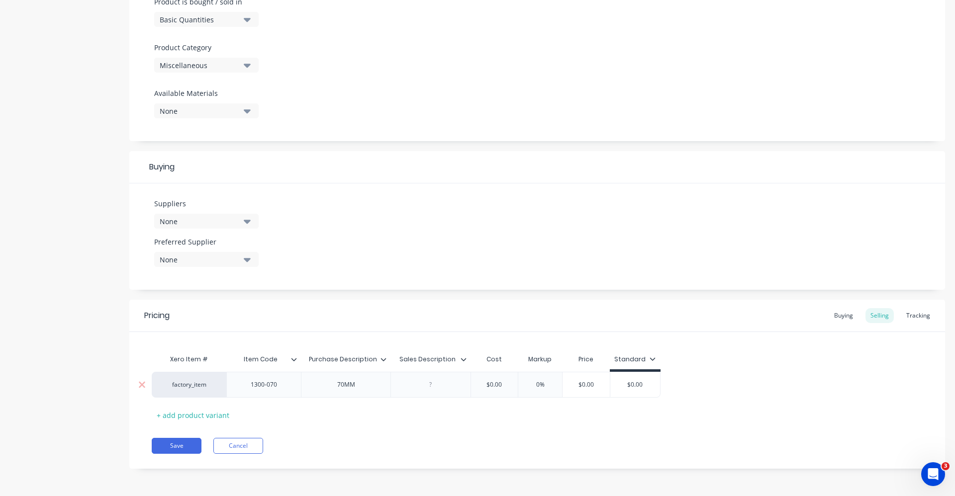
click at [370, 390] on div "70MM" at bounding box center [346, 385] width 50 height 13
drag, startPoint x: 379, startPoint y: 384, endPoint x: 347, endPoint y: 390, distance: 32.0
click at [347, 391] on div "factory_item 1300-070 70MM INT C/CLIP $0.00 0% $0.00 $0.00" at bounding box center [537, 385] width 771 height 26
drag, startPoint x: 371, startPoint y: 385, endPoint x: 321, endPoint y: 389, distance: 50.4
click at [321, 389] on div "70MM INT C/CLIP" at bounding box center [346, 385] width 64 height 13
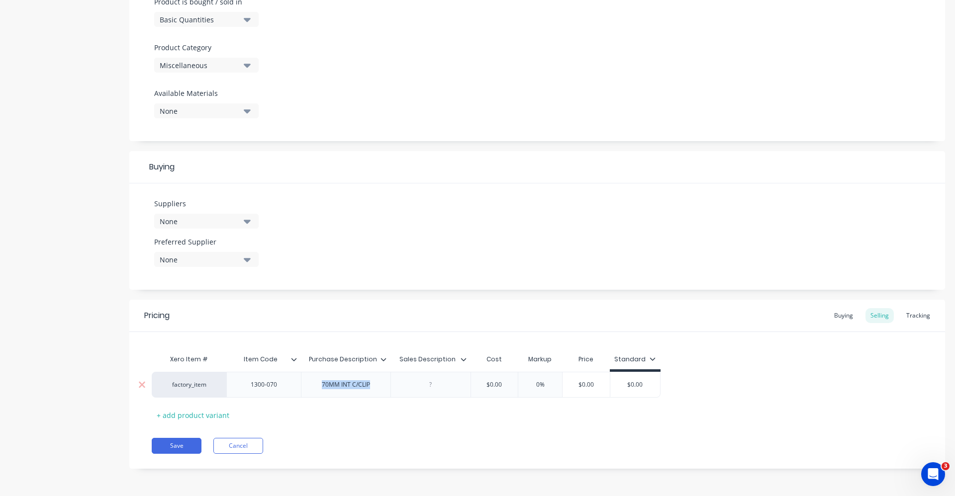
copy div "70MM INT C/CLIP"
click at [443, 387] on div at bounding box center [431, 385] width 50 height 13
paste div
drag, startPoint x: 513, startPoint y: 392, endPoint x: 478, endPoint y: 389, distance: 35.9
click at [478, 389] on div "factory_item 1300-070 70MM INT C/CLIP 70MM INT C/CLIP $0.00 0% $0.00 $0.00" at bounding box center [537, 385] width 771 height 26
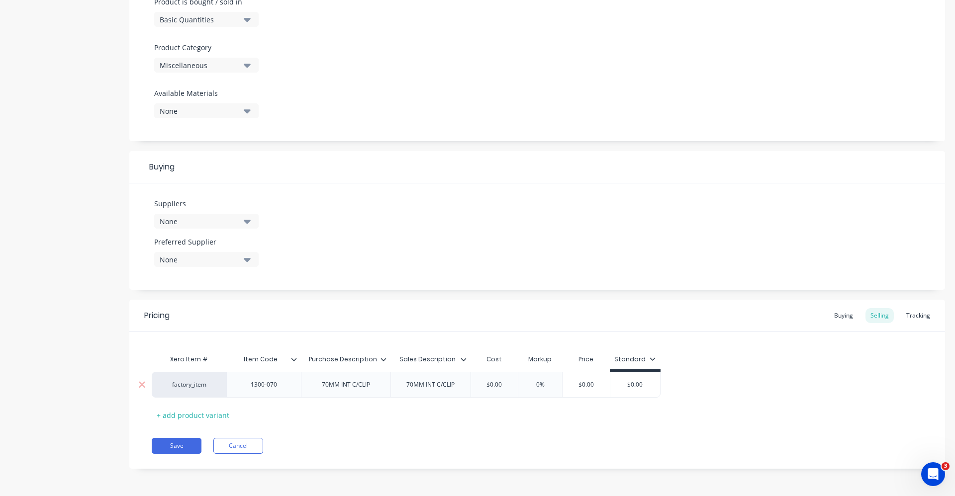
drag, startPoint x: 493, startPoint y: 389, endPoint x: 515, endPoint y: 384, distance: 22.8
click at [512, 389] on input "$0.00" at bounding box center [495, 385] width 50 height 9
drag, startPoint x: 540, startPoint y: 381, endPoint x: 575, endPoint y: 383, distance: 35.4
click at [575, 383] on div "factory_item 1300-070 70MM INT C/CLIP 70MM INT C/CLIP $3.50 3.50 0% 0% $3.50 $0…" at bounding box center [413, 385] width 522 height 26
click at [598, 411] on div "Xero Item # Item Code Purchase Description Sales Description Cost Markup Price …" at bounding box center [537, 387] width 771 height 74
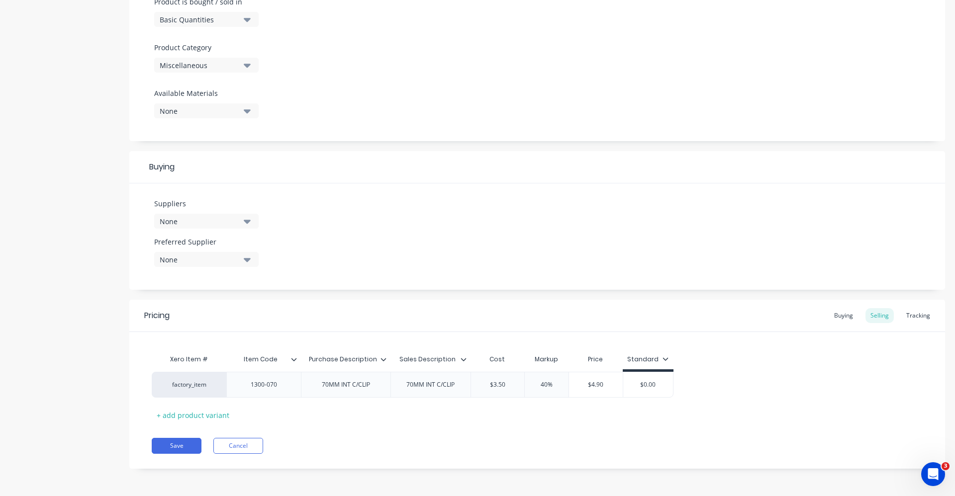
drag, startPoint x: 546, startPoint y: 385, endPoint x: 565, endPoint y: 363, distance: 28.6
click at [568, 382] on input "40%" at bounding box center [547, 385] width 50 height 9
click at [607, 453] on div "Save Cancel" at bounding box center [548, 446] width 793 height 16
click at [843, 317] on div "Buying" at bounding box center [843, 315] width 29 height 15
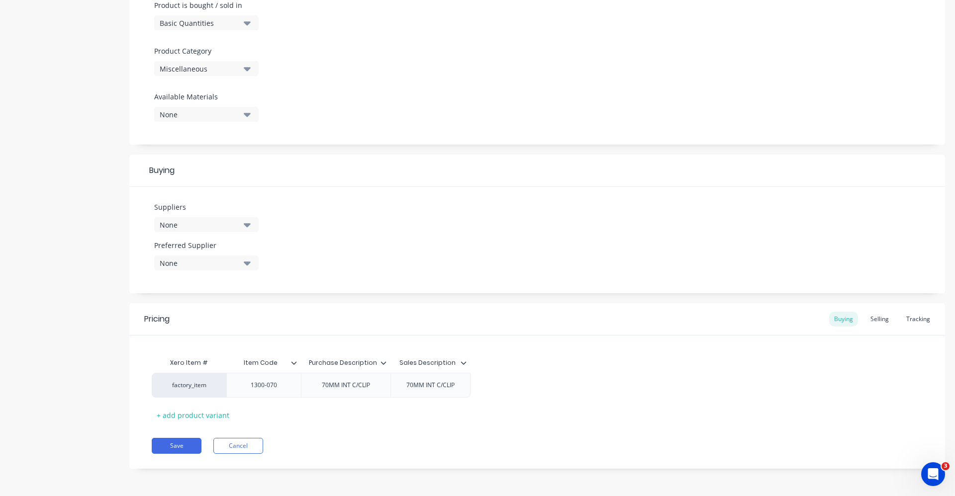
click at [244, 63] on button "Miscellaneous" at bounding box center [206, 68] width 104 height 15
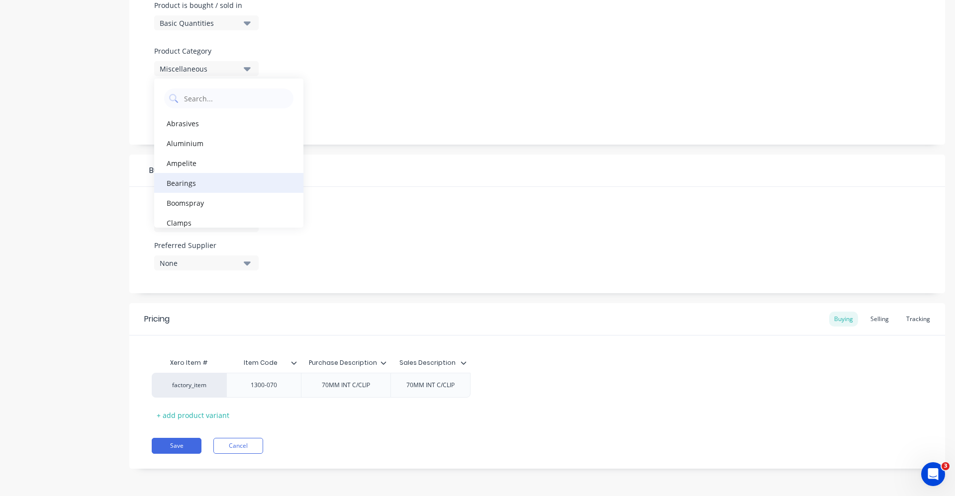
click at [221, 184] on div "Bearings" at bounding box center [228, 183] width 149 height 20
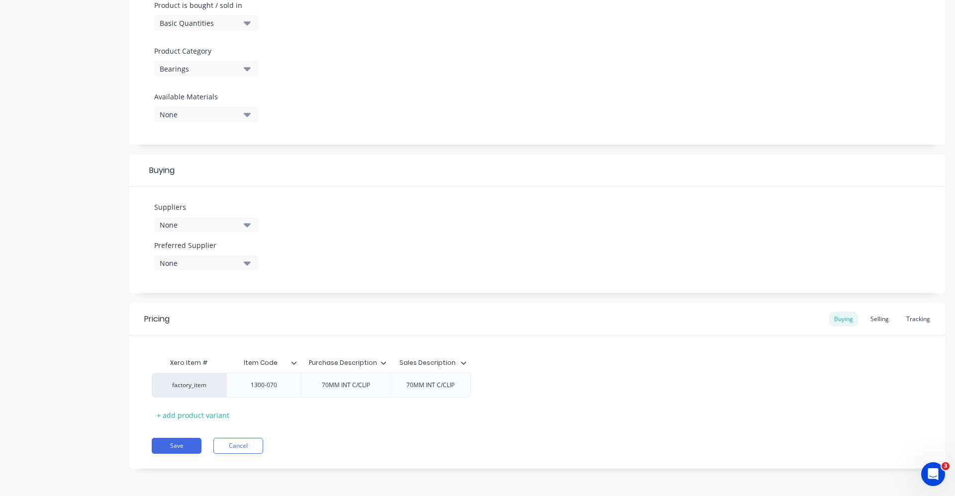
click at [251, 225] on button "None" at bounding box center [206, 224] width 104 height 15
click at [211, 250] on input "text" at bounding box center [235, 255] width 105 height 20
click at [212, 276] on div "STATEWIDE BEARINGS" at bounding box center [234, 279] width 99 height 10
click at [365, 232] on div "Suppliers 1 suppliers selected STATE STATEWIDE BEARINGS Preferred Supplier None" at bounding box center [537, 240] width 816 height 106
click at [251, 262] on button "None" at bounding box center [206, 263] width 104 height 15
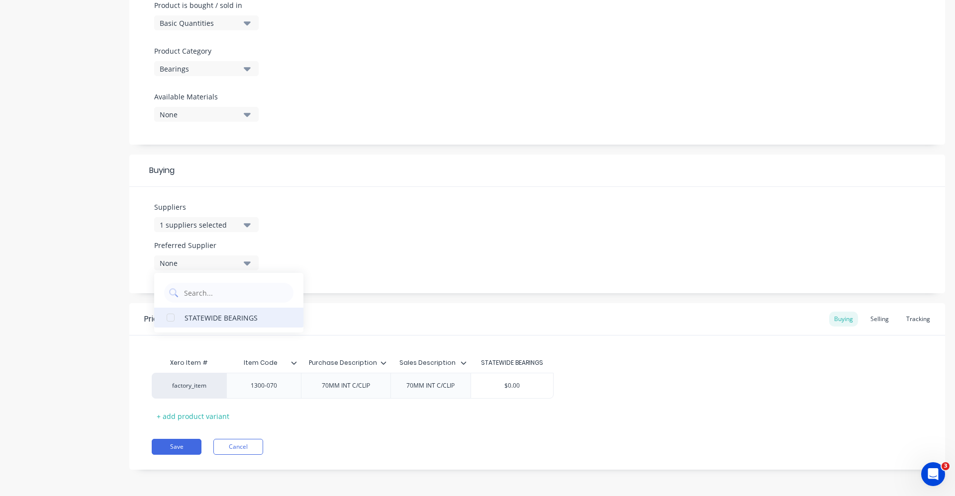
click at [234, 320] on div "STATEWIDE BEARINGS" at bounding box center [234, 317] width 99 height 10
click at [309, 247] on div "Suppliers 1 suppliers selected STATE Preferred Supplier STATEWIDE BEARINGS STAT…" at bounding box center [537, 240] width 816 height 106
drag, startPoint x: 540, startPoint y: 387, endPoint x: 475, endPoint y: 386, distance: 65.2
click at [475, 386] on input "$0.00" at bounding box center [512, 386] width 82 height 9
click at [874, 316] on div "Selling" at bounding box center [880, 319] width 28 height 15
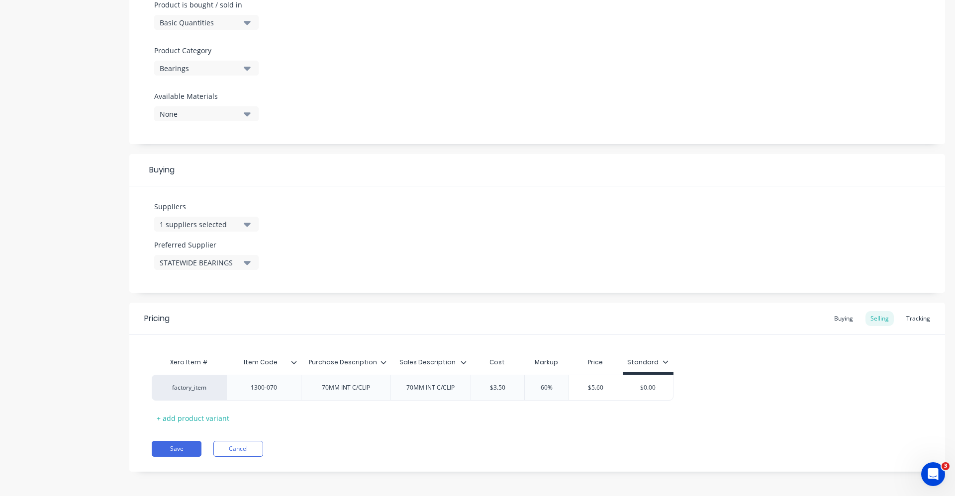
scroll to position [316, 0]
